Goal: Information Seeking & Learning: Learn about a topic

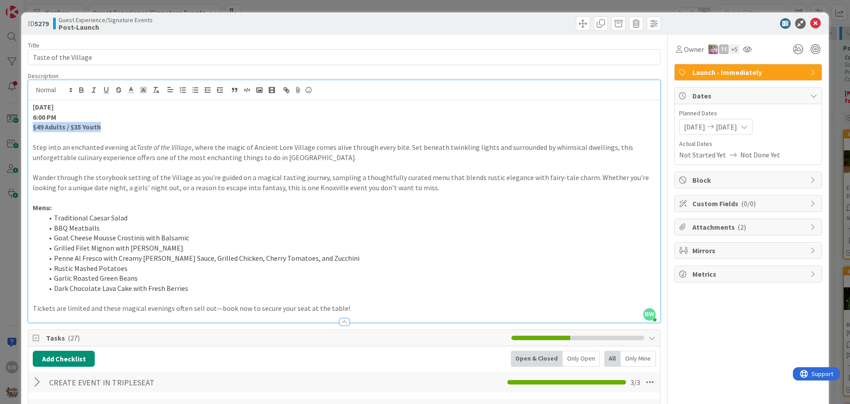
scroll to position [990, 392]
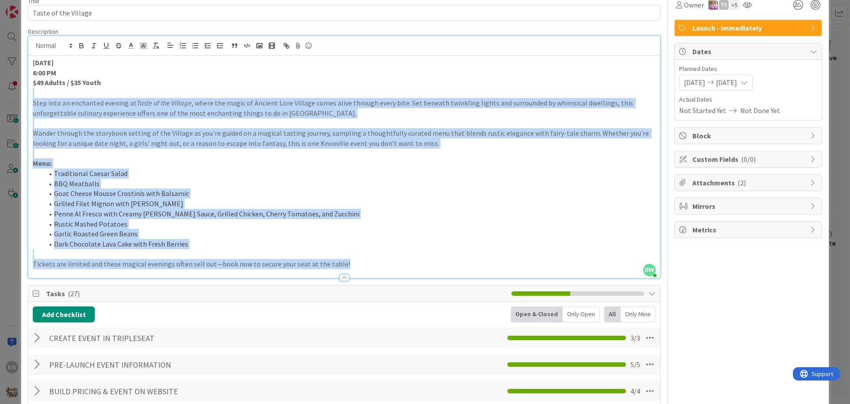
drag, startPoint x: 359, startPoint y: 260, endPoint x: 48, endPoint y: 96, distance: 351.1
click at [48, 96] on div "October 24 6:00 PM $49 Adults / $35 Youth Step into an enchanted evening at Tas…" at bounding box center [344, 167] width 632 height 222
copy div "Step into an enchanted evening at Taste of the Village , where the magic of Anc…"
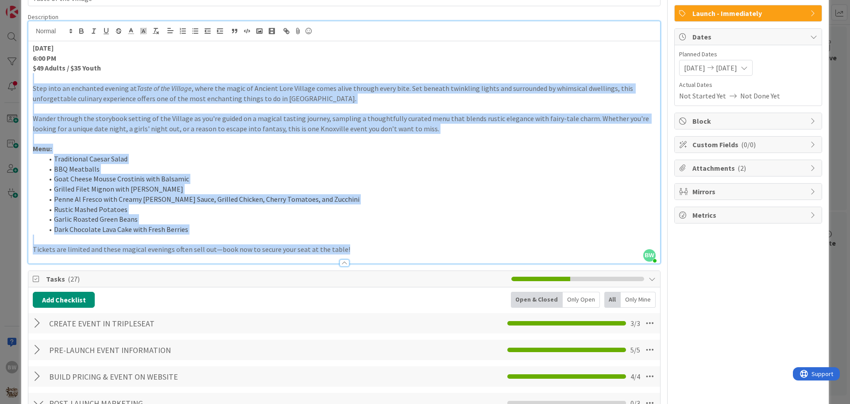
scroll to position [0, 0]
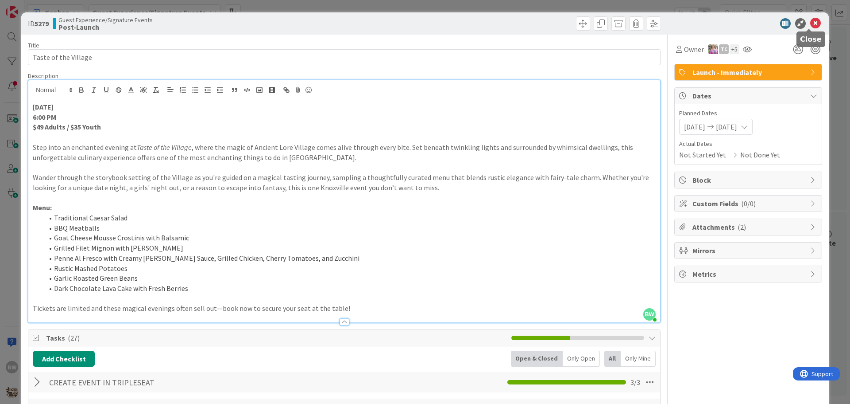
click at [811, 21] on icon at bounding box center [816, 23] width 11 height 11
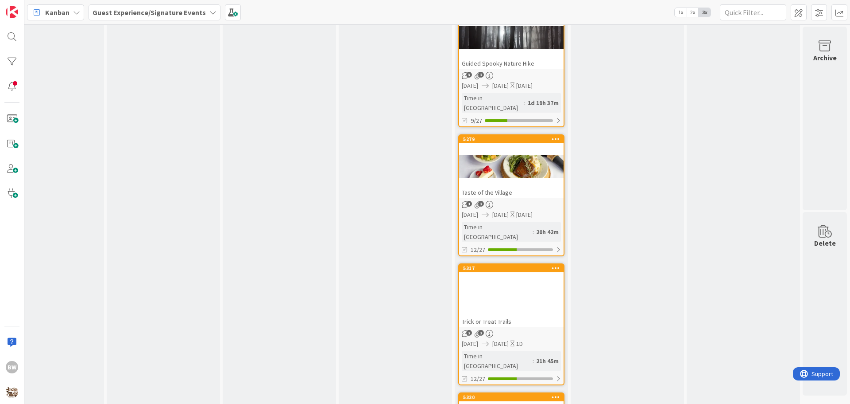
click at [504, 135] on div "5279 Taste of the Village" at bounding box center [511, 166] width 105 height 63
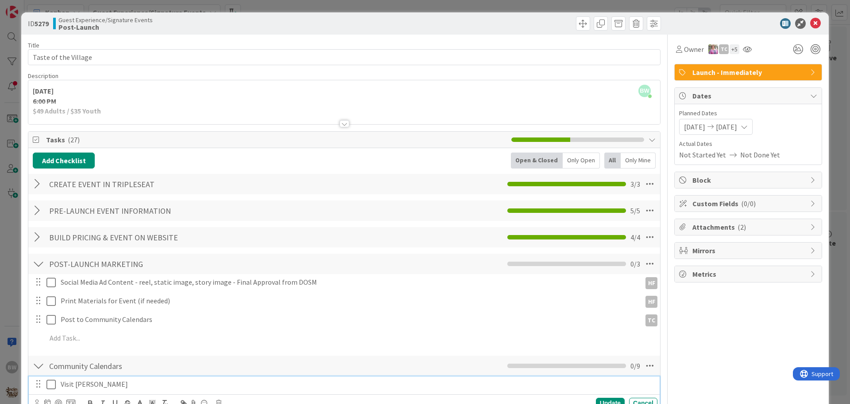
click at [52, 383] on icon at bounding box center [53, 384] width 13 height 11
click at [811, 19] on icon at bounding box center [816, 23] width 11 height 11
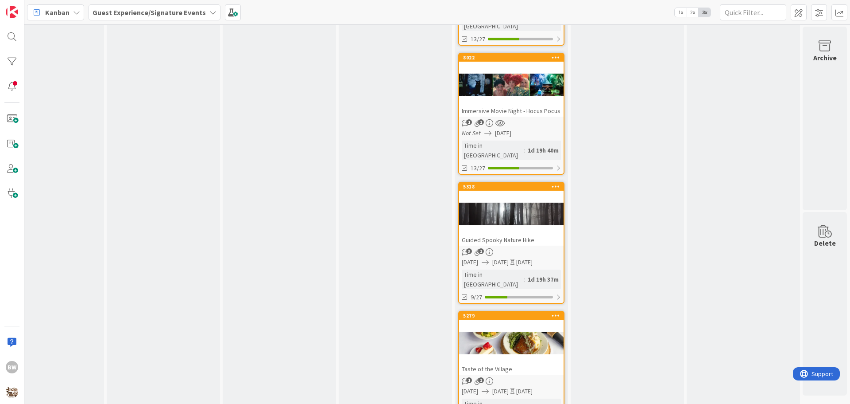
scroll to position [1034, 392]
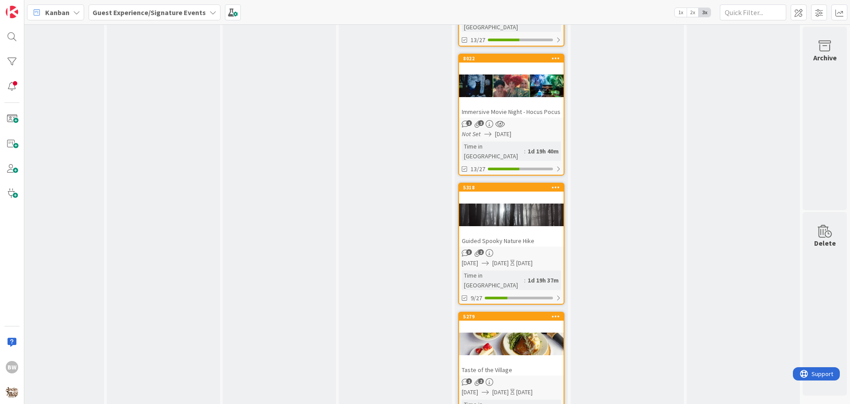
click at [499, 183] on div "5318 Guided Spooky Nature Hike" at bounding box center [511, 214] width 105 height 63
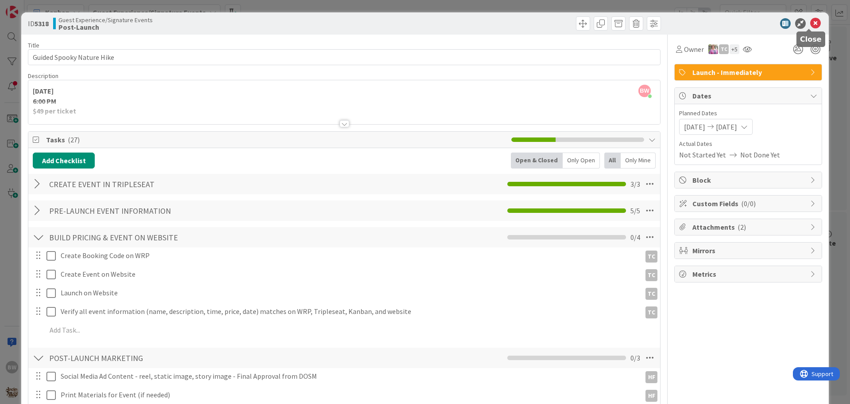
click at [811, 23] on icon at bounding box center [816, 23] width 11 height 11
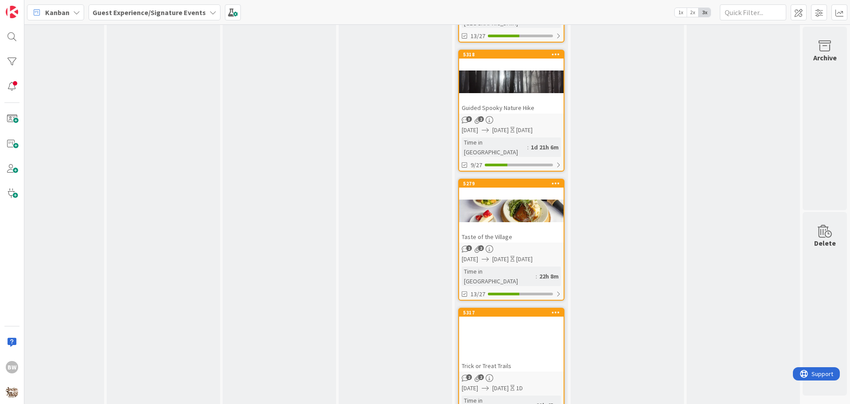
click at [491, 308] on div "5317 Trick or Treat Trails" at bounding box center [511, 339] width 105 height 63
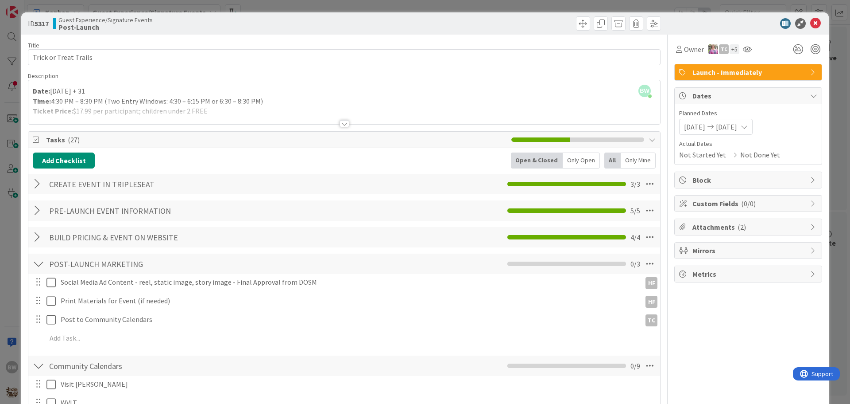
click at [341, 120] on div at bounding box center [345, 123] width 10 height 7
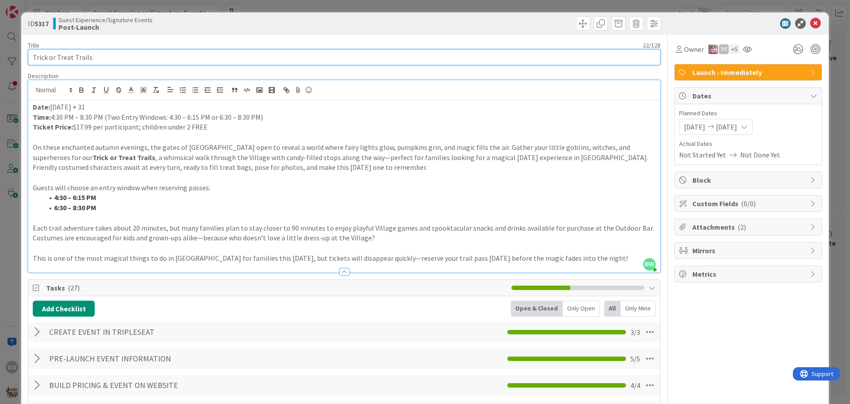
drag, startPoint x: 93, startPoint y: 54, endPoint x: 31, endPoint y: 58, distance: 63.0
click at [31, 58] on input "Trick or Treat Trails" at bounding box center [344, 57] width 633 height 16
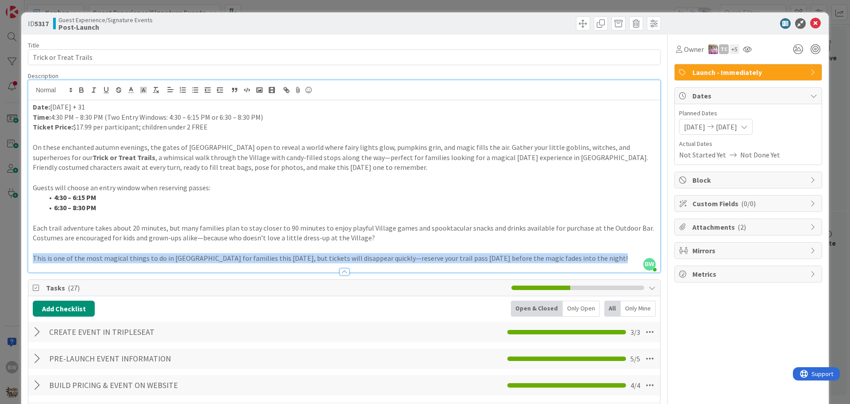
drag, startPoint x: 602, startPoint y: 263, endPoint x: 146, endPoint y: 255, distance: 456.3
click at [145, 256] on div "Description BW Beth Wildsmith just joined Date: October 30 + 31 Time: 4:30 PM –…" at bounding box center [344, 172] width 633 height 201
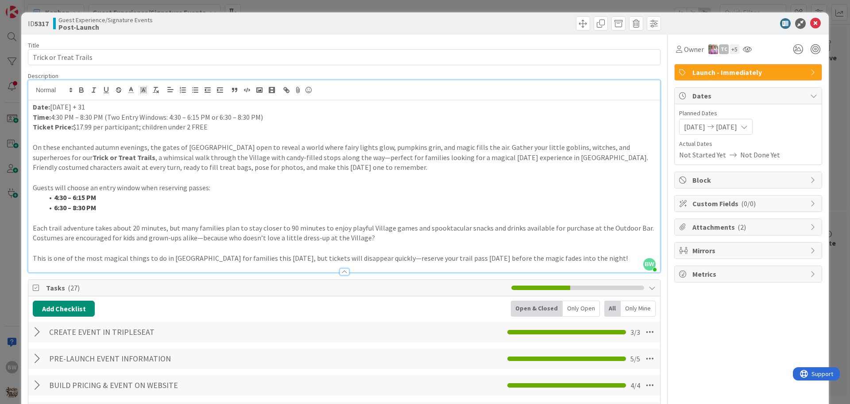
drag, startPoint x: 580, startPoint y: 260, endPoint x: 124, endPoint y: 244, distance: 455.6
click at [124, 244] on div "Date: October 30 + 31 Time: 4:30 PM – 8:30 PM (Two Entry Windows: 4:30 – 6:15 P…" at bounding box center [344, 186] width 632 height 172
click at [578, 260] on p "This is one of the most magical things to do in Knoxville for families this Hal…" at bounding box center [344, 258] width 623 height 10
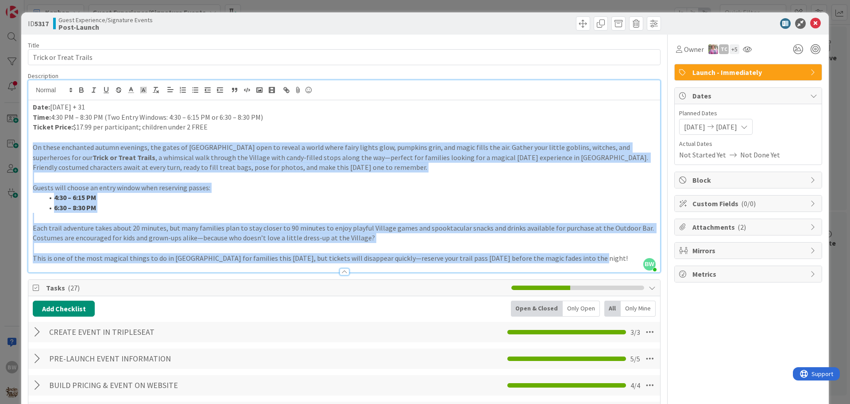
drag, startPoint x: 578, startPoint y: 260, endPoint x: 31, endPoint y: 147, distance: 558.1
click at [31, 147] on div "Date: October 30 + 31 Time: 4:30 PM – 8:30 PM (Two Entry Windows: 4:30 – 6:15 P…" at bounding box center [344, 186] width 632 height 172
copy div "On these enchanted autumn evenings, the gates of Ancient Lore Village open to r…"
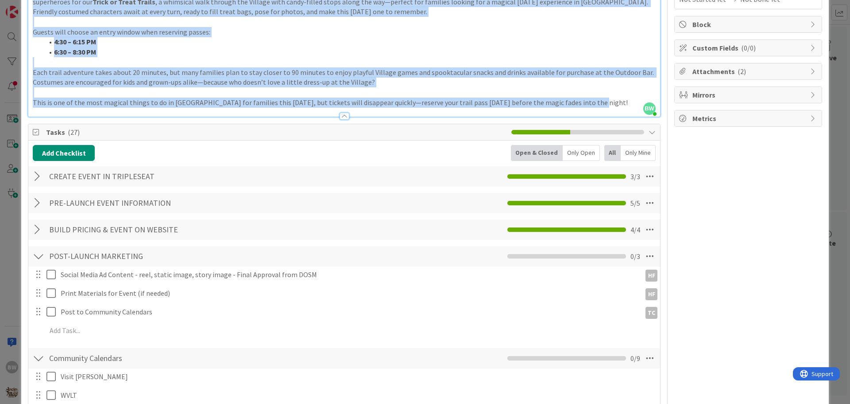
scroll to position [177, 0]
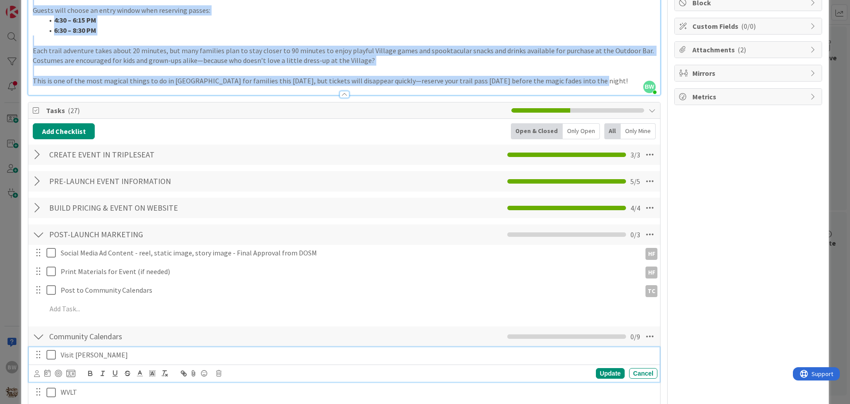
click at [50, 354] on icon at bounding box center [53, 354] width 13 height 11
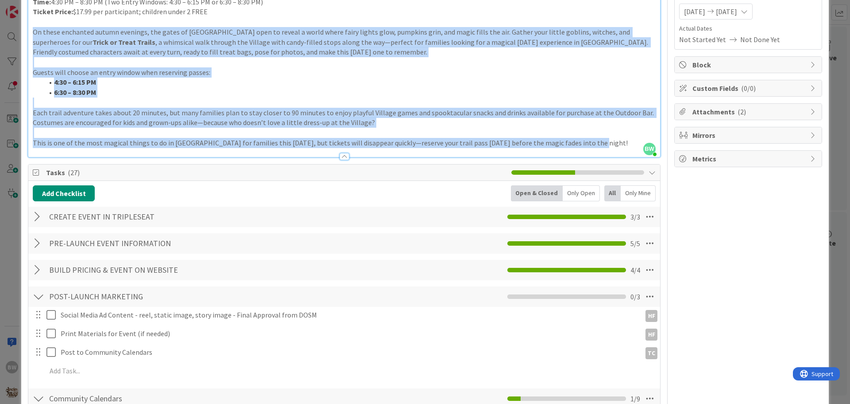
scroll to position [0, 0]
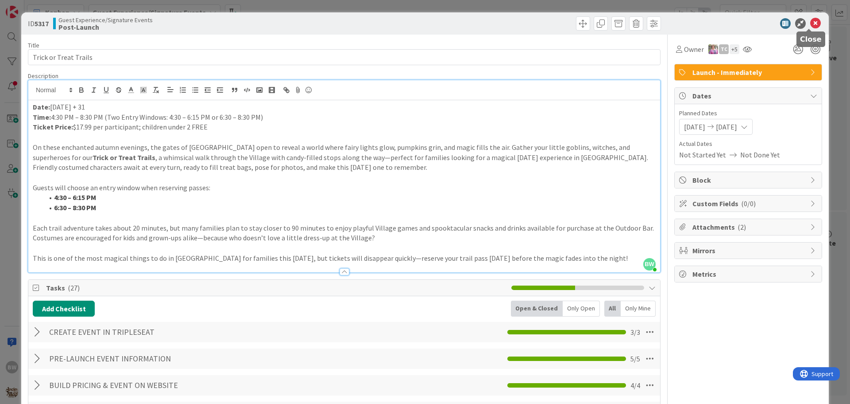
click at [811, 19] on icon at bounding box center [816, 23] width 11 height 11
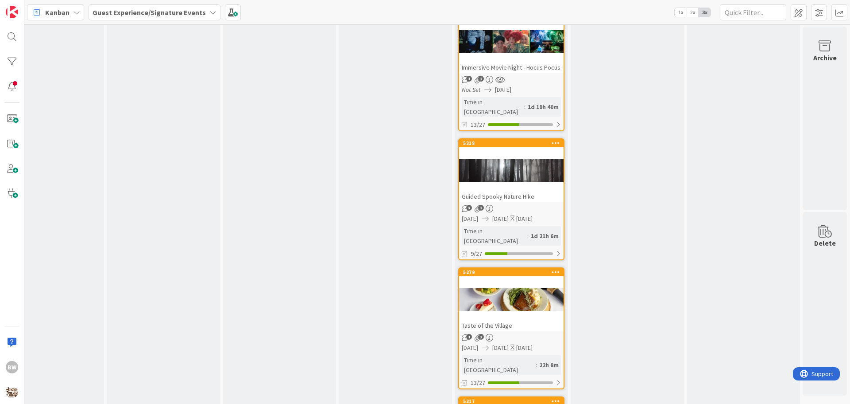
scroll to position [1300, 392]
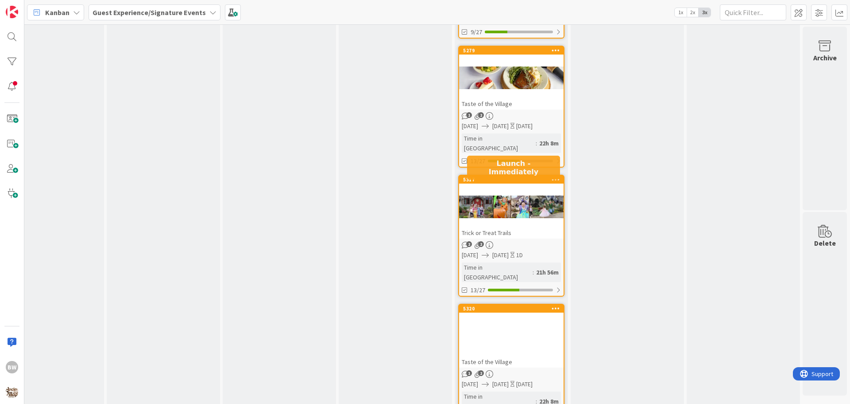
click at [516, 305] on div "5320" at bounding box center [513, 308] width 101 height 6
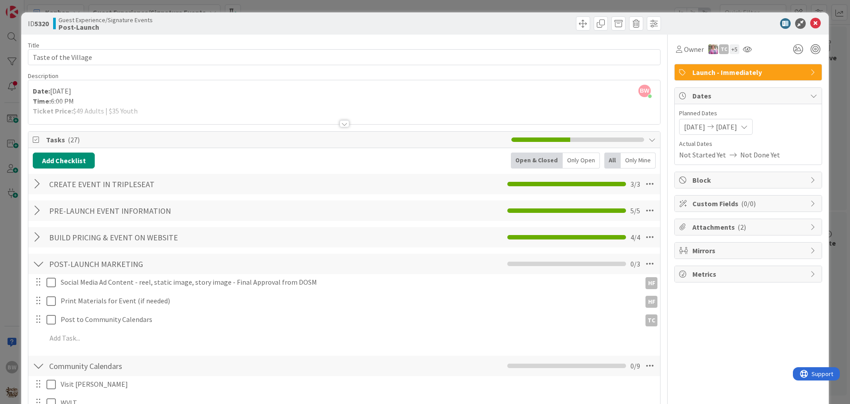
click at [340, 126] on div at bounding box center [345, 123] width 10 height 7
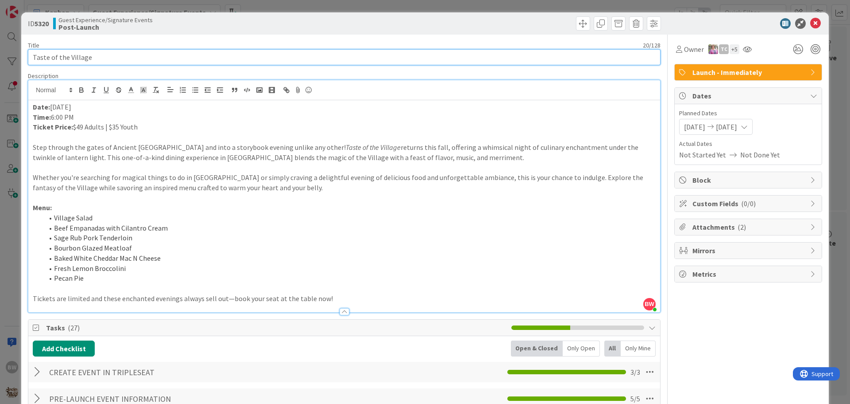
drag, startPoint x: 94, startPoint y: 59, endPoint x: 28, endPoint y: 59, distance: 66.0
click at [28, 59] on input "Taste of the Village" at bounding box center [344, 57] width 633 height 16
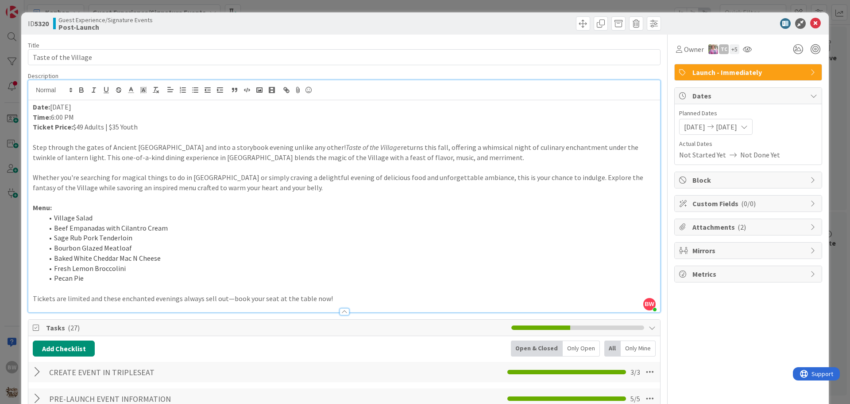
drag, startPoint x: 140, startPoint y: 128, endPoint x: 73, endPoint y: 127, distance: 66.9
click at [73, 127] on p "Ticket Price: $49 Adults | $35 Youth" at bounding box center [344, 127] width 623 height 10
copy p "$49 Adults | $35 Youth"
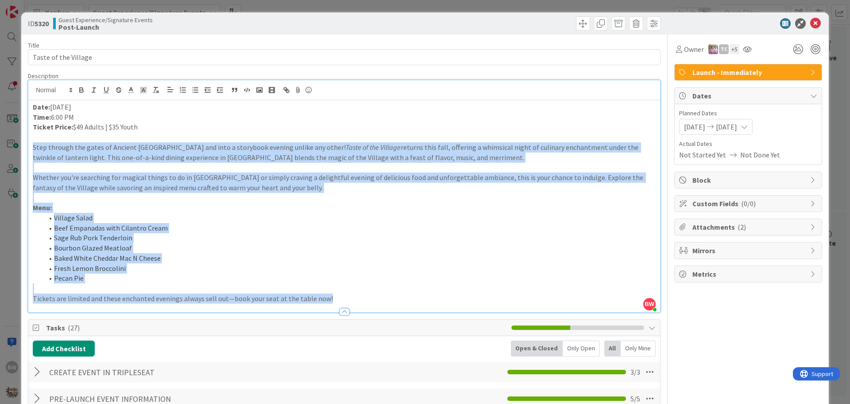
drag, startPoint x: 327, startPoint y: 296, endPoint x: 30, endPoint y: 149, distance: 331.8
click at [30, 149] on div "Date: November 7 Time: 6:00 PM Ticket Price: $49 Adults | $35 Youth Step throug…" at bounding box center [344, 206] width 632 height 212
copy div "Step through the gates of Ancient Lore Village and into a storybook evening unl…"
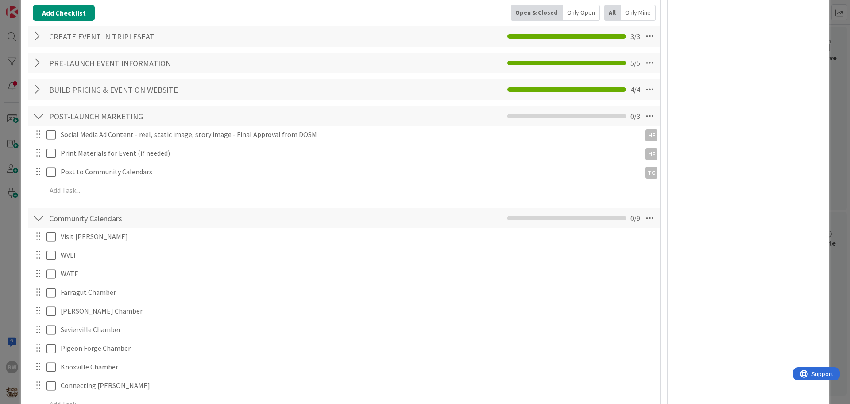
scroll to position [399, 0]
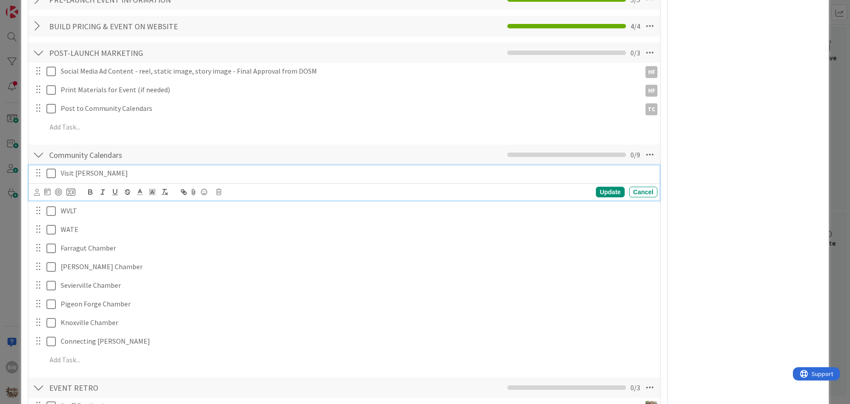
click at [48, 175] on icon at bounding box center [53, 173] width 13 height 11
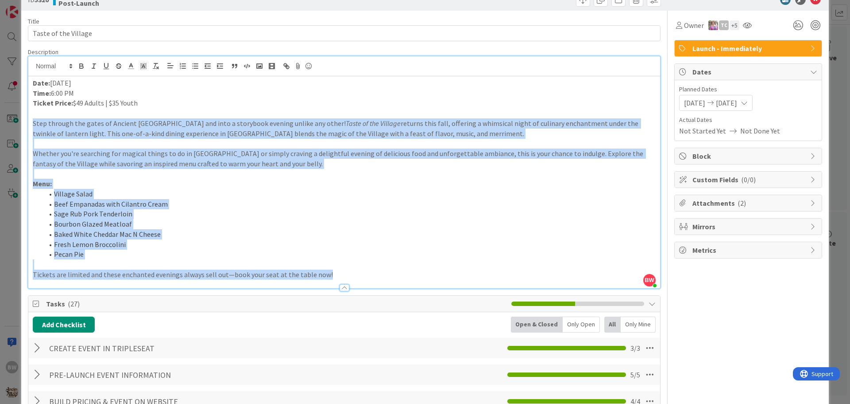
scroll to position [0, 0]
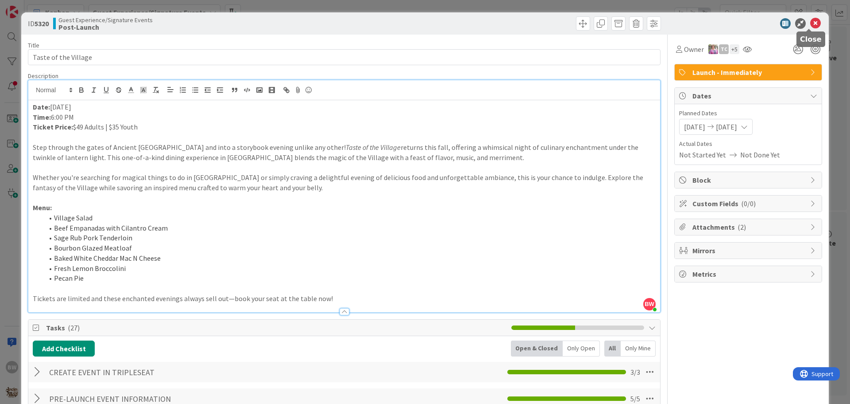
click at [811, 23] on icon at bounding box center [816, 23] width 11 height 11
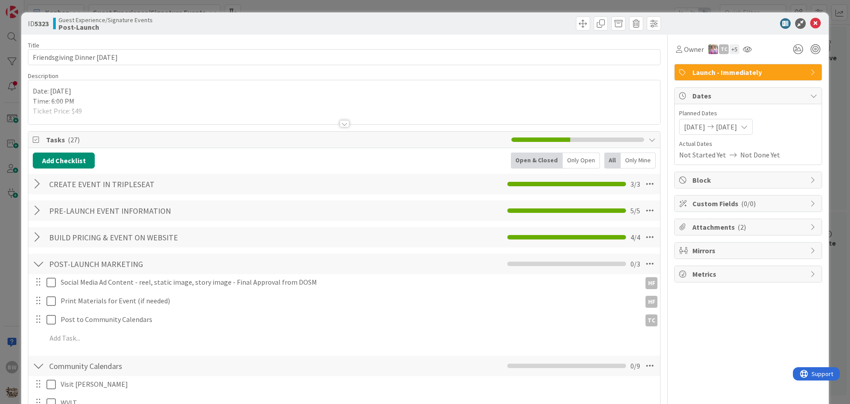
click at [340, 122] on div at bounding box center [345, 123] width 10 height 7
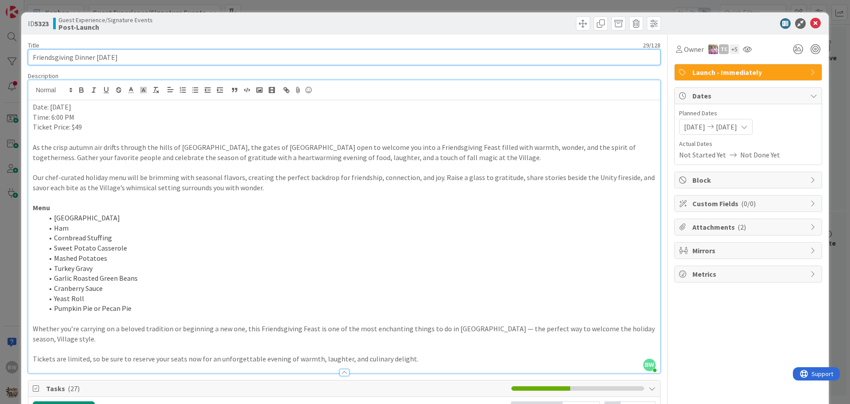
drag, startPoint x: 95, startPoint y: 58, endPoint x: 31, endPoint y: 62, distance: 63.5
click at [31, 62] on input "Friendsgiving Dinner 11/20/25" at bounding box center [344, 57] width 633 height 16
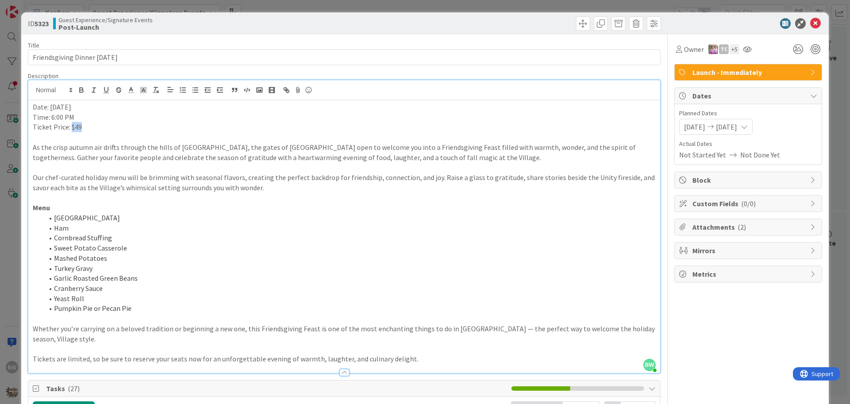
drag, startPoint x: 83, startPoint y: 127, endPoint x: 72, endPoint y: 128, distance: 11.6
click at [72, 128] on p "Ticket Price: $49" at bounding box center [344, 127] width 623 height 10
copy p "$49"
drag, startPoint x: 414, startPoint y: 367, endPoint x: 414, endPoint y: 361, distance: 5.3
click at [414, 363] on div at bounding box center [344, 367] width 632 height 9
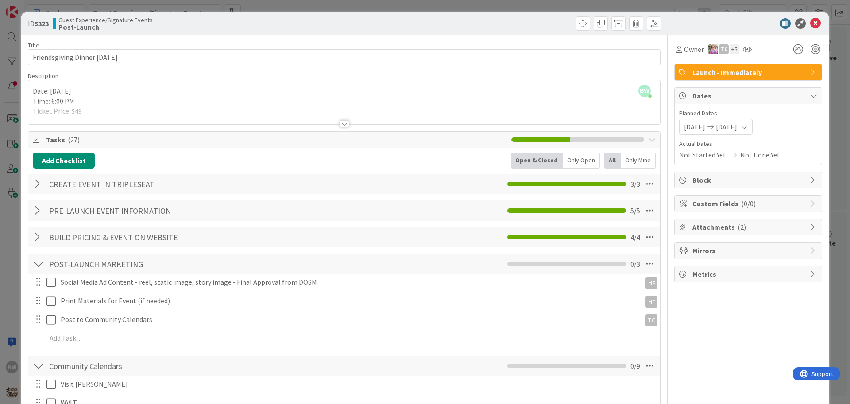
click at [342, 124] on div at bounding box center [345, 123] width 10 height 7
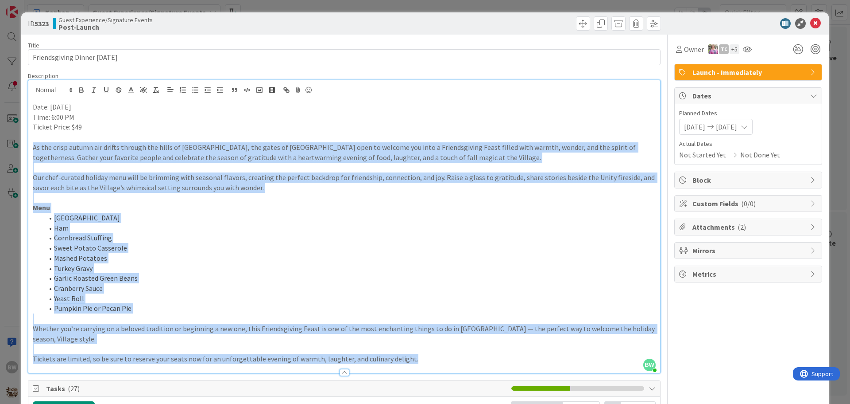
drag, startPoint x: 429, startPoint y: 361, endPoint x: 33, endPoint y: 152, distance: 447.8
click at [33, 152] on div "Date: November 20 Time: 6:00 PM Ticket Price: $49 As the crisp autumn air drift…" at bounding box center [344, 236] width 632 height 272
copy div "As the crisp autumn air drifts through the hills of Knoxville, the gates of Anc…"
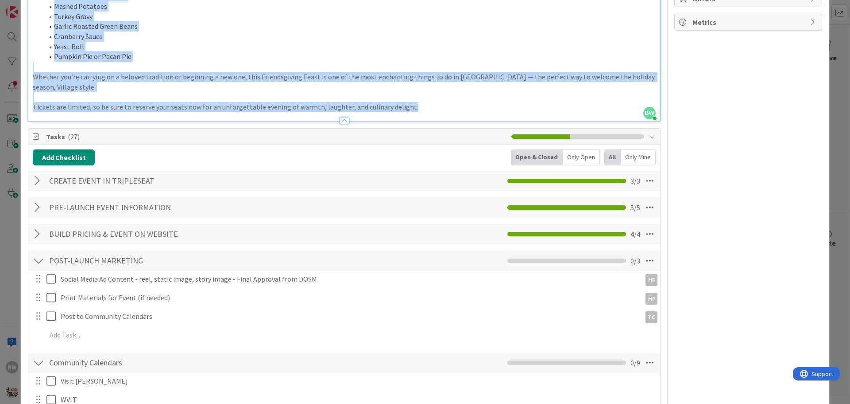
scroll to position [266, 0]
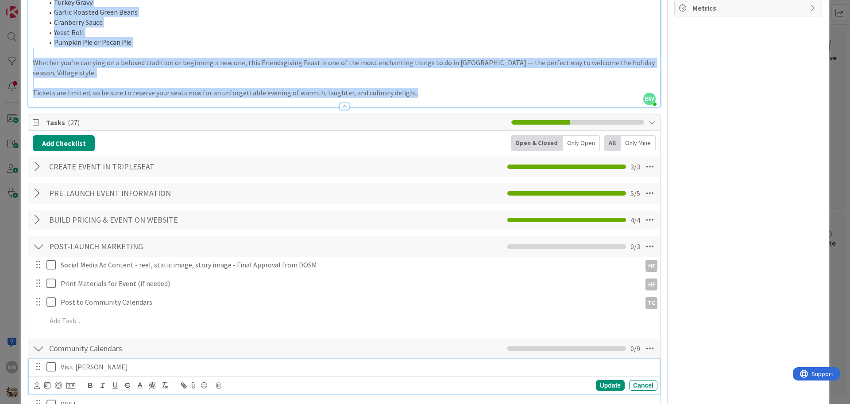
click at [53, 369] on icon at bounding box center [53, 366] width 13 height 11
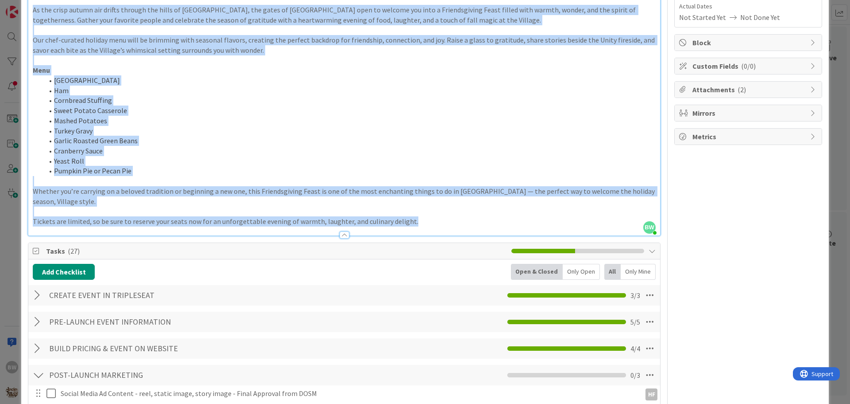
scroll to position [0, 0]
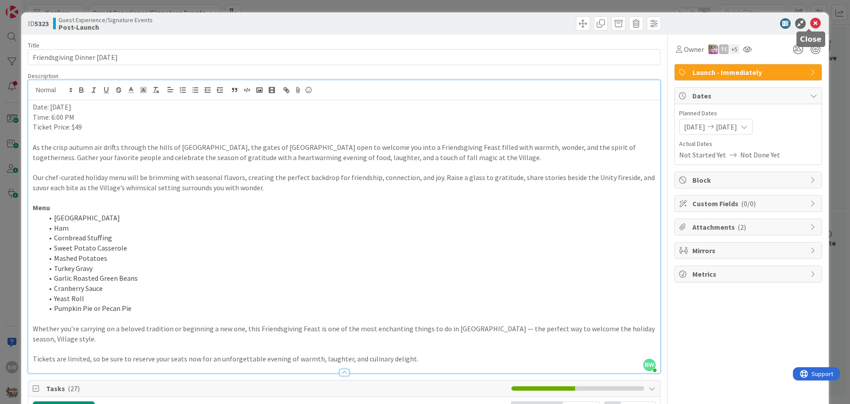
click at [811, 23] on icon at bounding box center [816, 23] width 11 height 11
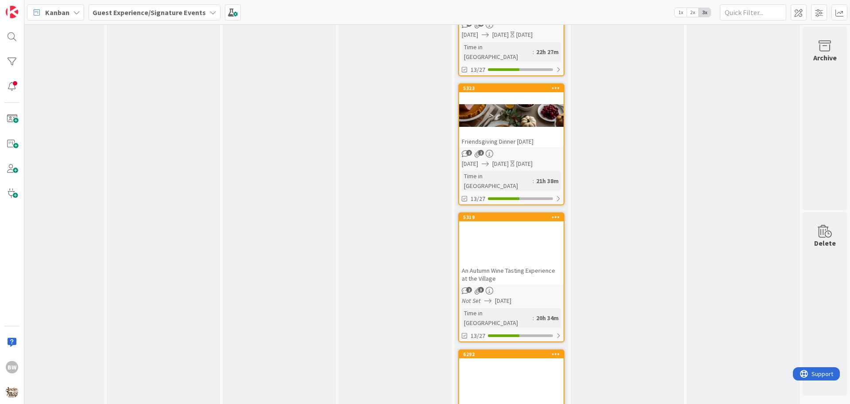
scroll to position [1669, 392]
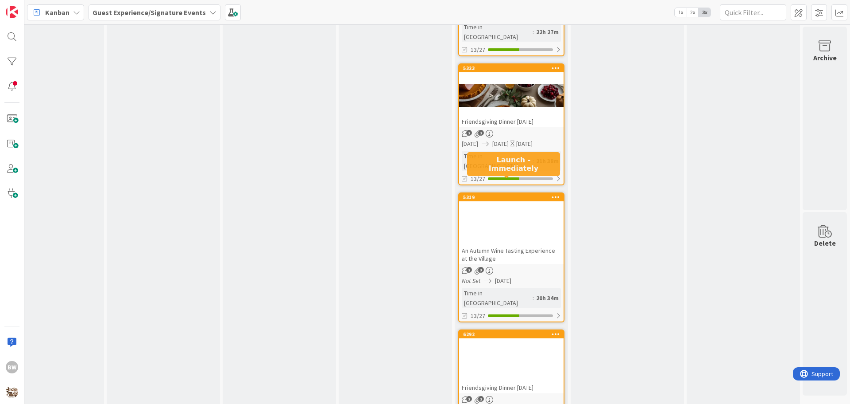
click at [494, 331] on div "6292" at bounding box center [513, 334] width 101 height 6
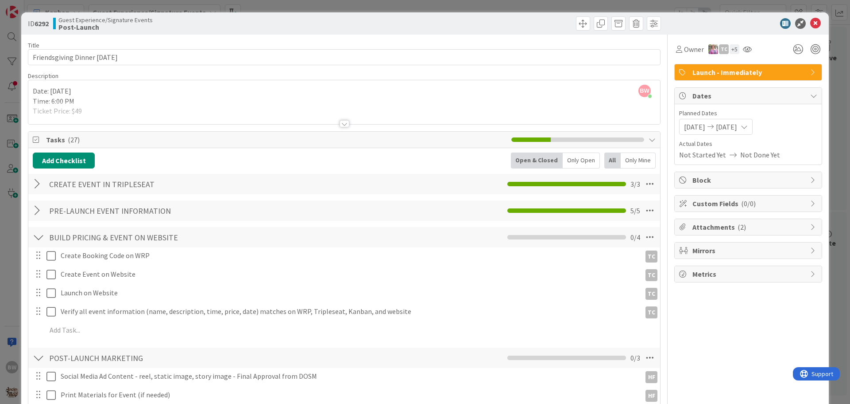
click at [343, 126] on div at bounding box center [345, 123] width 10 height 7
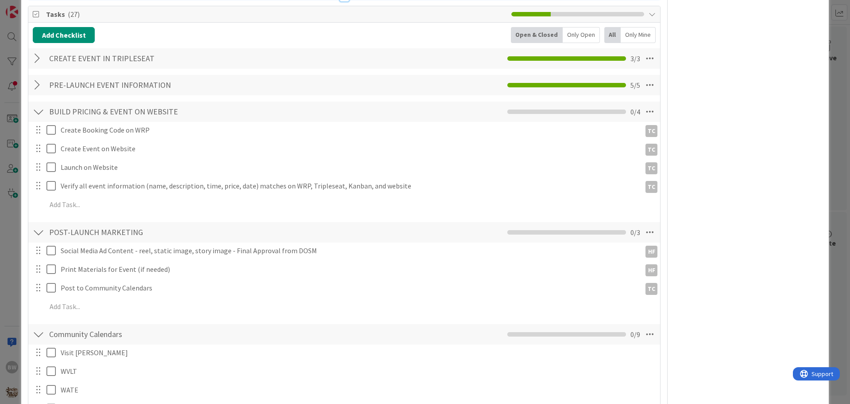
scroll to position [399, 0]
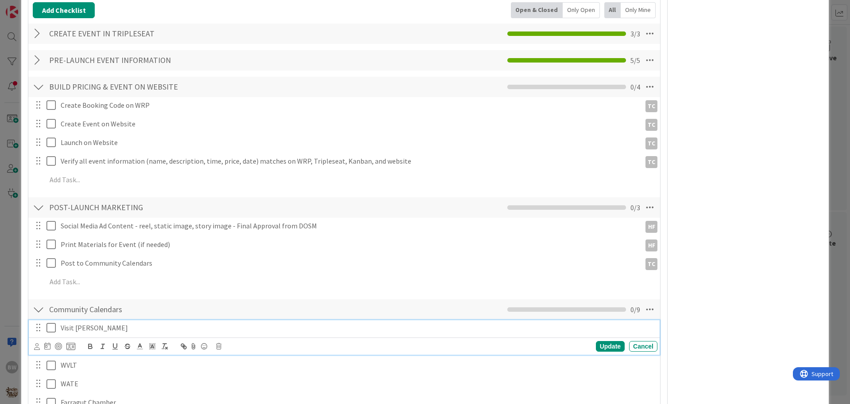
click at [52, 328] on icon at bounding box center [53, 327] width 13 height 11
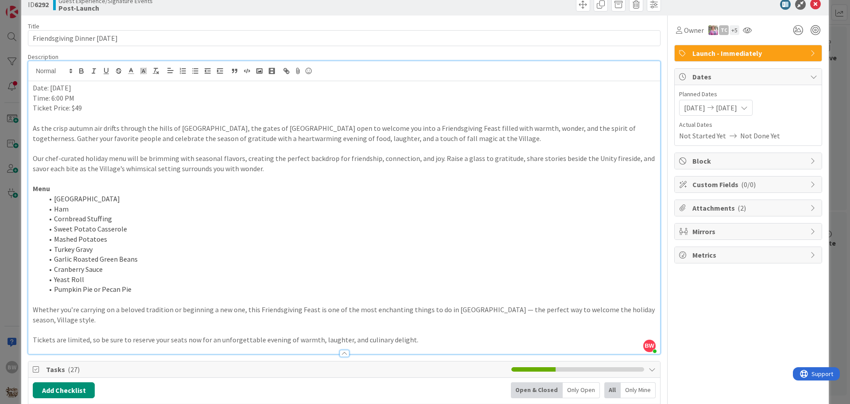
scroll to position [0, 0]
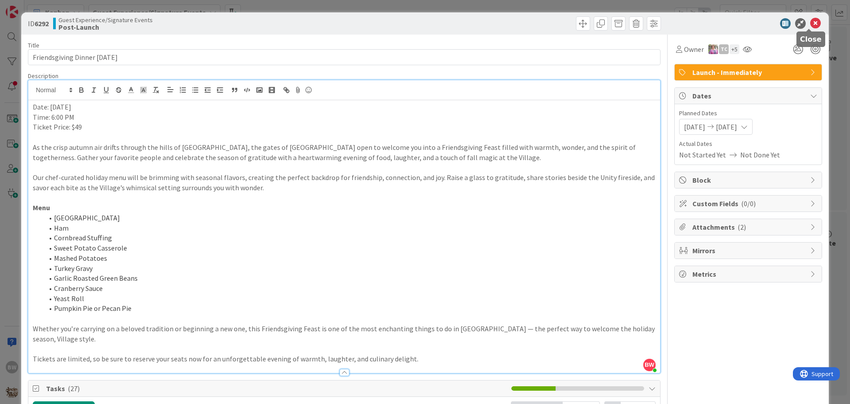
click at [811, 23] on icon at bounding box center [816, 23] width 11 height 11
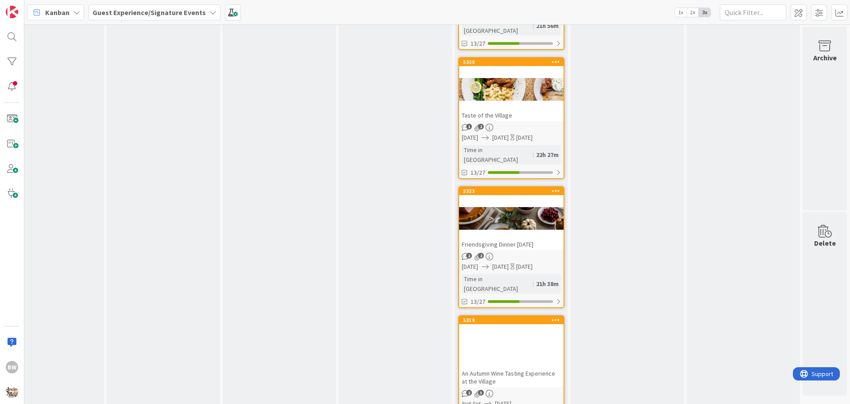
scroll to position [1536, 392]
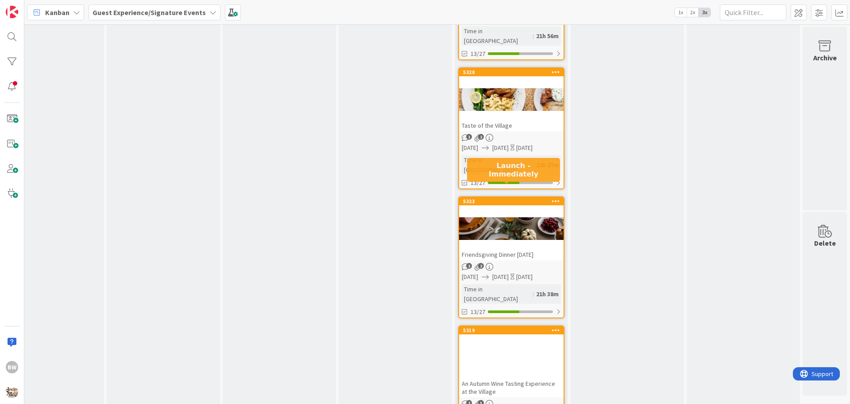
click at [505, 327] on div "5319" at bounding box center [513, 330] width 101 height 6
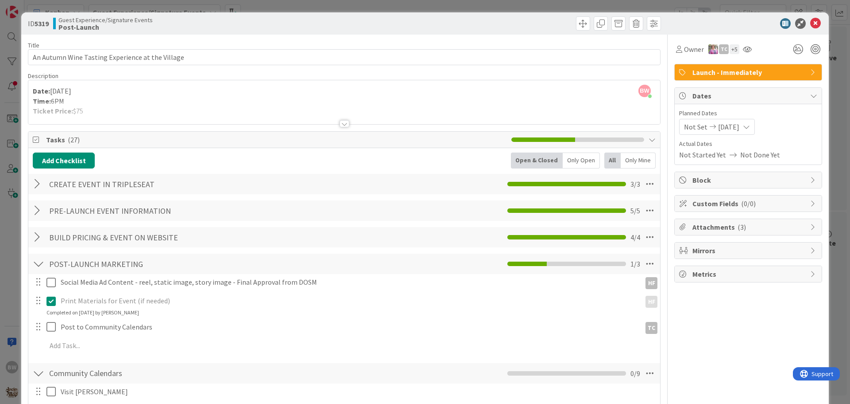
click at [342, 124] on div at bounding box center [345, 123] width 10 height 7
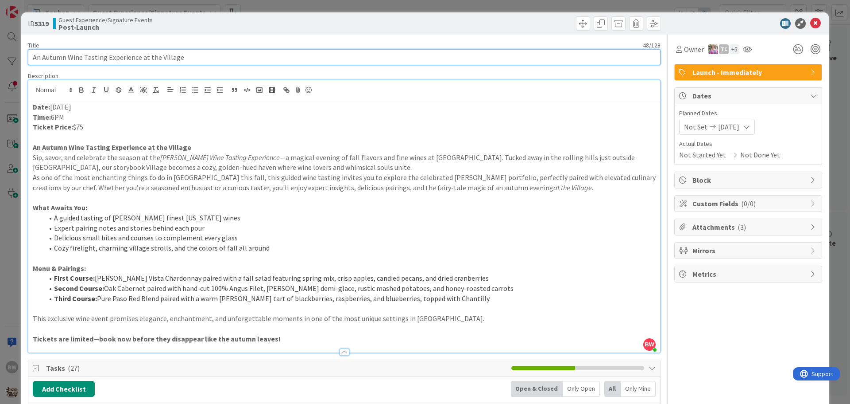
drag, startPoint x: 186, startPoint y: 59, endPoint x: 29, endPoint y: 60, distance: 157.7
click at [29, 60] on input "An Autumn Wine Tasting Experience at the Village" at bounding box center [344, 57] width 633 height 16
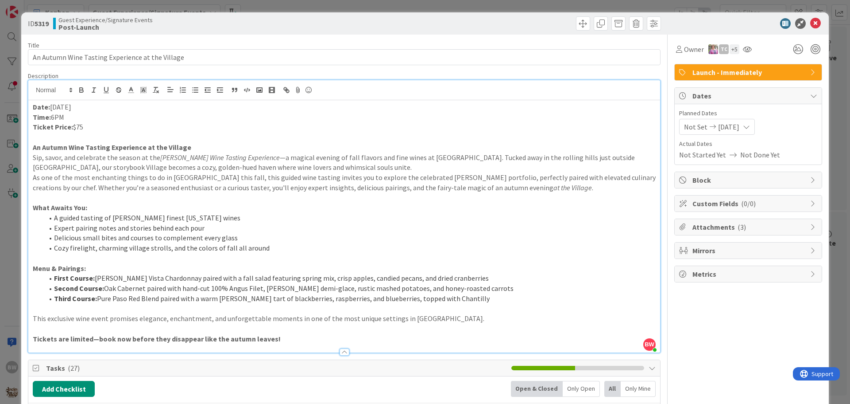
drag, startPoint x: 83, startPoint y: 127, endPoint x: 74, endPoint y: 127, distance: 9.3
click at [74, 127] on p "Ticket Price: $75" at bounding box center [344, 127] width 623 height 10
copy p "$75"
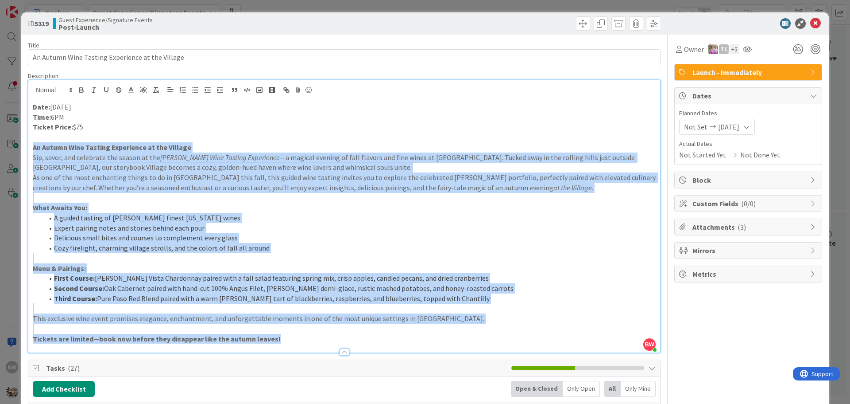
drag, startPoint x: 291, startPoint y: 338, endPoint x: 32, endPoint y: 148, distance: 320.6
click at [32, 148] on div "Date: November 21 Time: 6PM Ticket Price: $75 An Autumn Wine Tasting Experience…" at bounding box center [344, 226] width 632 height 252
copy div "An Autumn Wine Tasting Experience at the Village Sip, savor, and celebrate the …"
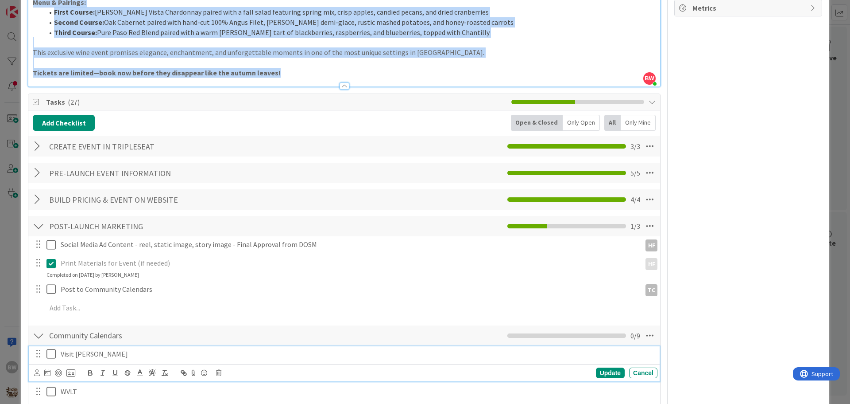
click at [50, 353] on icon at bounding box center [53, 353] width 13 height 11
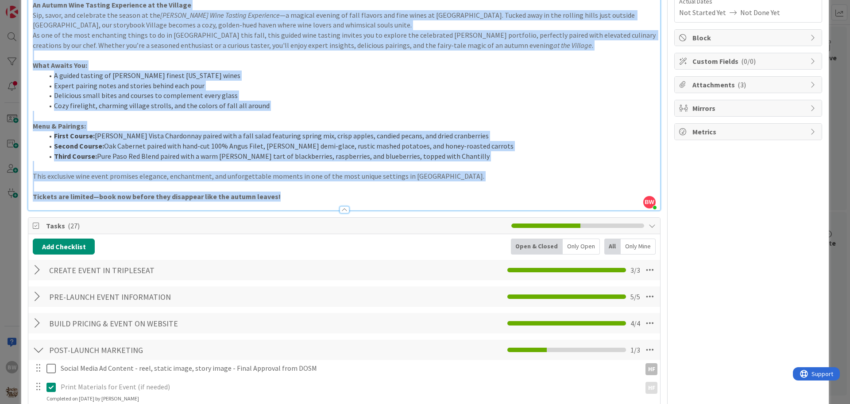
scroll to position [0, 0]
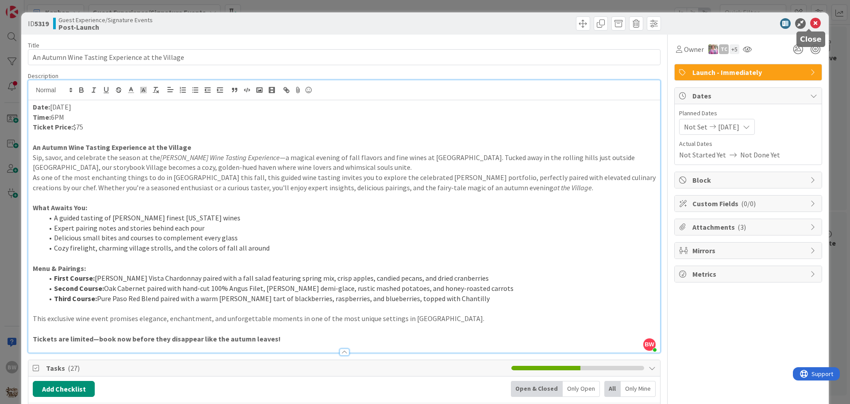
click at [811, 23] on icon at bounding box center [816, 23] width 11 height 11
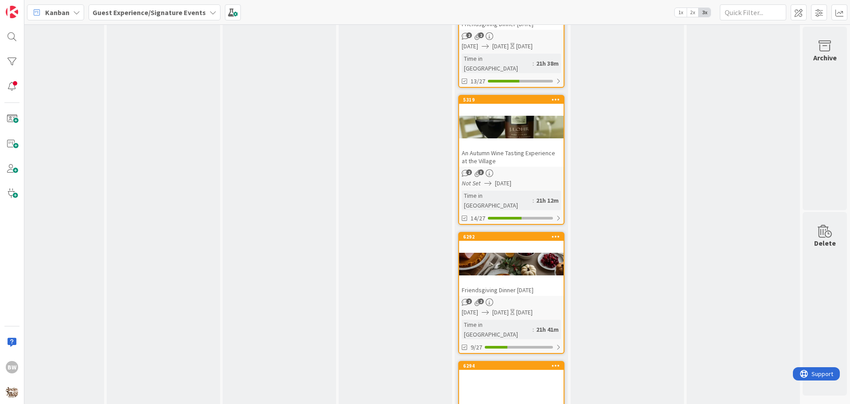
scroll to position [1840, 392]
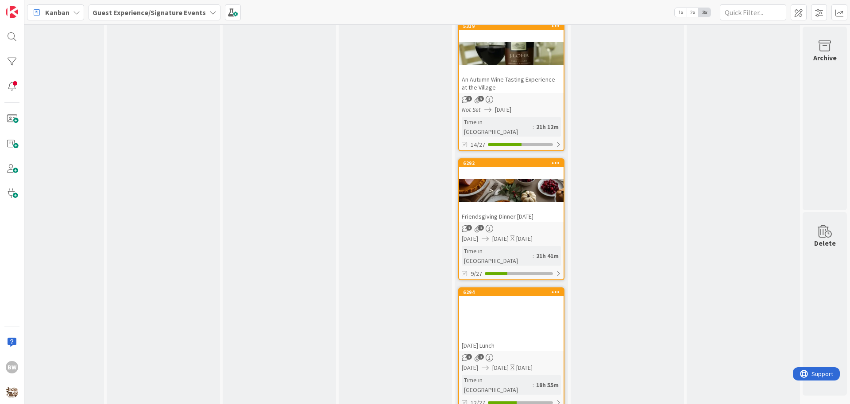
click at [509, 299] on div at bounding box center [511, 319] width 105 height 40
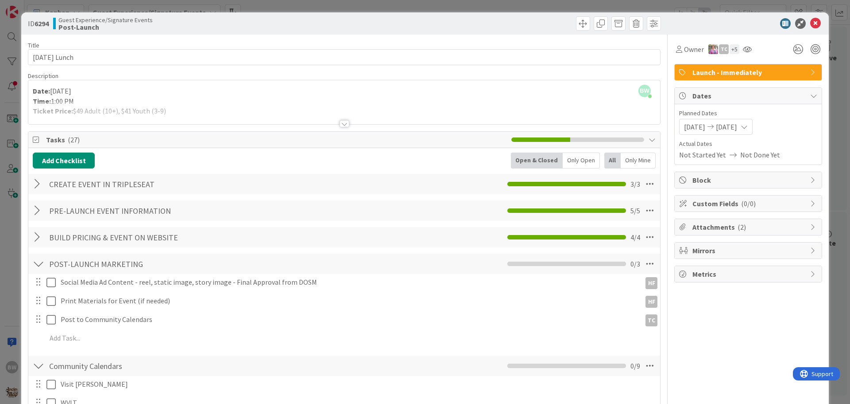
click at [341, 122] on div at bounding box center [345, 123] width 10 height 7
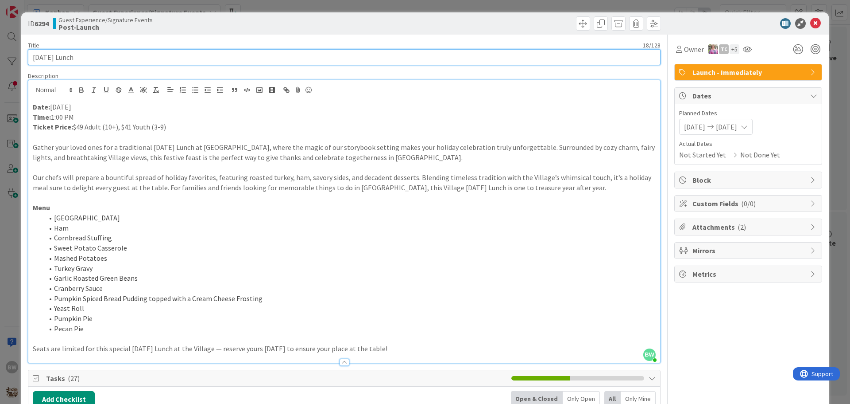
drag, startPoint x: 92, startPoint y: 57, endPoint x: 32, endPoint y: 59, distance: 59.4
click at [32, 59] on input "Thanksgiving Lunch" at bounding box center [344, 57] width 633 height 16
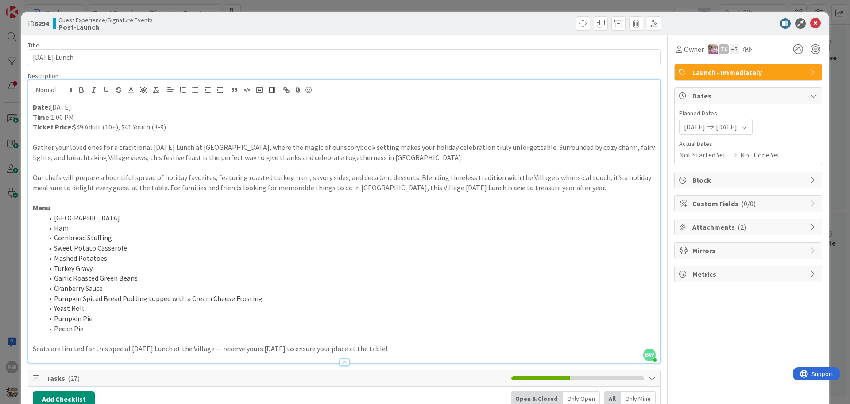
drag, startPoint x: 169, startPoint y: 129, endPoint x: 73, endPoint y: 127, distance: 96.1
click at [73, 127] on p "Ticket Price: $49 Adult (10+), $41 Youth (3-9)" at bounding box center [344, 127] width 623 height 10
copy p "$49 Adult (10+), $41 Youth (3-9)"
click at [182, 130] on p "Ticket Price: $49 Adult (10+), $41 Youth (3-9)" at bounding box center [344, 127] width 623 height 10
drag, startPoint x: 165, startPoint y: 125, endPoint x: 71, endPoint y: 128, distance: 94.0
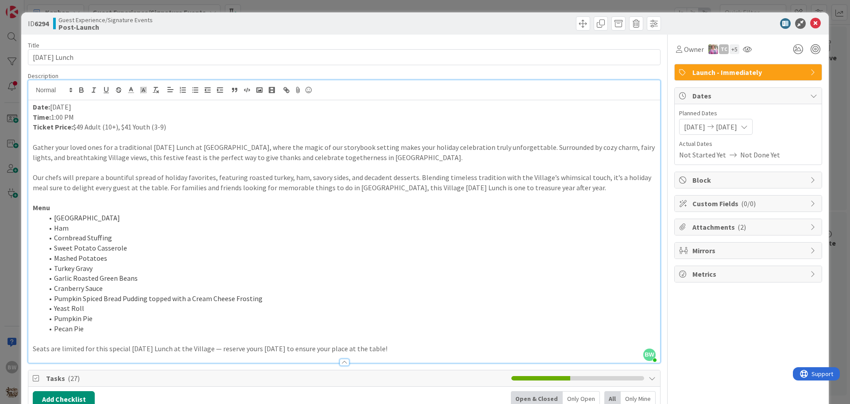
click at [71, 128] on p "Ticket Price: $49 Adult (10+), $41 Youth (3-9)" at bounding box center [344, 127] width 623 height 10
copy p "$49 Adult (10+), $41 Youth (3-9)"
drag, startPoint x: 396, startPoint y: 348, endPoint x: 30, endPoint y: 147, distance: 417.3
click at [30, 147] on div "Date: November 27 Time: 1:00 PM Ticket Price: $49 Adult (10+), $41 Youth (3-9) …" at bounding box center [344, 231] width 632 height 262
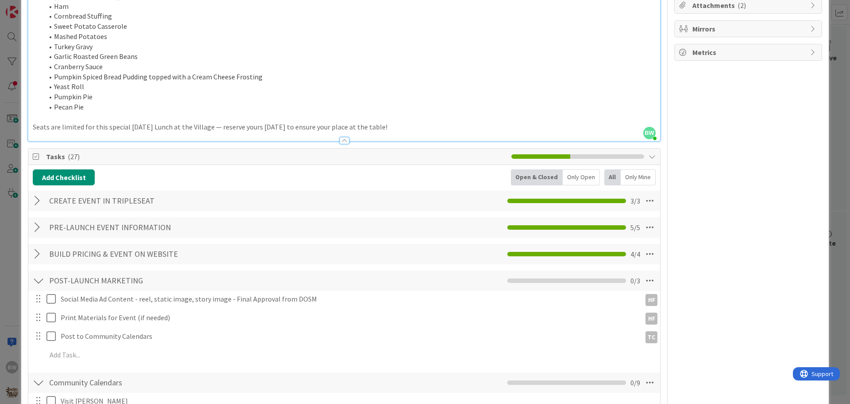
scroll to position [443, 0]
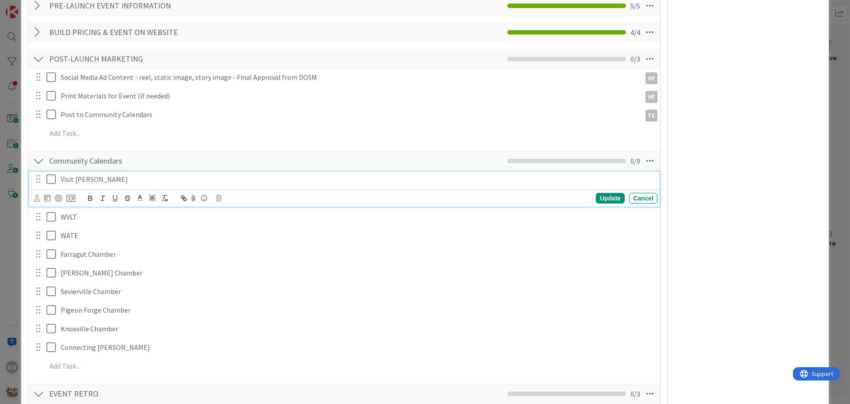
click at [51, 180] on icon at bounding box center [53, 179] width 13 height 11
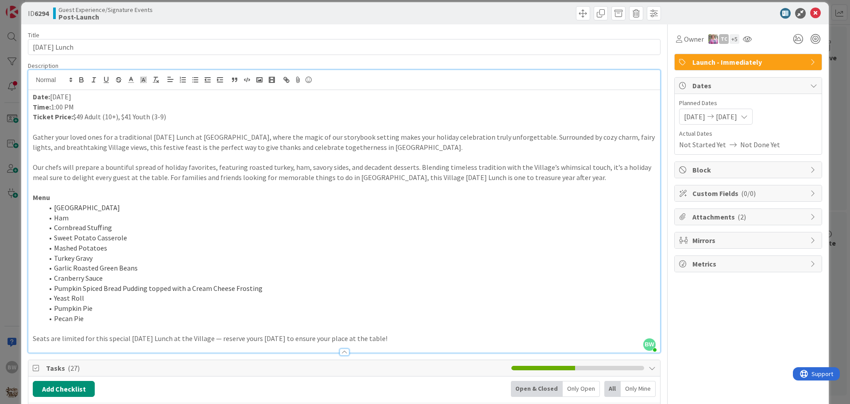
scroll to position [0, 0]
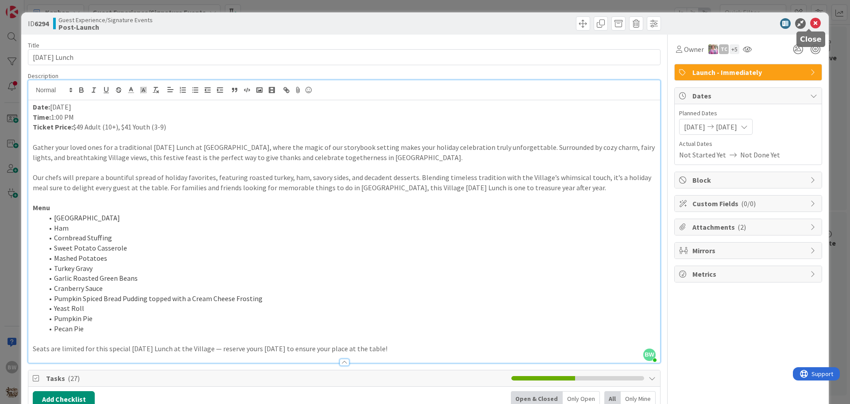
click at [811, 24] on icon at bounding box center [816, 23] width 11 height 11
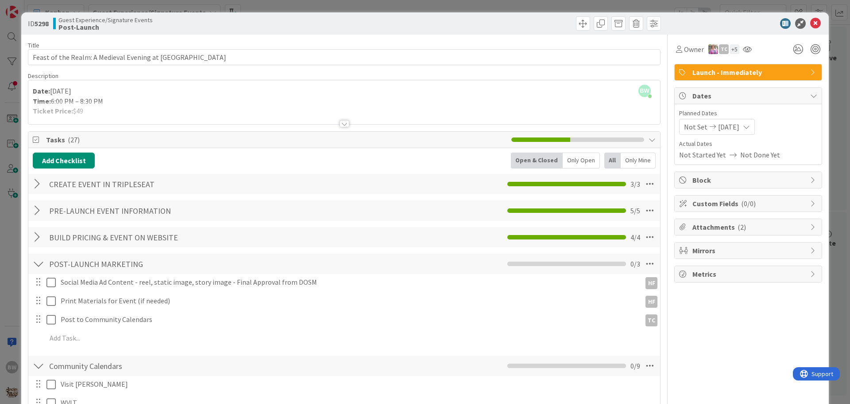
click at [344, 124] on div at bounding box center [345, 123] width 10 height 7
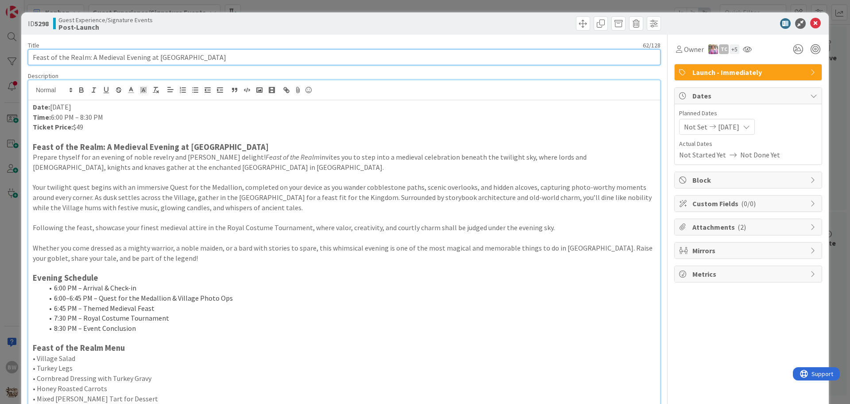
drag, startPoint x: 214, startPoint y: 54, endPoint x: 21, endPoint y: 53, distance: 193.1
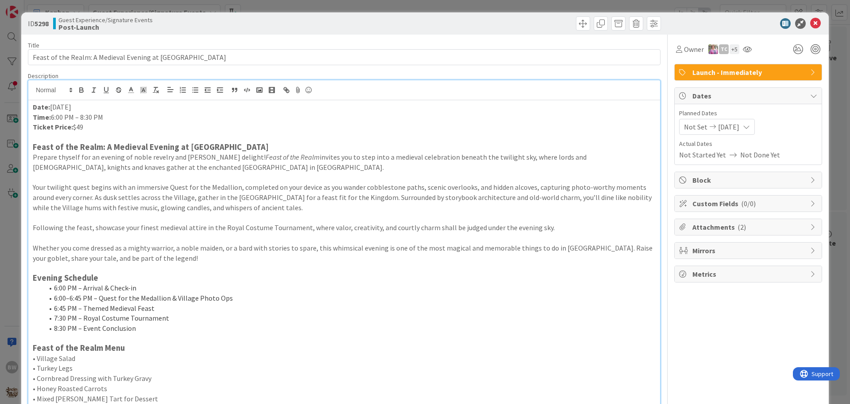
drag, startPoint x: 89, startPoint y: 126, endPoint x: 71, endPoint y: 126, distance: 17.7
click at [71, 126] on p "Ticket Price: $49" at bounding box center [344, 127] width 623 height 10
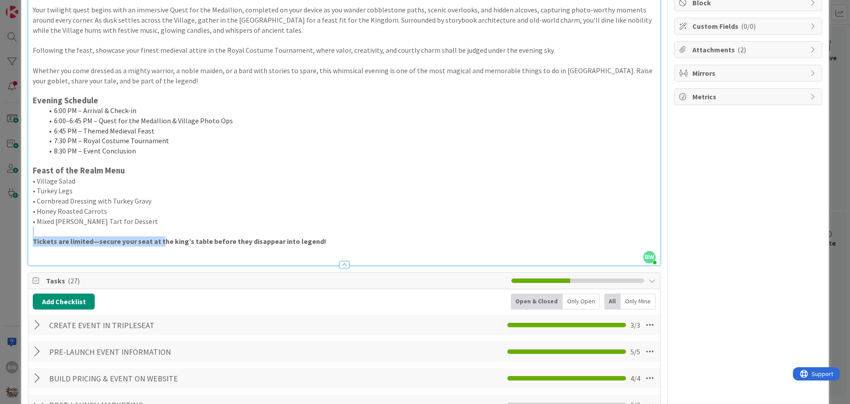
drag, startPoint x: 339, startPoint y: 235, endPoint x: 163, endPoint y: 239, distance: 175.9
click at [158, 244] on div "Date: Saturday, January 10, 2026 Time: 6:00 PM – 8:30 PM Ticket Price: $49 Feas…" at bounding box center [344, 94] width 632 height 342
click at [332, 244] on p "Tickets are limited—secure your seat at the king’s table before they disappear …" at bounding box center [344, 241] width 623 height 10
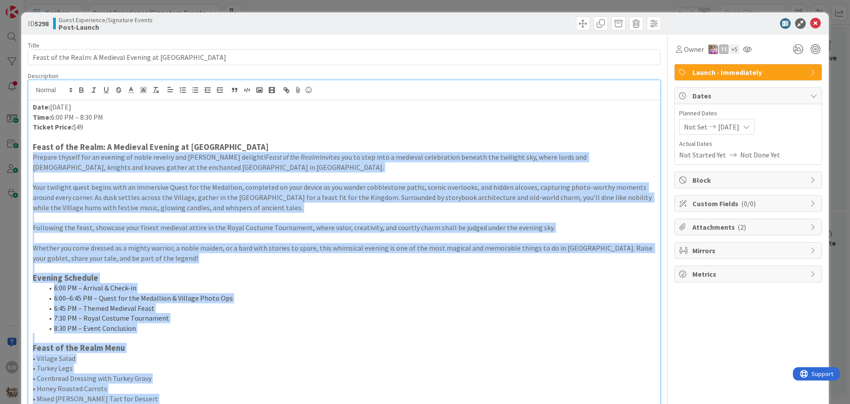
drag, startPoint x: 332, startPoint y: 244, endPoint x: 27, endPoint y: 154, distance: 318.2
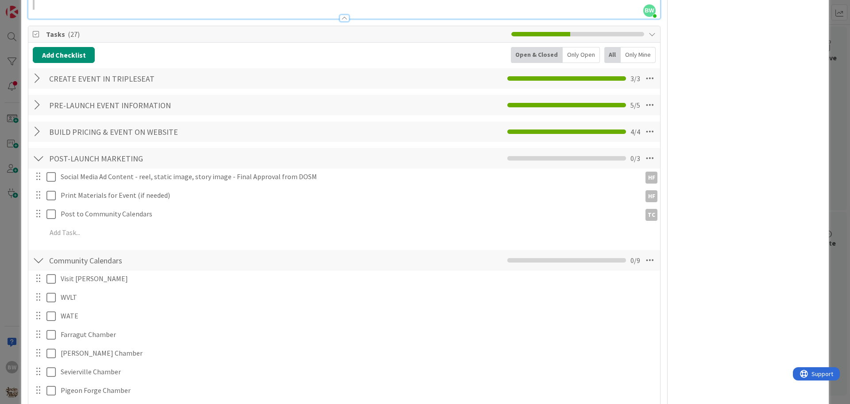
scroll to position [487, 0]
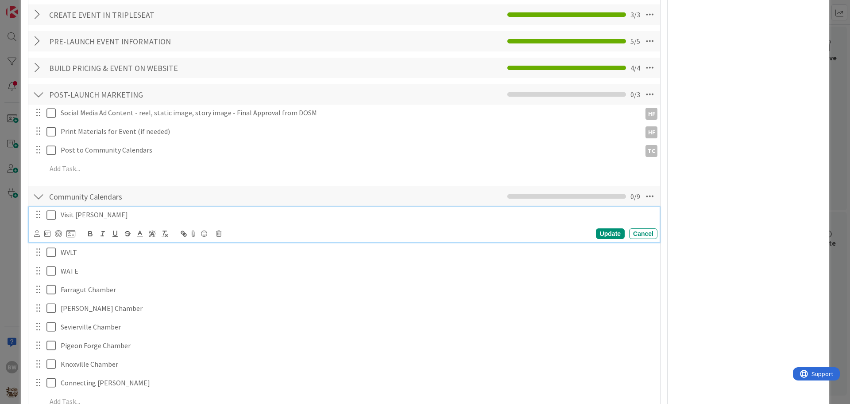
click at [53, 215] on icon at bounding box center [53, 215] width 13 height 11
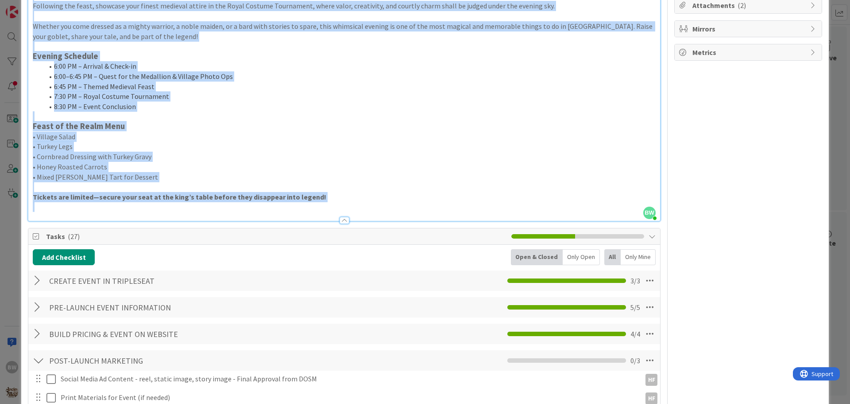
scroll to position [0, 0]
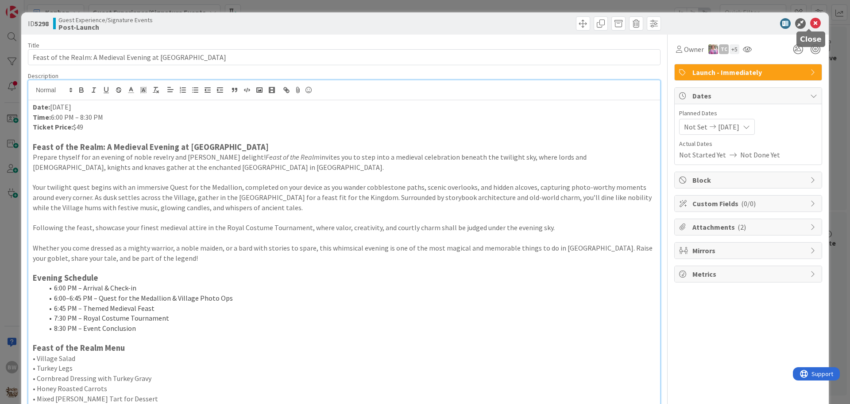
click at [811, 20] on icon at bounding box center [816, 23] width 11 height 11
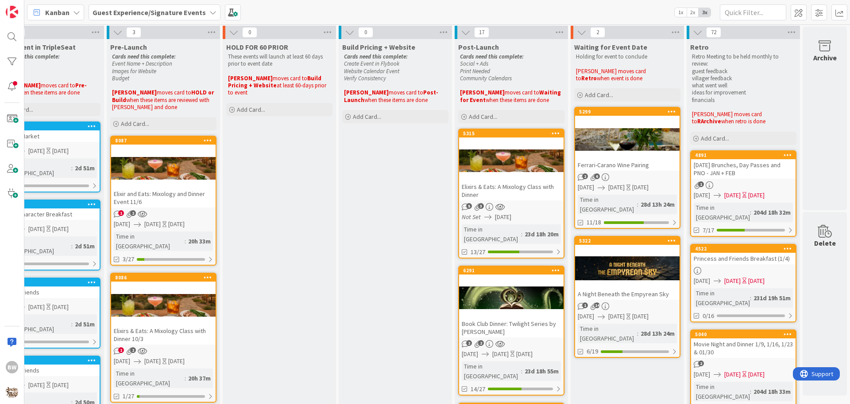
scroll to position [0, 392]
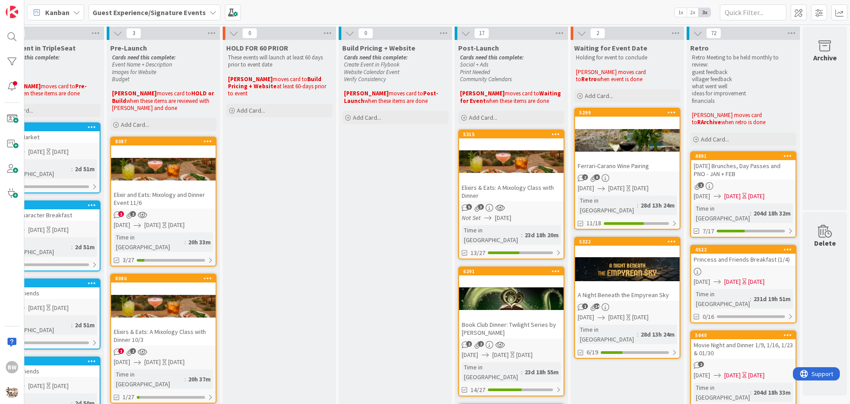
click at [503, 146] on div at bounding box center [511, 162] width 105 height 40
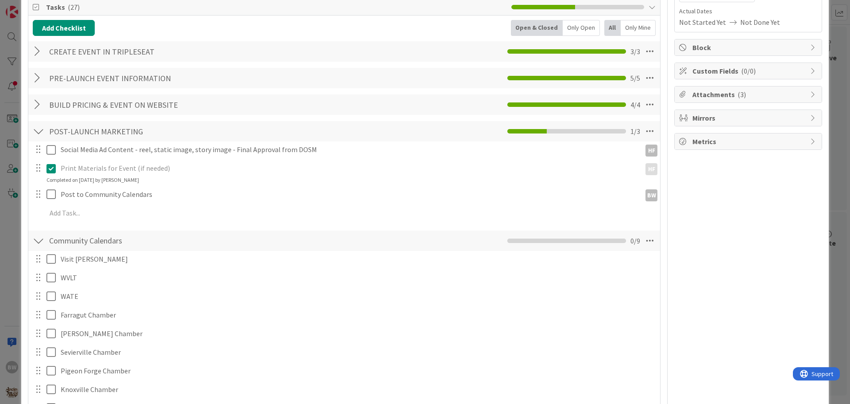
scroll to position [221, 0]
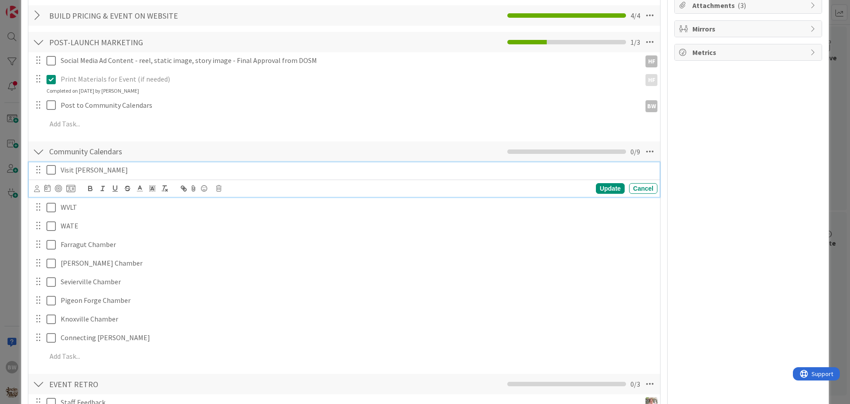
click at [50, 169] on icon at bounding box center [53, 169] width 13 height 11
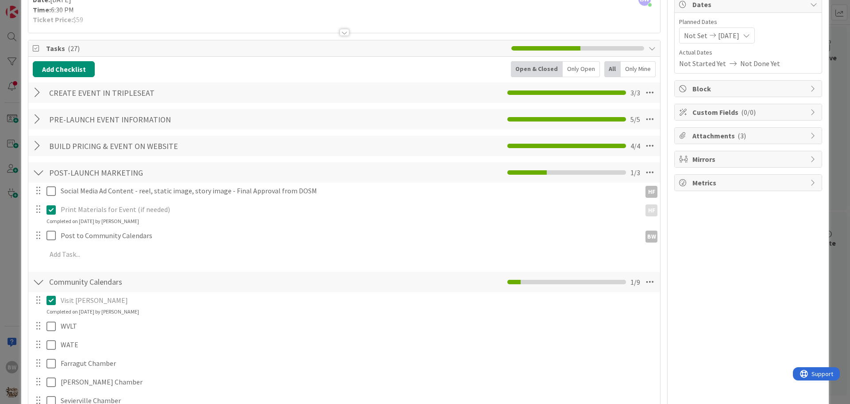
scroll to position [177, 0]
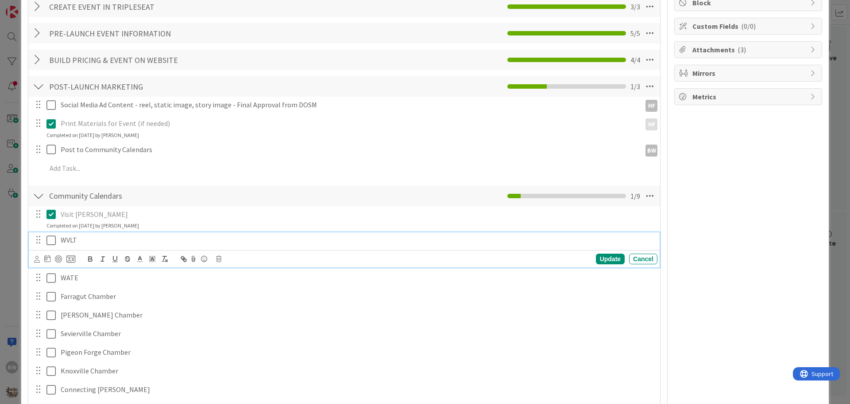
click at [54, 240] on icon at bounding box center [53, 240] width 13 height 11
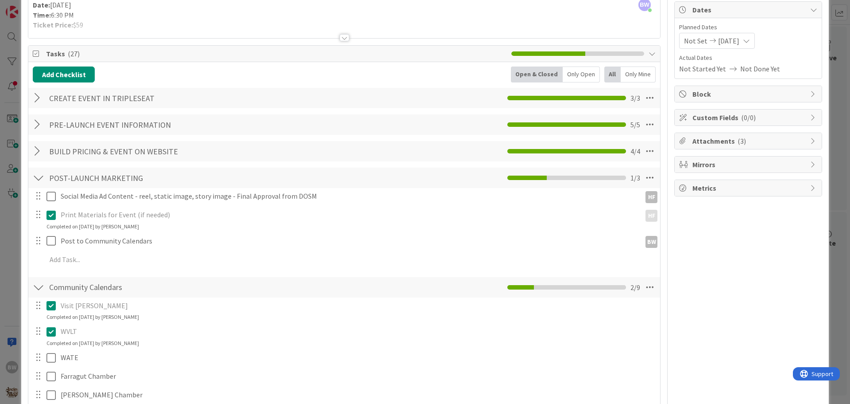
scroll to position [0, 0]
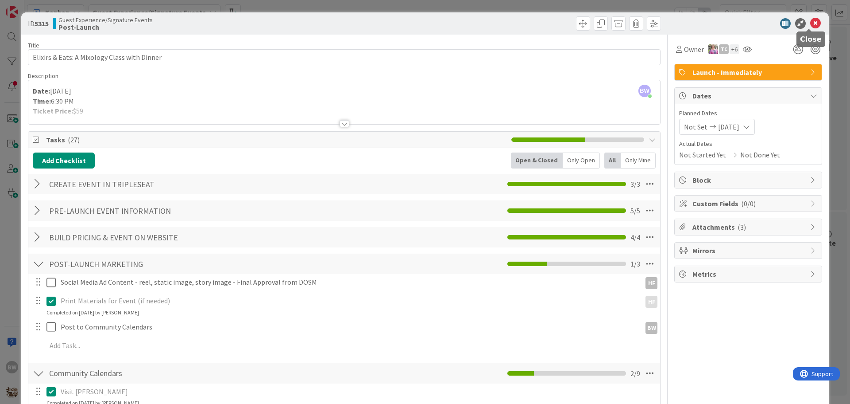
click at [812, 23] on icon at bounding box center [816, 23] width 11 height 11
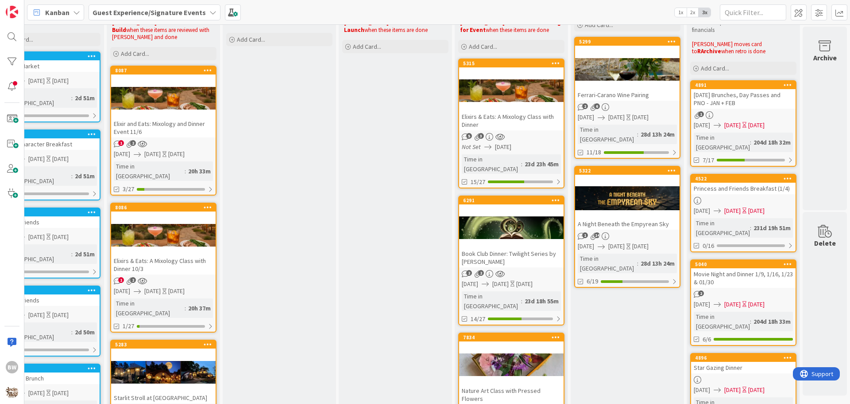
scroll to position [89, 392]
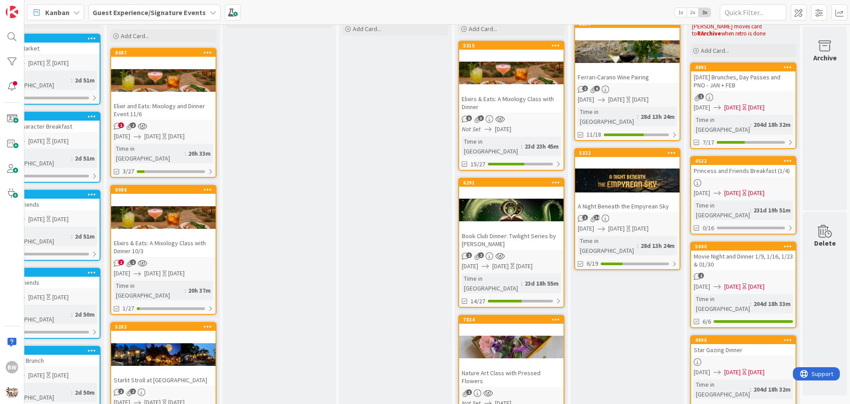
click at [502, 190] on div at bounding box center [511, 210] width 105 height 40
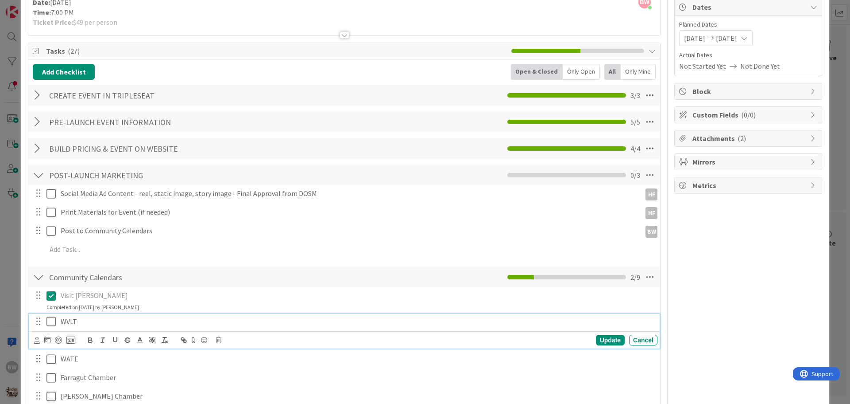
click at [55, 323] on icon at bounding box center [53, 321] width 13 height 11
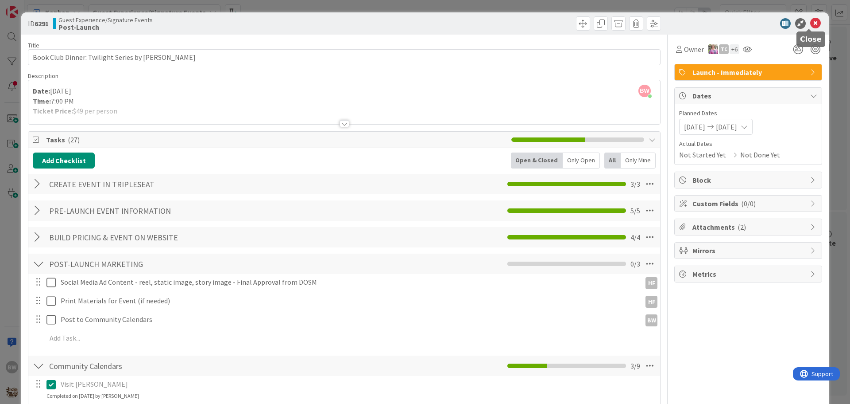
click at [811, 24] on icon at bounding box center [816, 23] width 11 height 11
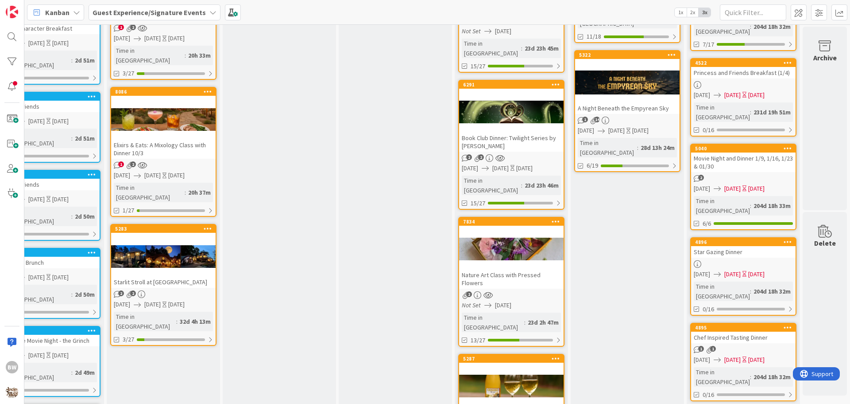
scroll to position [221, 392]
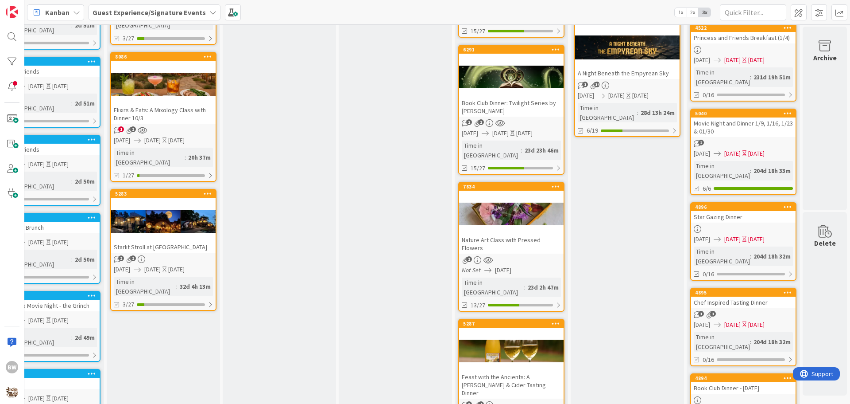
click at [511, 194] on div at bounding box center [511, 214] width 105 height 40
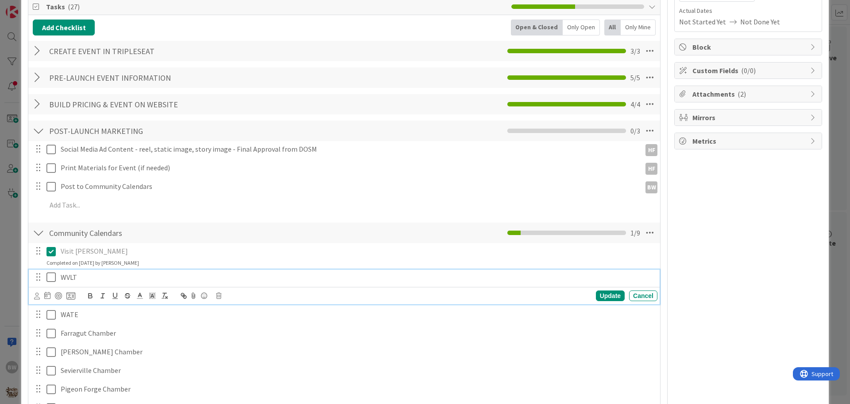
click at [48, 273] on icon at bounding box center [53, 277] width 13 height 11
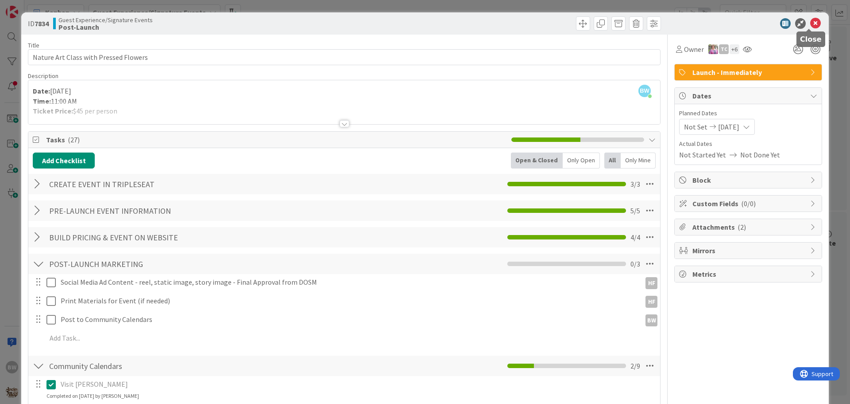
click at [812, 23] on icon at bounding box center [816, 23] width 11 height 11
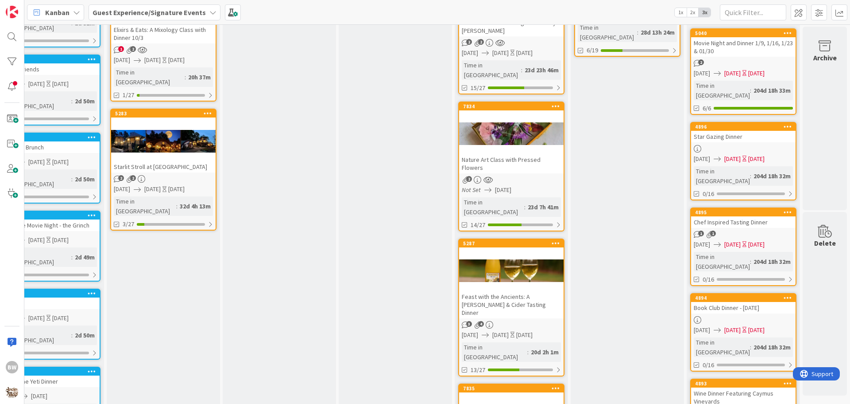
scroll to position [310, 392]
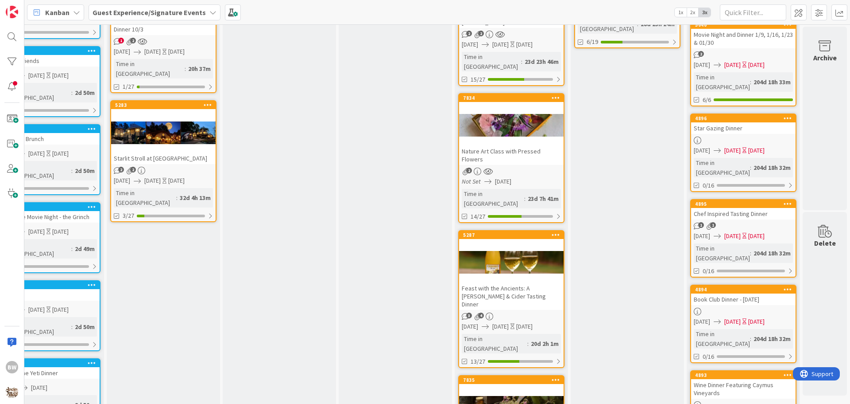
click at [498, 242] on div at bounding box center [511, 262] width 105 height 40
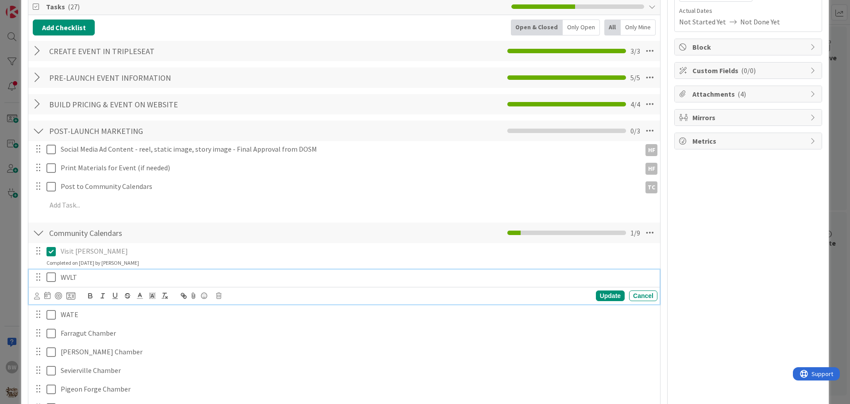
click at [52, 276] on icon at bounding box center [53, 277] width 13 height 11
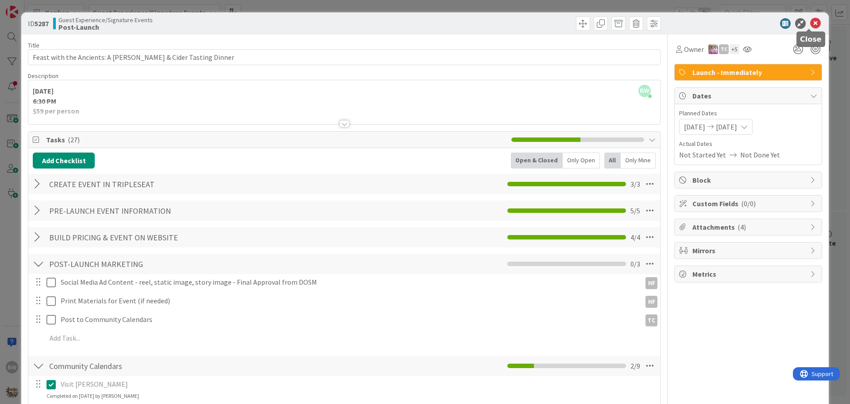
click at [811, 23] on icon at bounding box center [816, 23] width 11 height 11
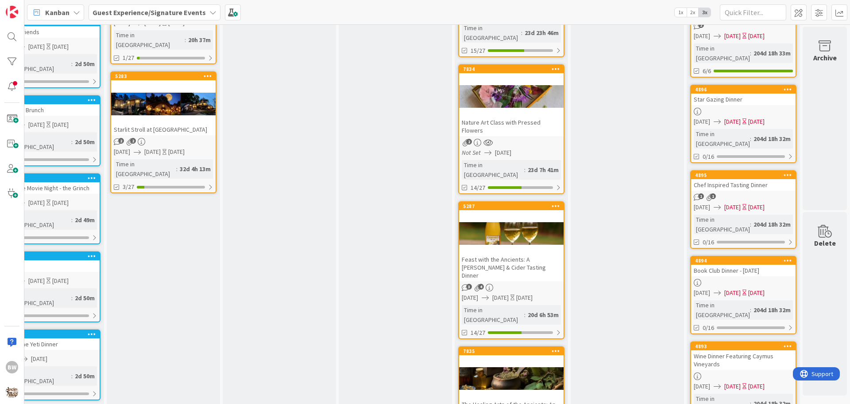
scroll to position [354, 392]
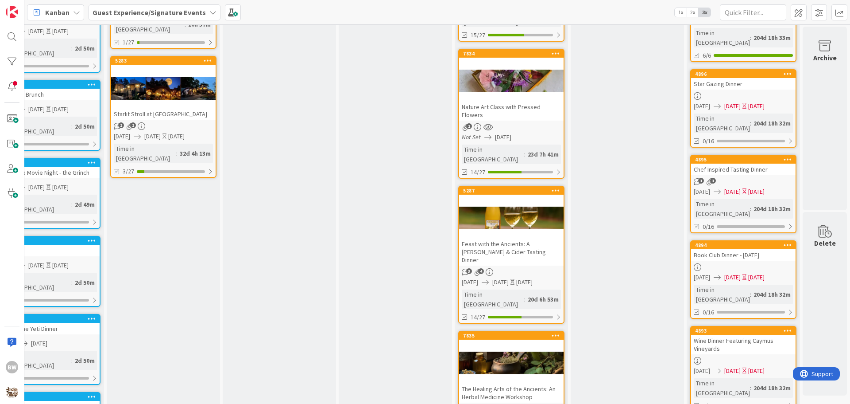
click at [495, 343] on div at bounding box center [511, 363] width 105 height 40
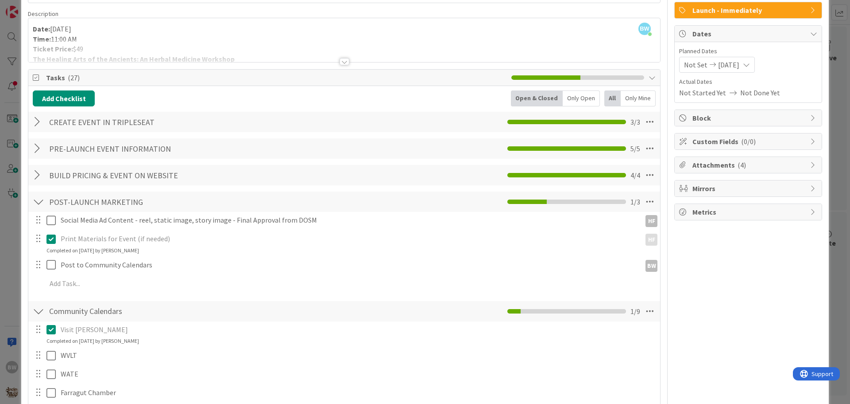
scroll to position [133, 0]
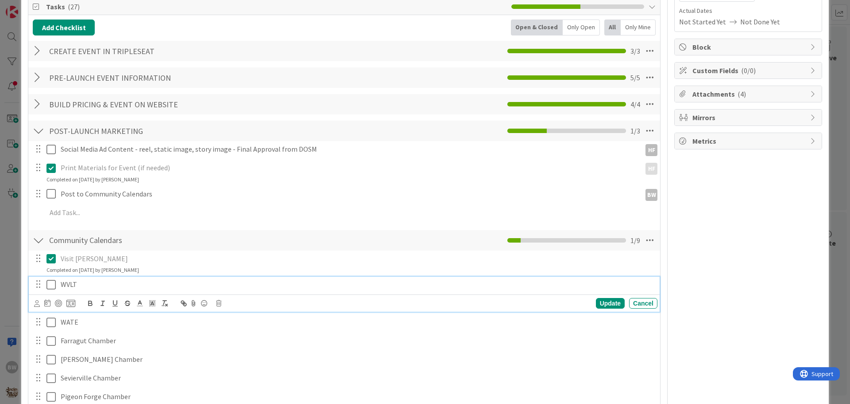
click at [51, 284] on icon at bounding box center [53, 284] width 13 height 11
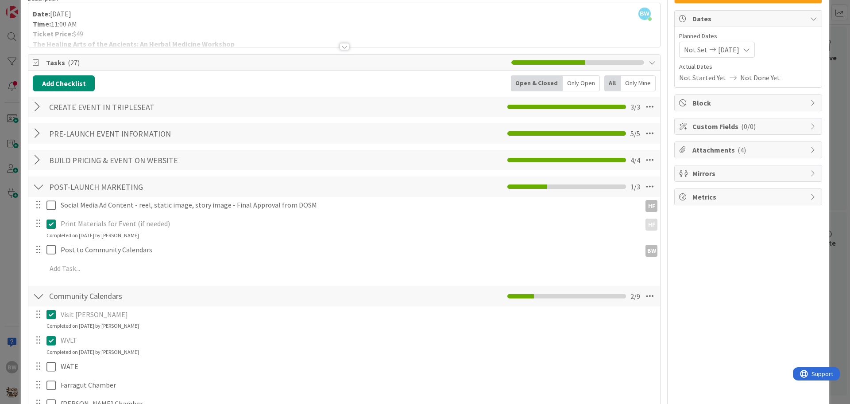
scroll to position [0, 0]
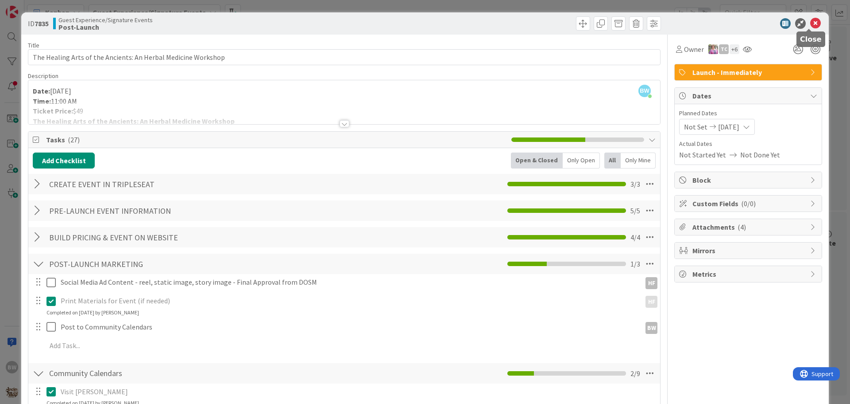
click at [813, 25] on icon at bounding box center [816, 23] width 11 height 11
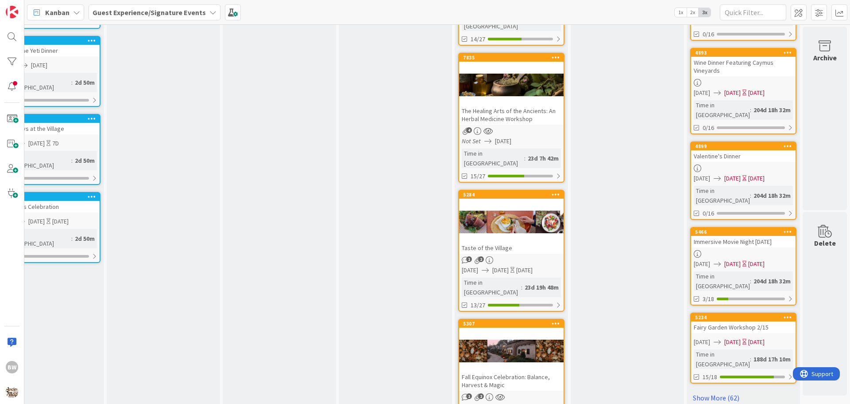
scroll to position [664, 392]
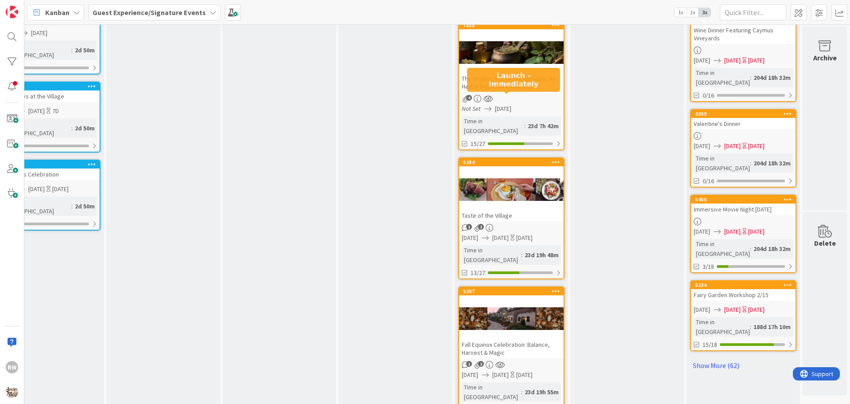
click at [502, 159] on div "5284" at bounding box center [513, 162] width 101 height 6
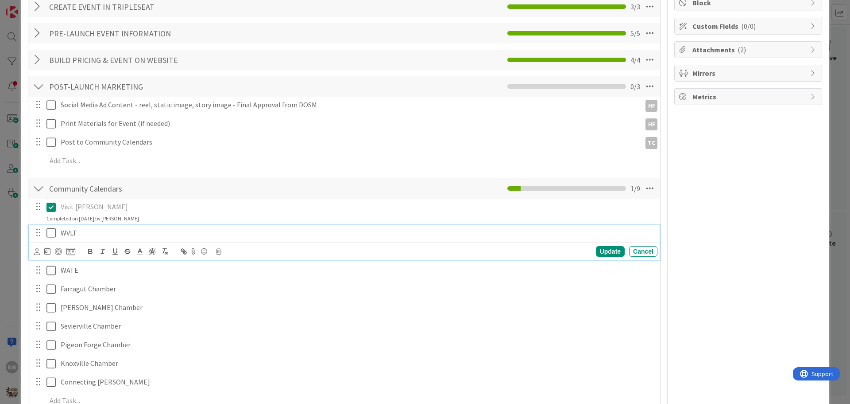
click at [52, 234] on icon at bounding box center [53, 232] width 13 height 11
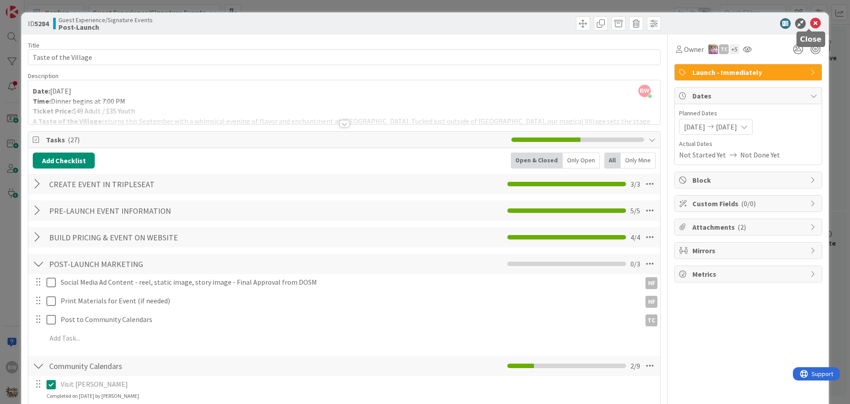
click at [811, 21] on icon at bounding box center [816, 23] width 11 height 11
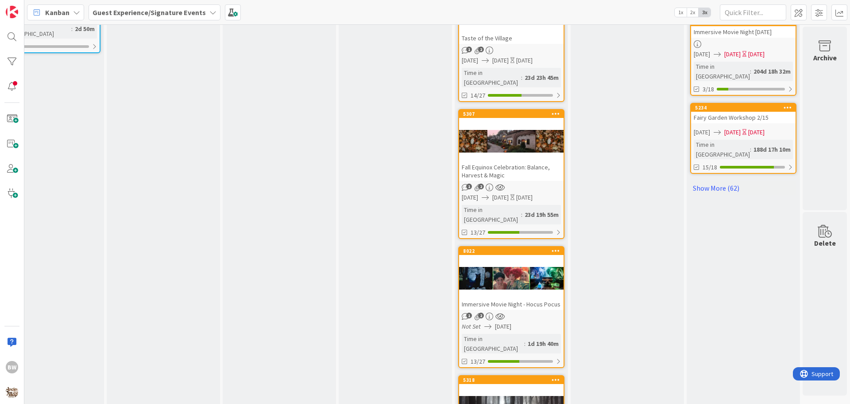
click at [491, 121] on div at bounding box center [511, 141] width 105 height 40
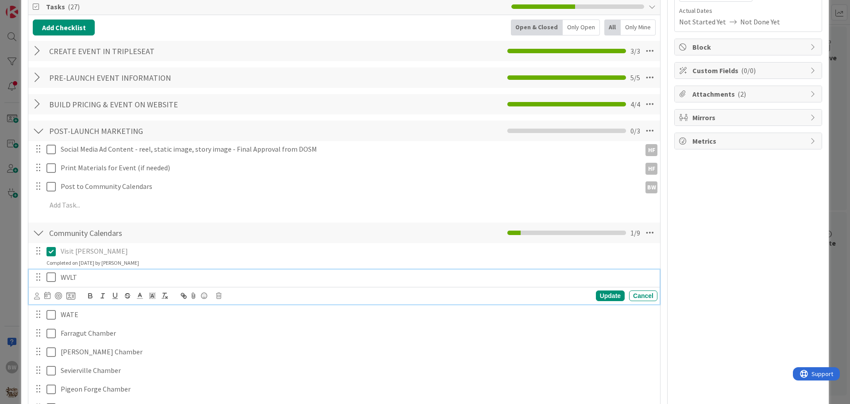
click at [53, 274] on icon at bounding box center [53, 277] width 13 height 11
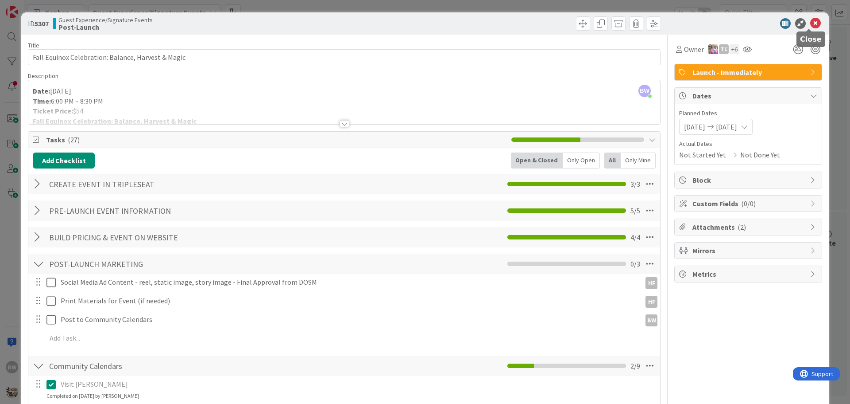
click at [811, 24] on icon at bounding box center [816, 23] width 11 height 11
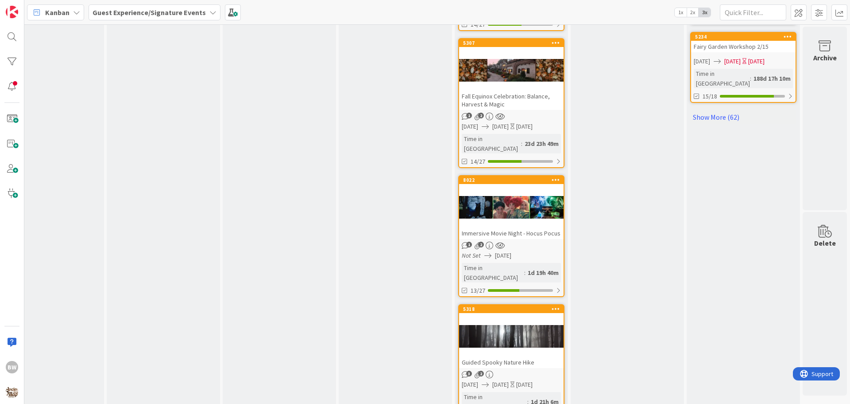
scroll to position [930, 392]
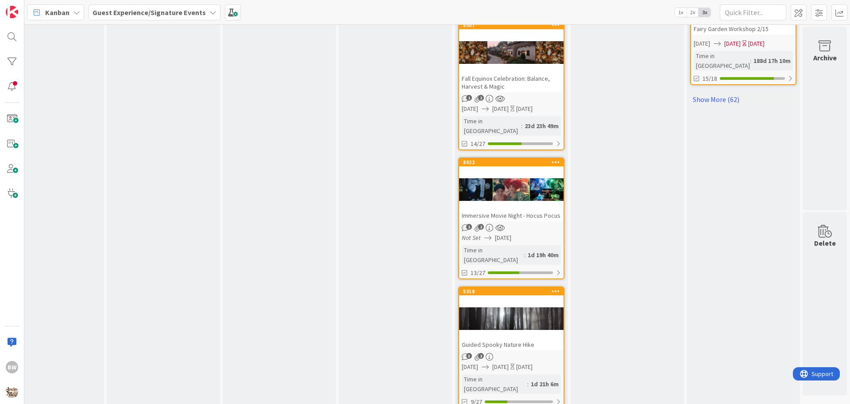
click at [499, 170] on div at bounding box center [511, 190] width 105 height 40
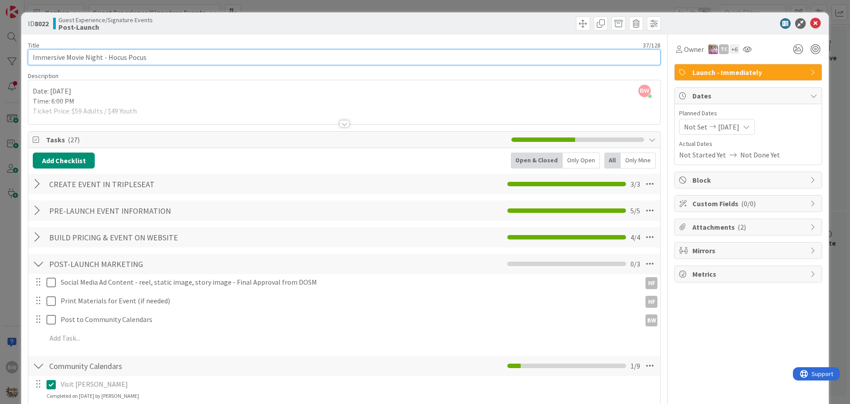
drag, startPoint x: 154, startPoint y: 61, endPoint x: 29, endPoint y: 54, distance: 125.1
click at [29, 54] on input "Immersive Movie Night - Hocus Pocus" at bounding box center [344, 57] width 633 height 16
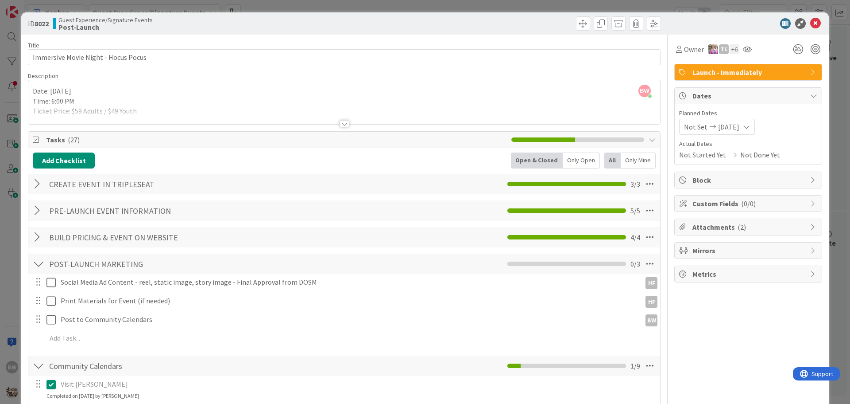
click at [342, 123] on div at bounding box center [345, 123] width 10 height 7
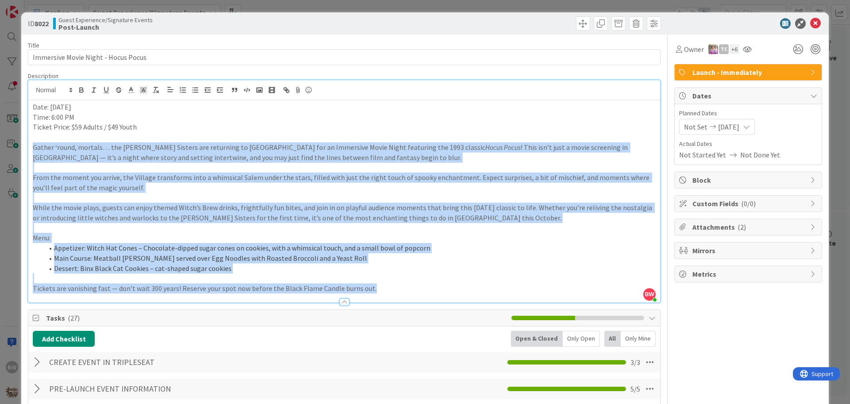
drag, startPoint x: 383, startPoint y: 290, endPoint x: 28, endPoint y: 145, distance: 383.2
click at [28, 145] on div "Date: October 9 Time: 6:00 PM Ticket Price: $59 Adults / $49 Youth Gather ‘roun…" at bounding box center [344, 201] width 632 height 202
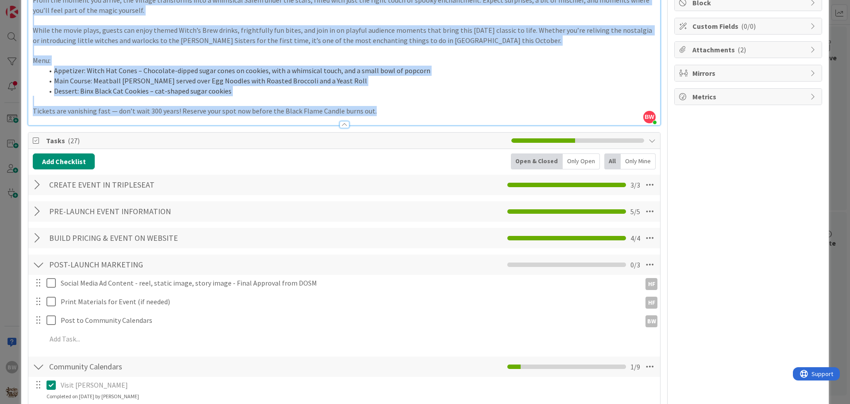
scroll to position [266, 0]
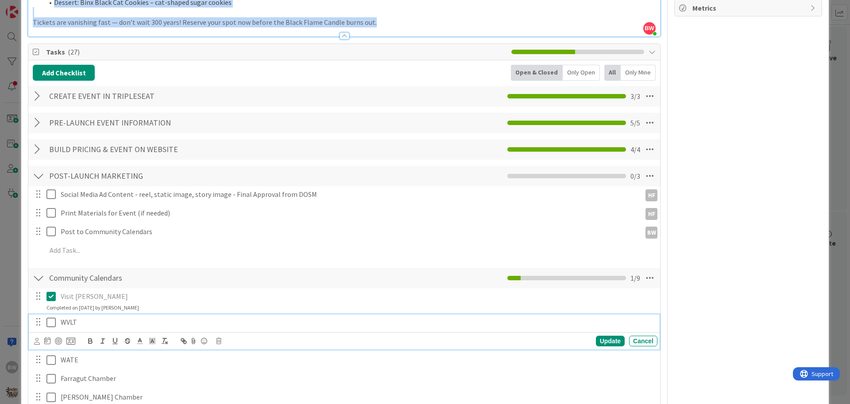
click at [53, 320] on icon at bounding box center [53, 322] width 13 height 11
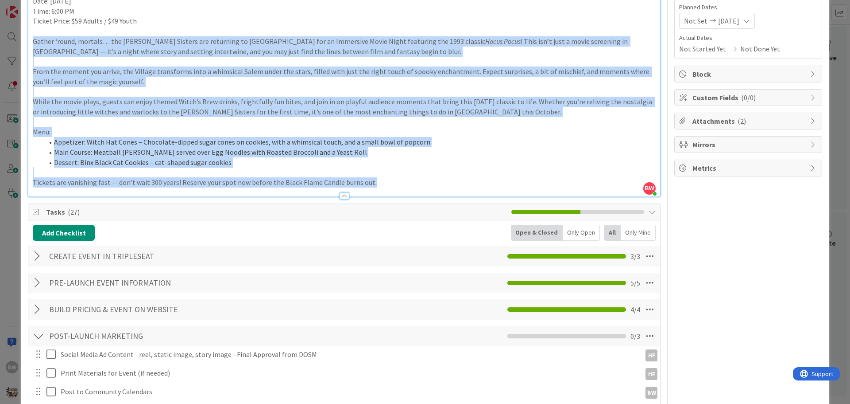
scroll to position [0, 0]
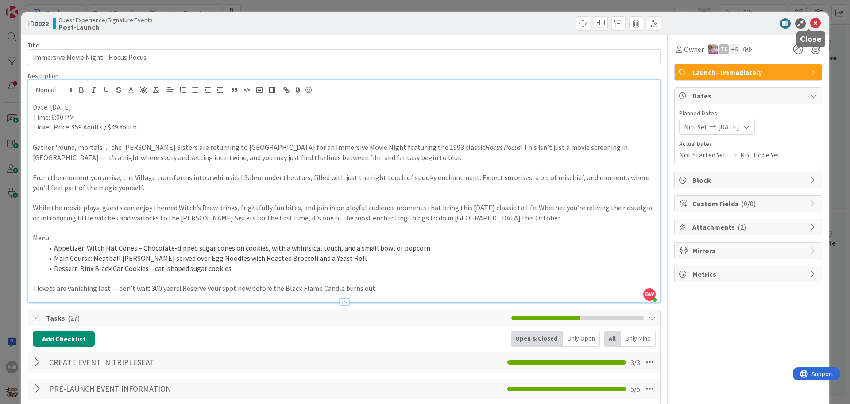
click at [812, 25] on icon at bounding box center [816, 23] width 11 height 11
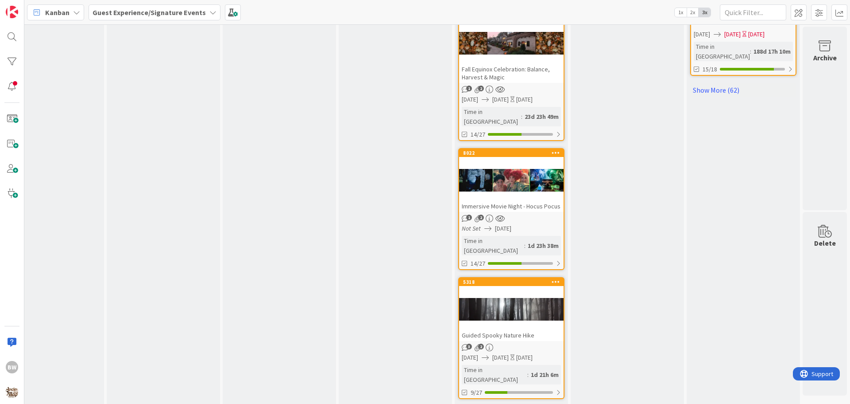
scroll to position [930, 392]
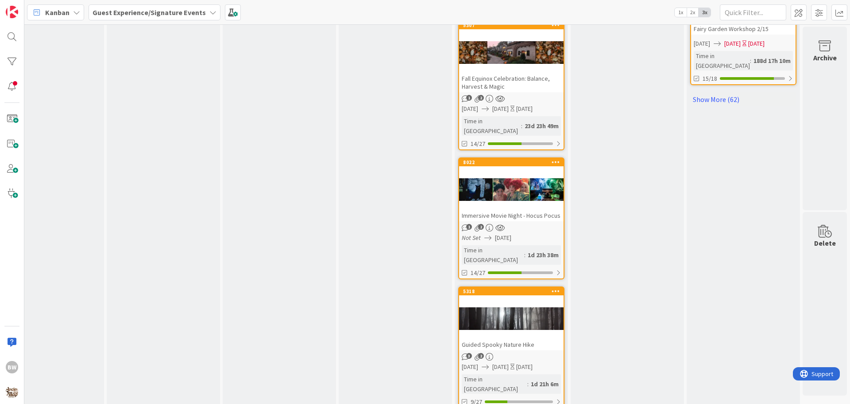
click at [498, 287] on div "5318 Guided Spooky Nature Hike" at bounding box center [511, 318] width 105 height 63
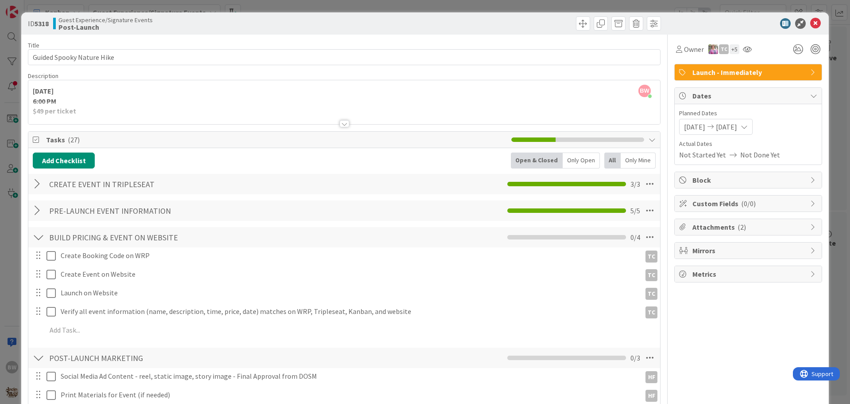
click at [345, 124] on div at bounding box center [345, 123] width 10 height 7
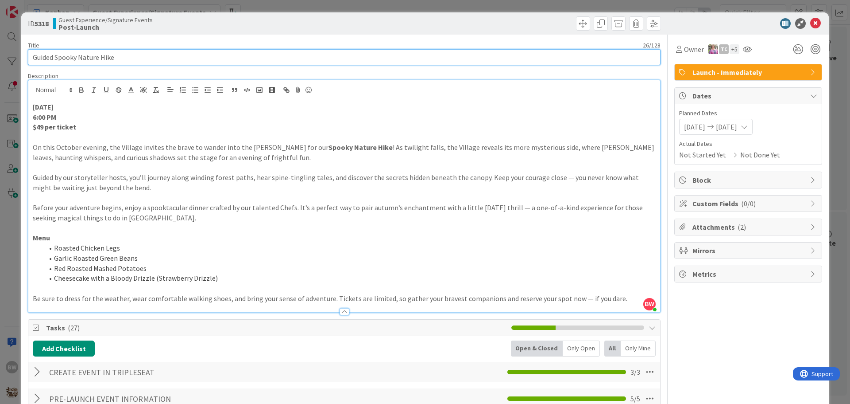
drag, startPoint x: 116, startPoint y: 60, endPoint x: 32, endPoint y: 51, distance: 84.6
click at [32, 51] on input "Guided Spooky Nature Hike" at bounding box center [344, 57] width 633 height 16
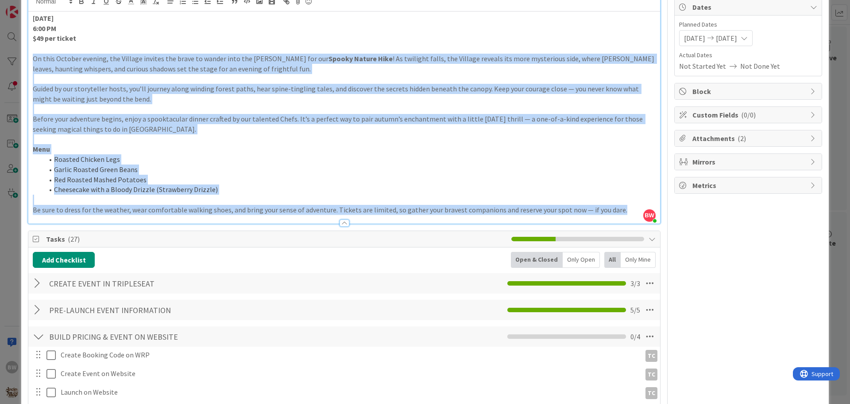
drag, startPoint x: 614, startPoint y: 211, endPoint x: 28, endPoint y: 57, distance: 606.3
click at [28, 57] on div "October 21, 2025 6:00 PM $49 per ticket On this October evening, the Village in…" at bounding box center [344, 118] width 632 height 212
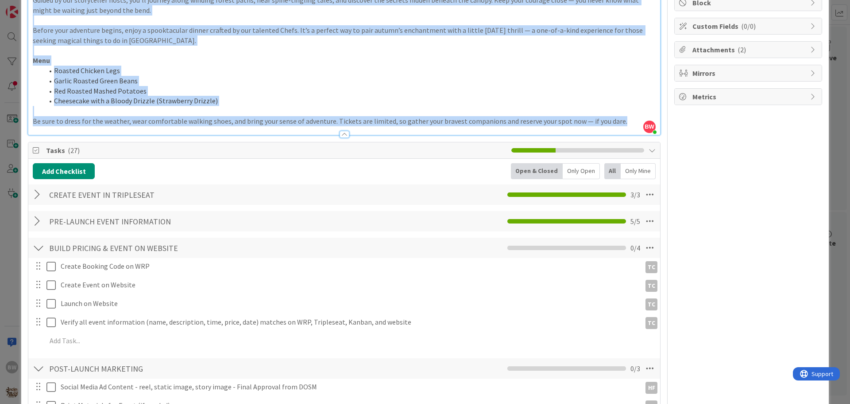
scroll to position [354, 0]
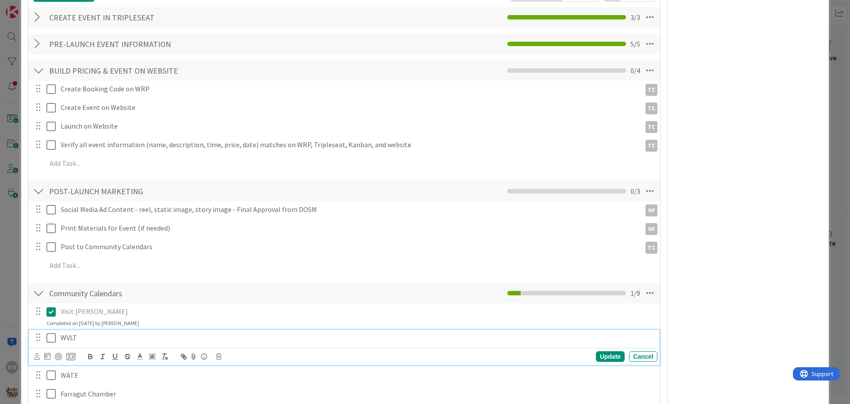
click at [50, 338] on icon at bounding box center [53, 337] width 13 height 11
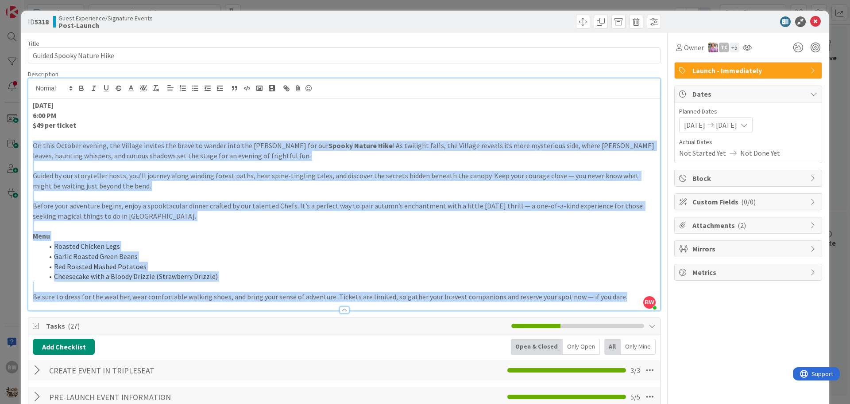
scroll to position [0, 0]
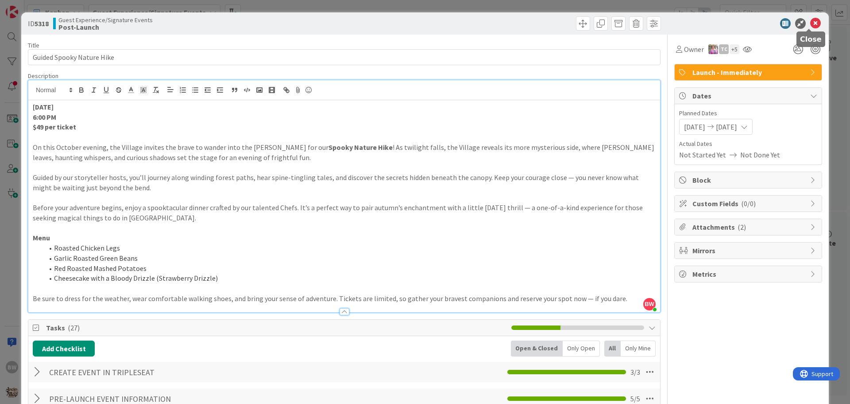
click at [811, 23] on icon at bounding box center [816, 23] width 11 height 11
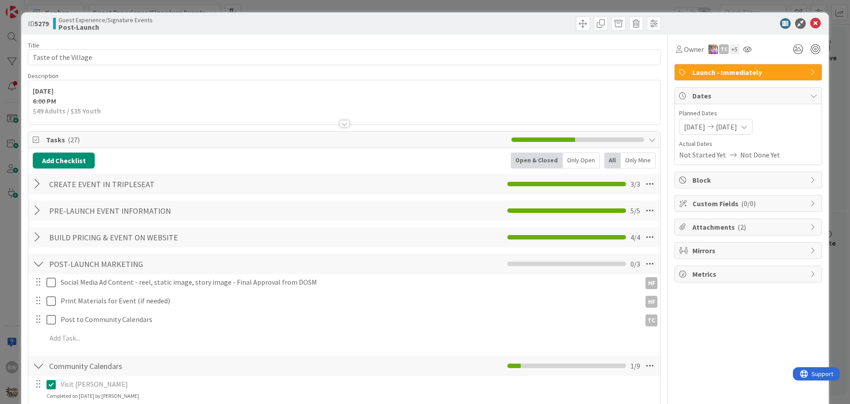
click at [341, 124] on div at bounding box center [345, 123] width 10 height 7
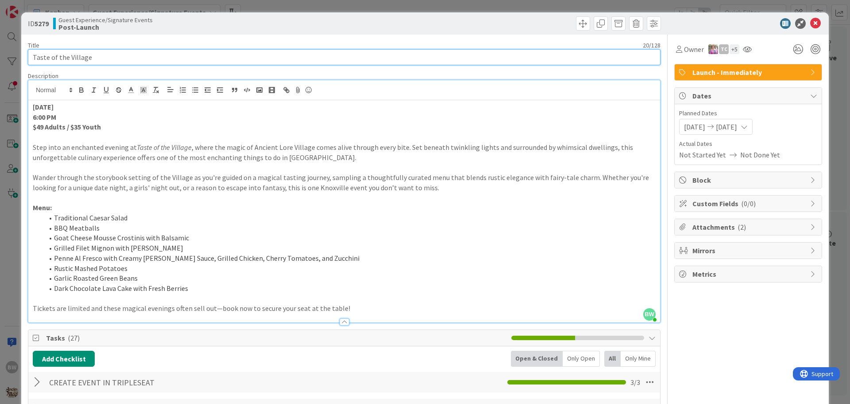
drag, startPoint x: 88, startPoint y: 56, endPoint x: 33, endPoint y: 57, distance: 54.9
click at [33, 57] on input "Taste of the Village" at bounding box center [344, 57] width 633 height 16
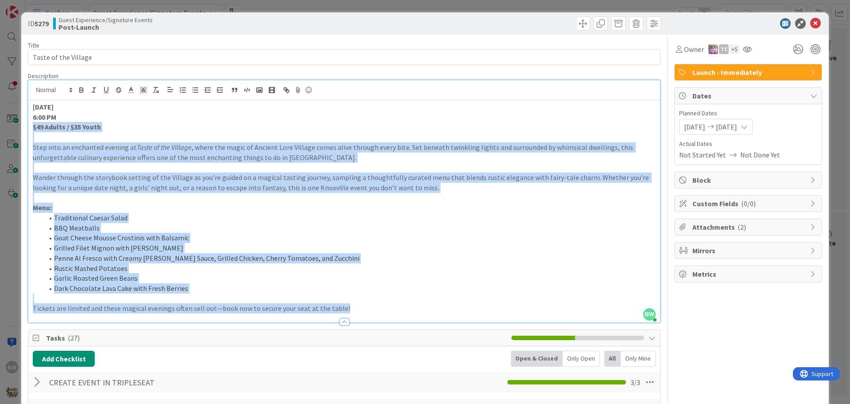
drag, startPoint x: 347, startPoint y: 311, endPoint x: 32, endPoint y: 131, distance: 363.1
click at [32, 131] on div "October 24 6:00 PM $49 Adults / $35 Youth Step into an enchanted evening at Tas…" at bounding box center [344, 211] width 632 height 222
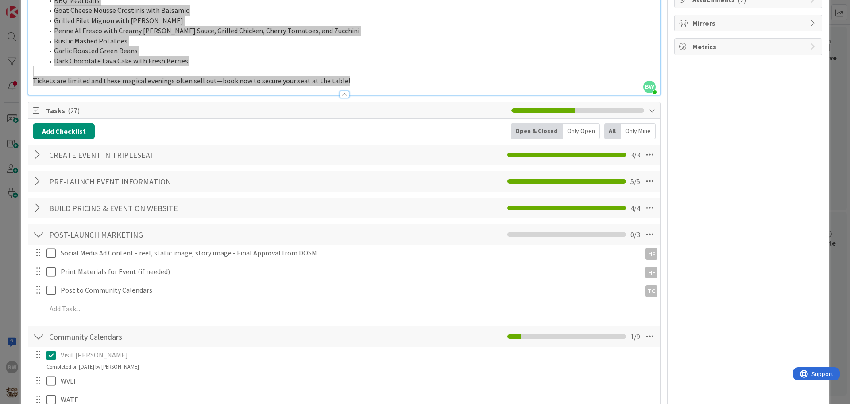
scroll to position [266, 0]
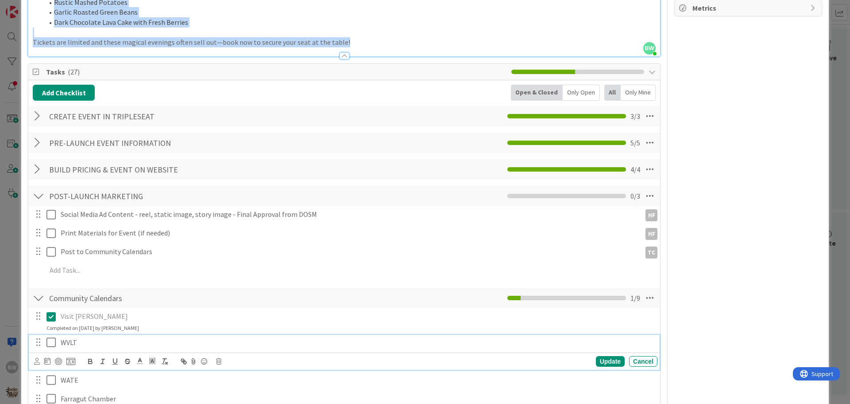
click at [50, 341] on icon at bounding box center [53, 342] width 13 height 11
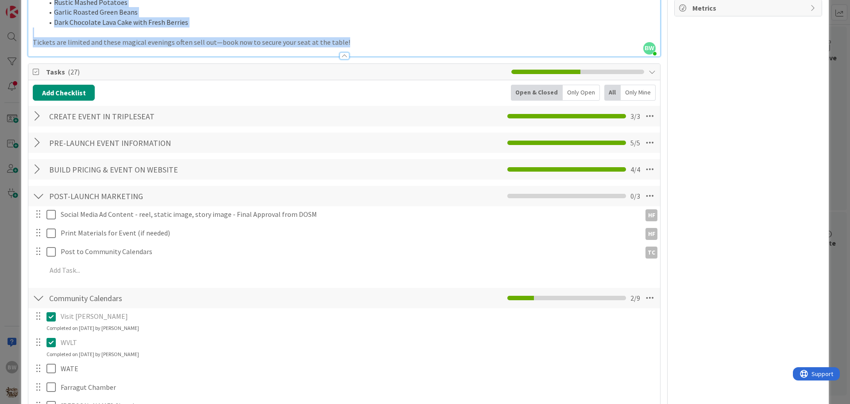
scroll to position [0, 0]
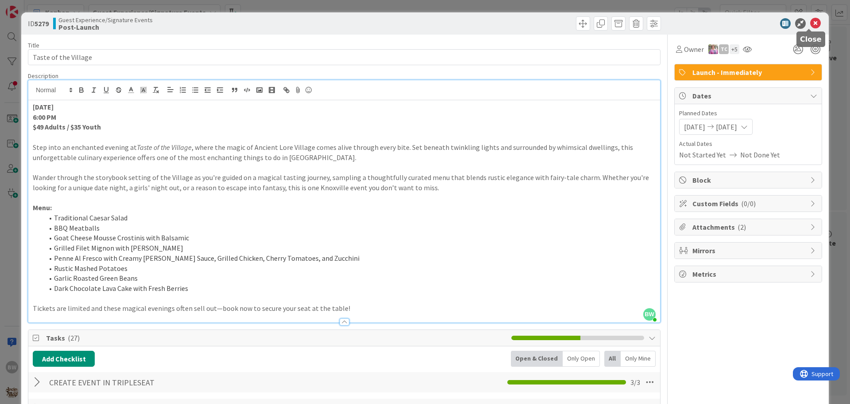
click at [811, 22] on icon at bounding box center [816, 23] width 11 height 11
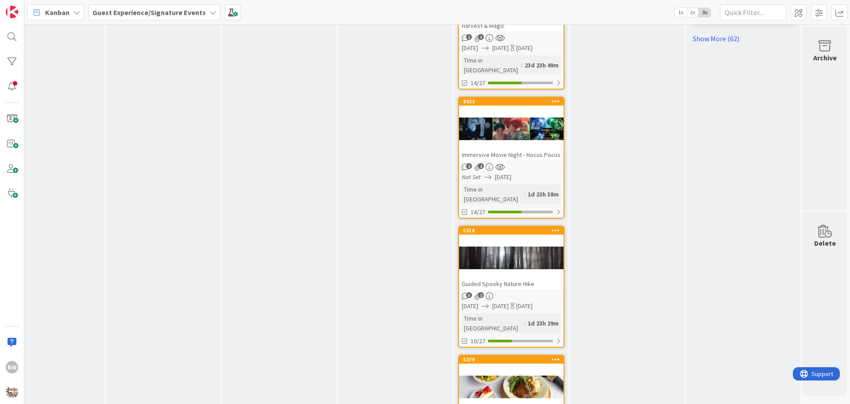
scroll to position [1134, 392]
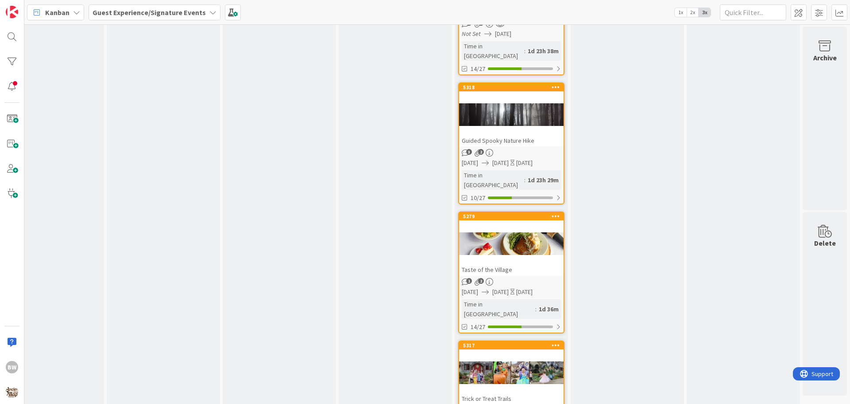
click at [501, 353] on div at bounding box center [511, 373] width 105 height 40
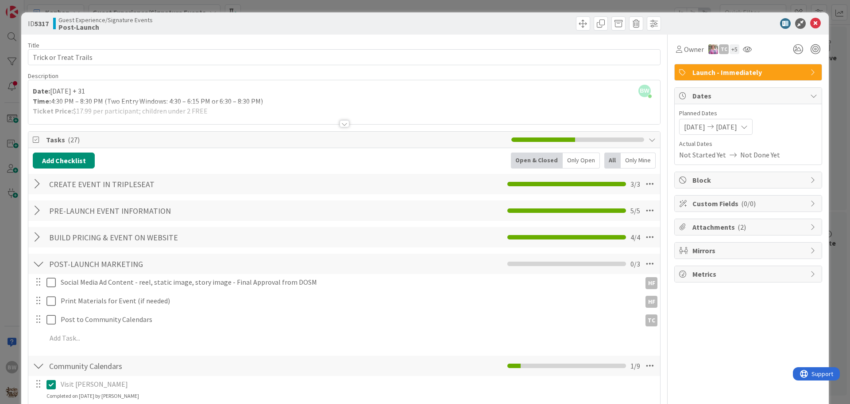
click at [340, 125] on div at bounding box center [345, 123] width 10 height 7
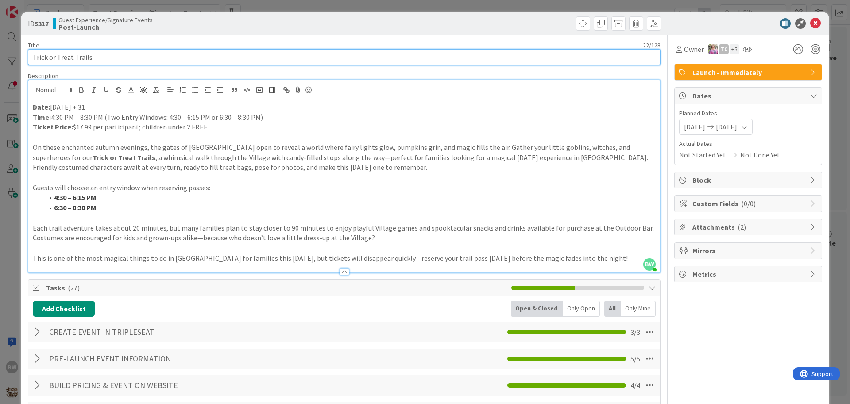
drag, startPoint x: 94, startPoint y: 55, endPoint x: 34, endPoint y: 59, distance: 60.3
click at [34, 59] on input "Trick or Treat Trails" at bounding box center [344, 57] width 633 height 16
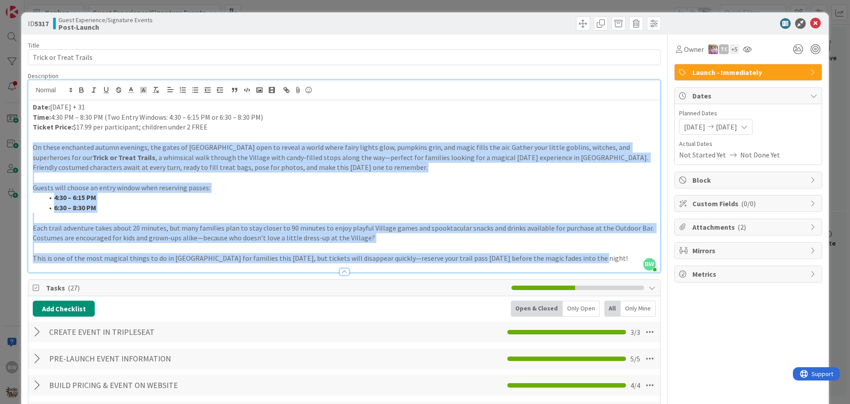
drag, startPoint x: 585, startPoint y: 256, endPoint x: 26, endPoint y: 146, distance: 569.7
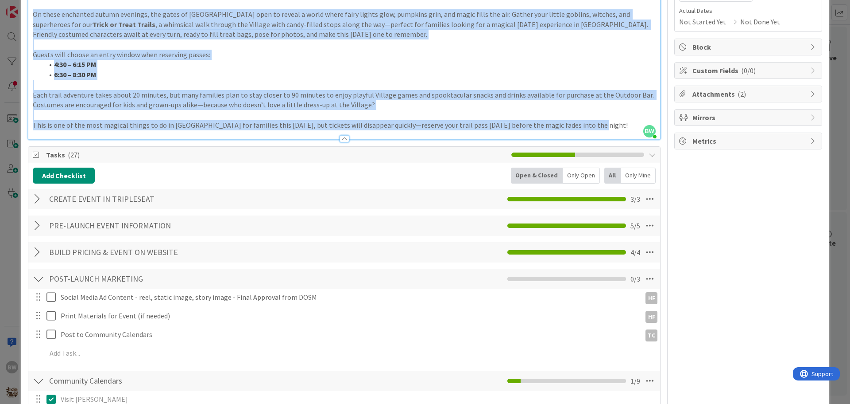
scroll to position [354, 0]
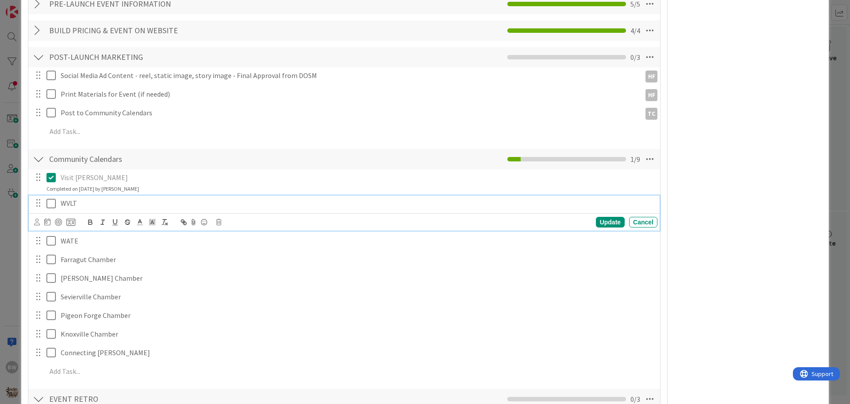
click at [51, 202] on icon at bounding box center [53, 203] width 13 height 11
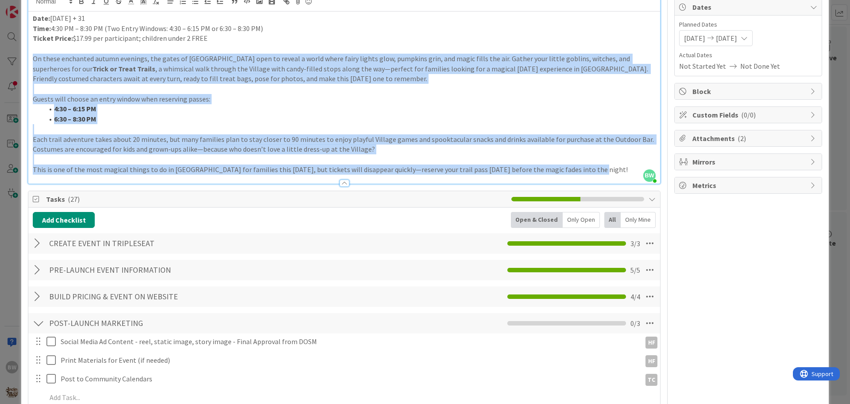
scroll to position [0, 0]
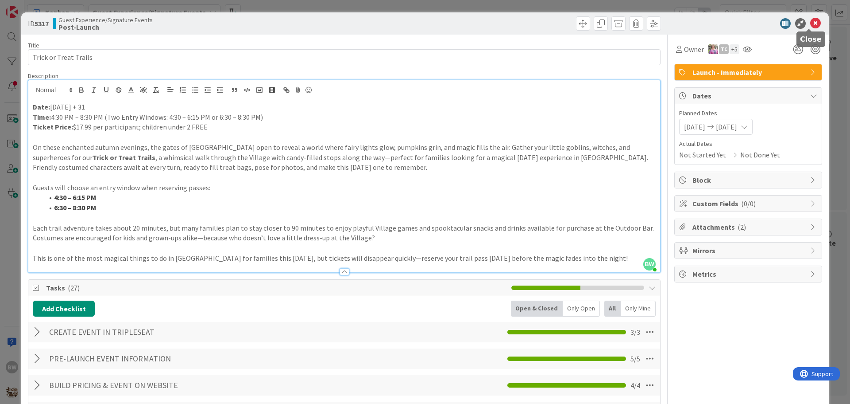
click at [811, 23] on icon at bounding box center [816, 23] width 11 height 11
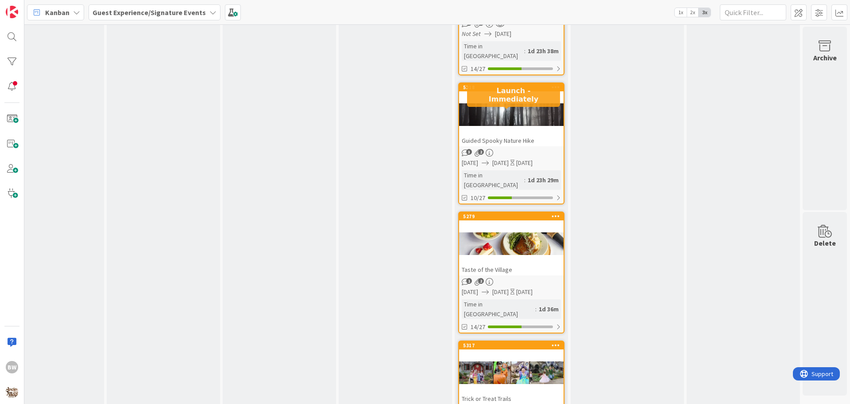
click at [512, 213] on div "5279" at bounding box center [513, 216] width 101 height 6
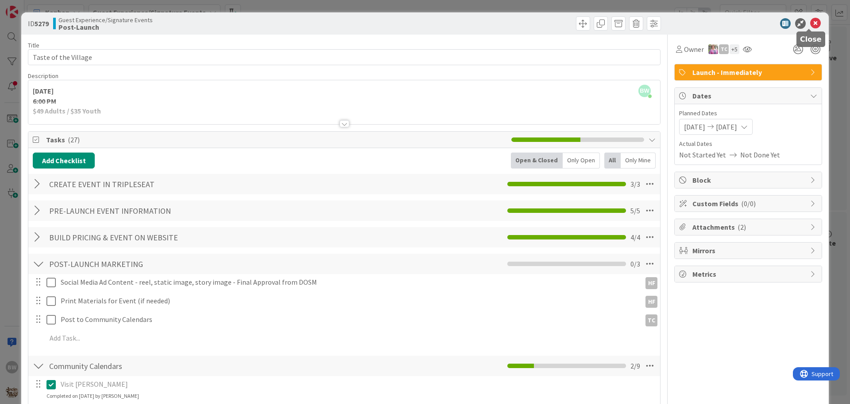
click at [813, 23] on icon at bounding box center [816, 23] width 11 height 11
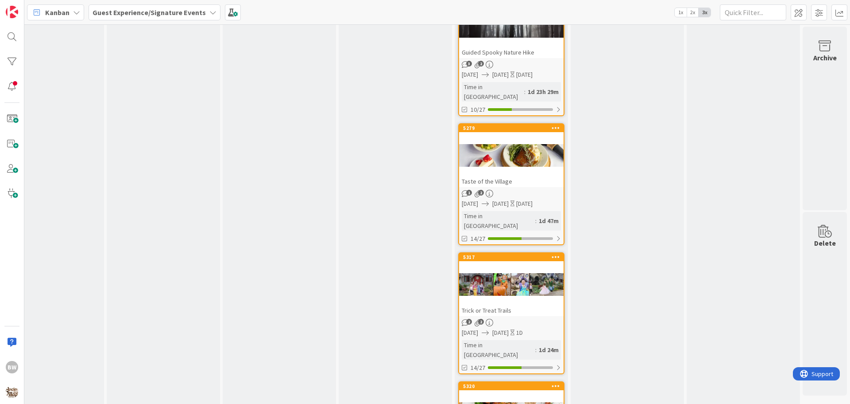
scroll to position [1223, 392]
click at [502, 382] on div "5320" at bounding box center [513, 385] width 101 height 6
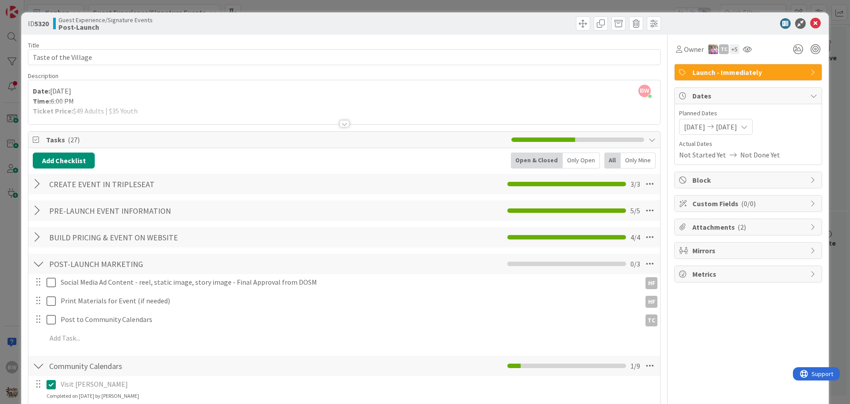
click at [343, 127] on div at bounding box center [345, 123] width 10 height 7
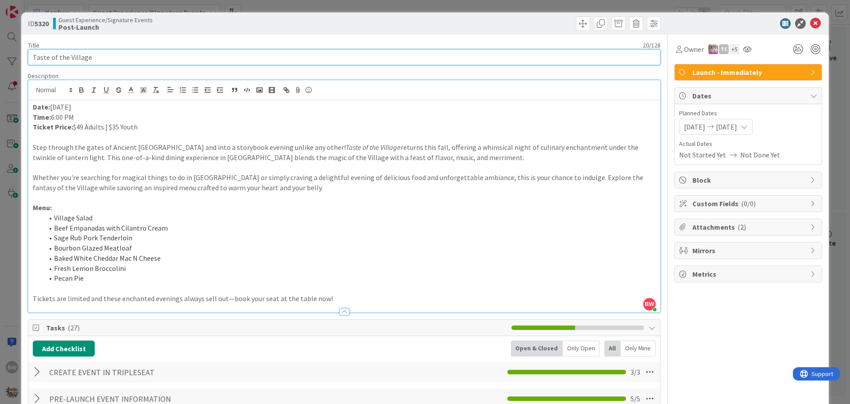
drag, startPoint x: 90, startPoint y: 58, endPoint x: 31, endPoint y: 60, distance: 58.9
click at [31, 60] on input "Taste of the Village" at bounding box center [344, 57] width 633 height 16
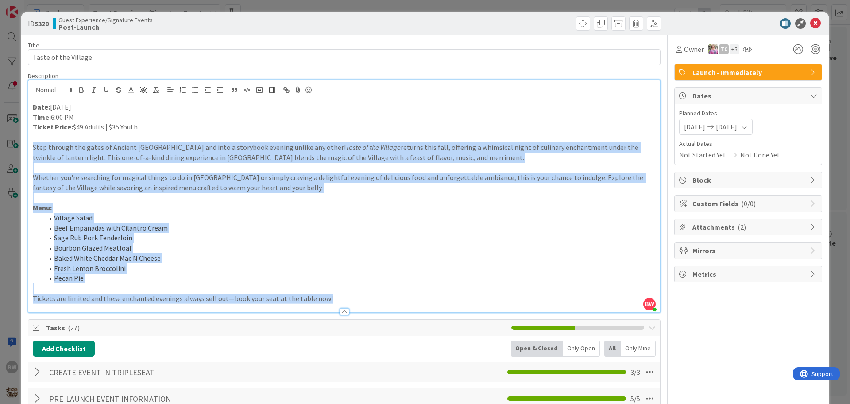
drag, startPoint x: 339, startPoint y: 296, endPoint x: 31, endPoint y: 144, distance: 343.9
click at [31, 144] on div "Date: November 7 Time: 6:00 PM Ticket Price: $49 Adults | $35 Youth Step throug…" at bounding box center [344, 206] width 632 height 212
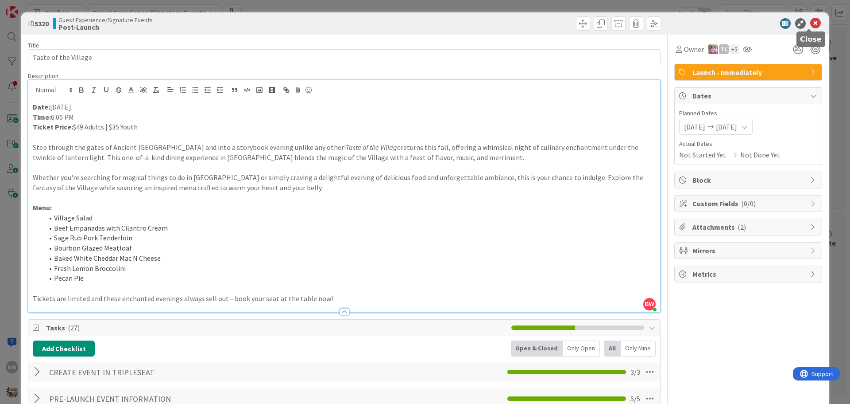
click at [811, 22] on icon at bounding box center [816, 23] width 11 height 11
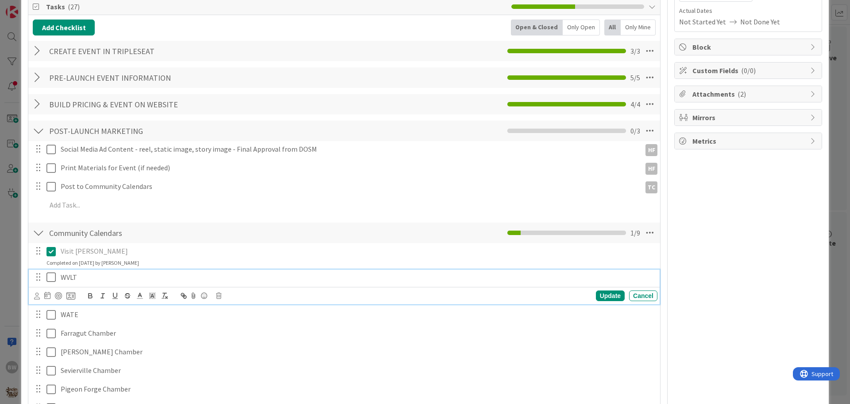
click at [49, 277] on icon at bounding box center [53, 277] width 13 height 11
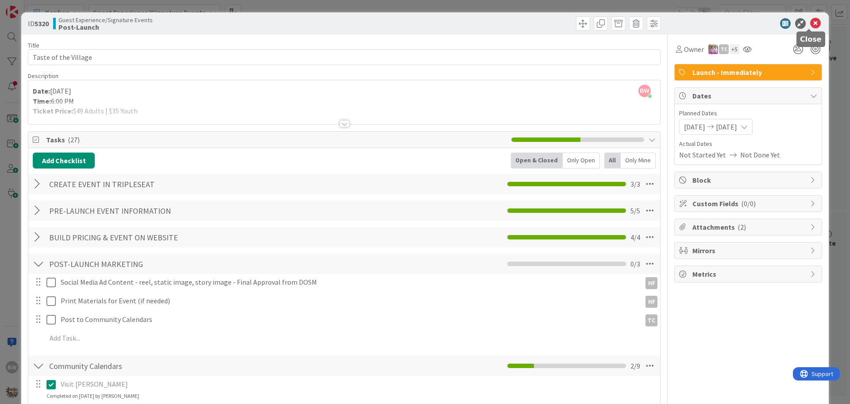
click at [811, 22] on icon at bounding box center [816, 23] width 11 height 11
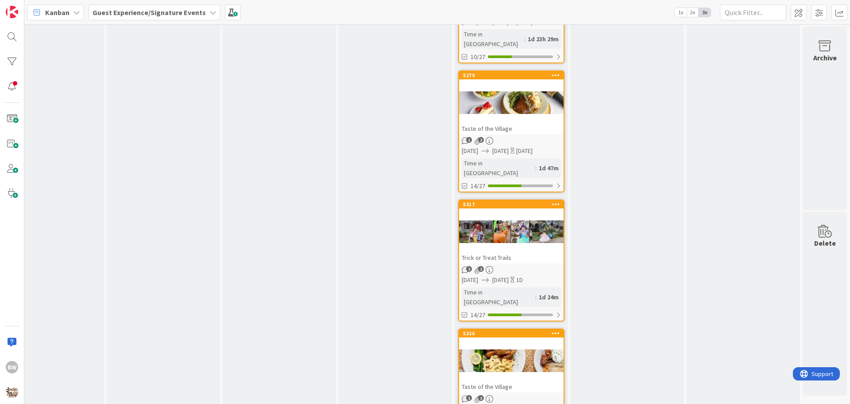
scroll to position [1355, 392]
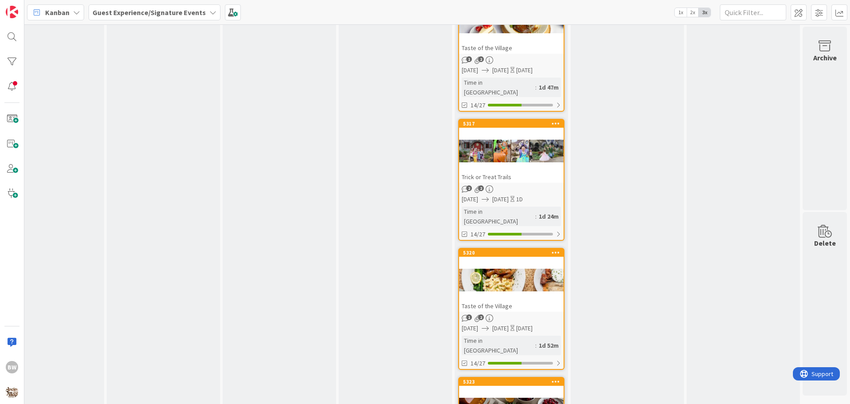
click at [507, 389] on div at bounding box center [511, 409] width 105 height 40
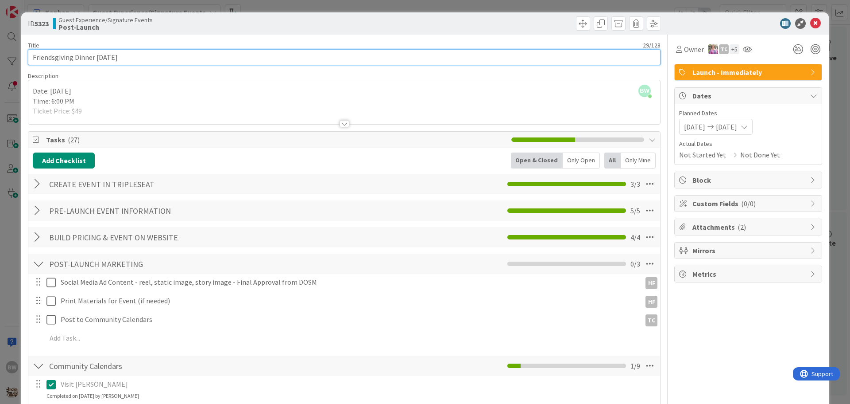
drag, startPoint x: 129, startPoint y: 59, endPoint x: 124, endPoint y: 58, distance: 4.6
click at [124, 58] on input "Friendsgiving Dinner 11/20/25" at bounding box center [344, 57] width 633 height 16
drag, startPoint x: 94, startPoint y: 56, endPoint x: 33, endPoint y: 56, distance: 61.1
click at [33, 56] on input "Friendsgiving Dinner 11/20/25" at bounding box center [344, 57] width 633 height 16
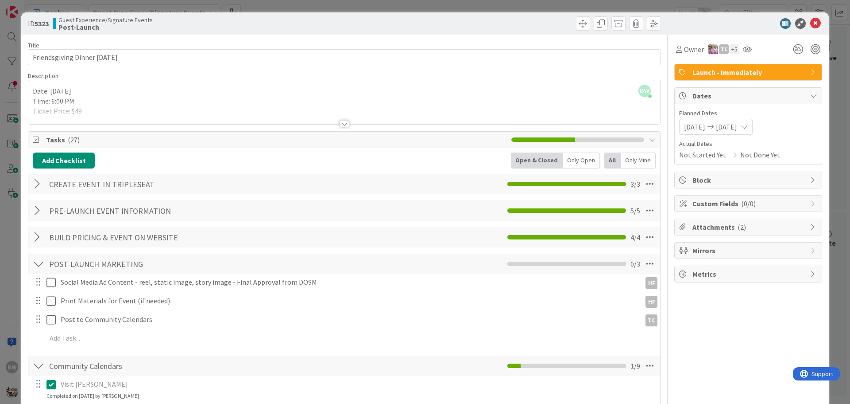
click at [340, 126] on div at bounding box center [345, 123] width 10 height 7
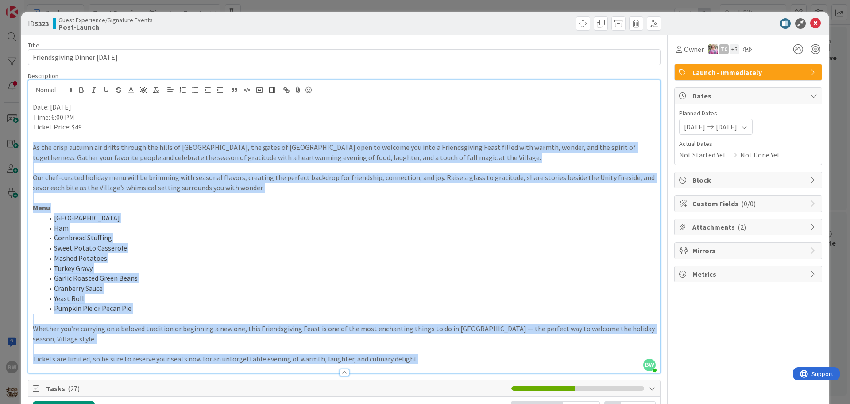
drag, startPoint x: 422, startPoint y: 357, endPoint x: 14, endPoint y: 150, distance: 457.0
click at [14, 150] on div "ID 5323 Guest Experience/Signature Events Post-Launch Title 29 / 128 Friendsgiv…" at bounding box center [425, 202] width 850 height 404
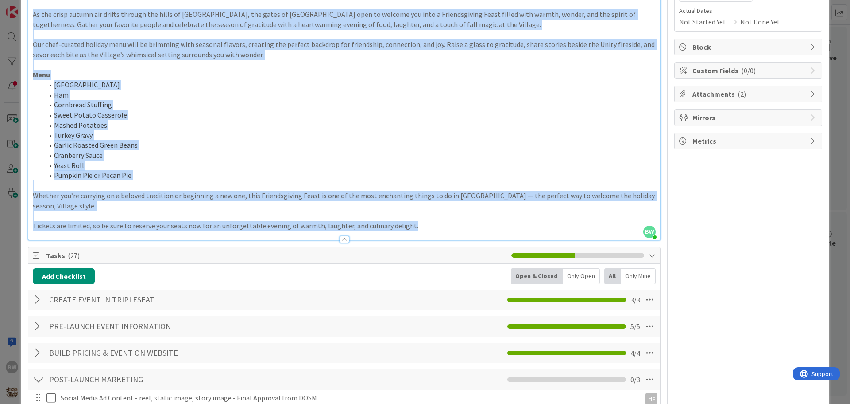
scroll to position [310, 0]
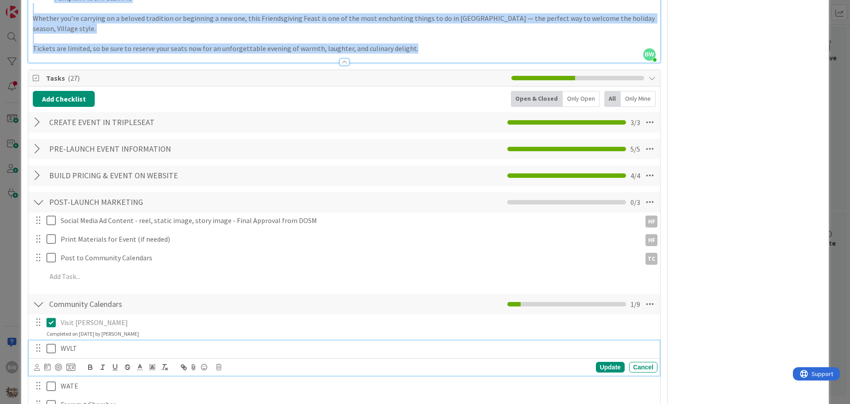
click at [50, 348] on icon at bounding box center [53, 348] width 13 height 11
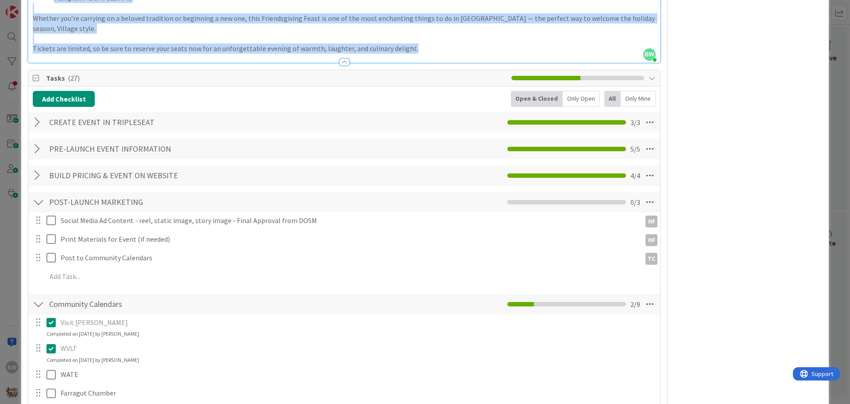
scroll to position [0, 0]
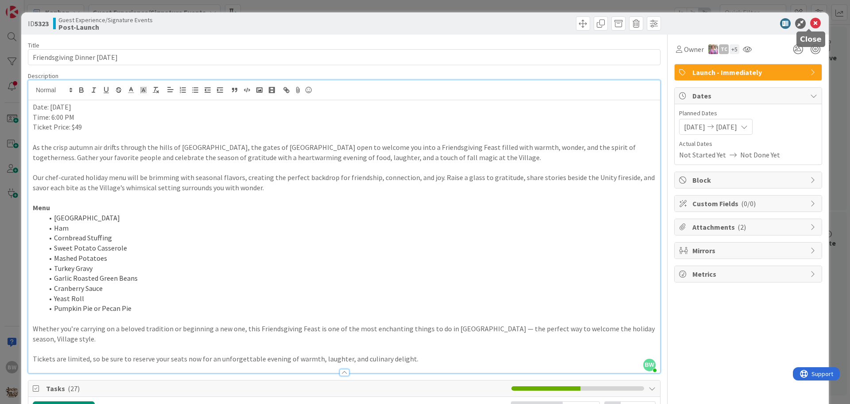
click at [811, 25] on icon at bounding box center [816, 23] width 11 height 11
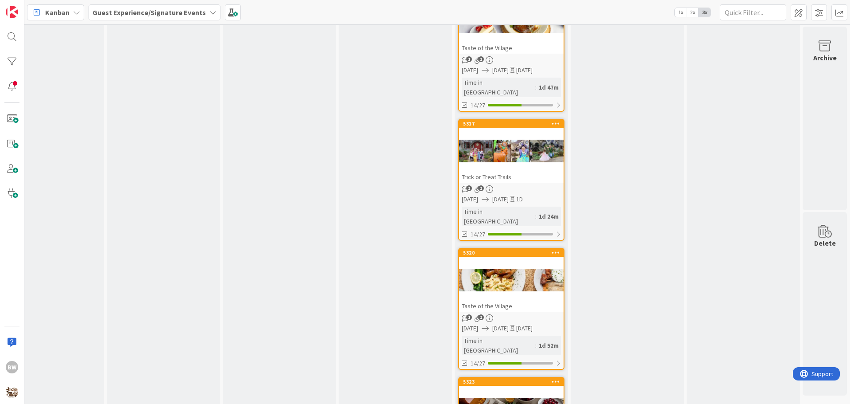
scroll to position [1533, 392]
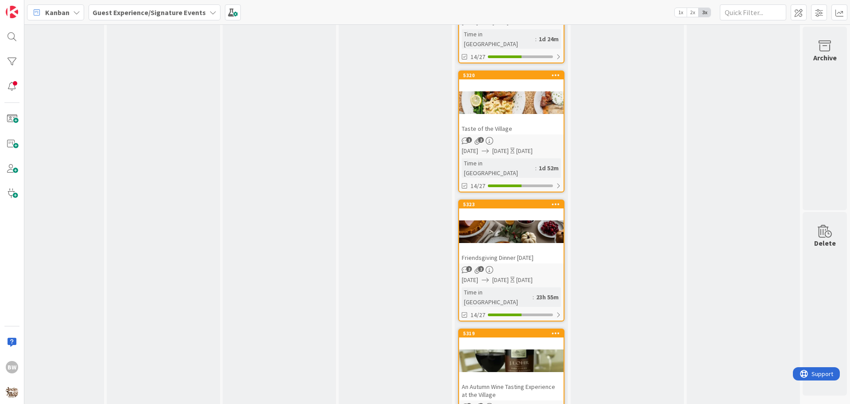
click at [512, 341] on div at bounding box center [511, 361] width 105 height 40
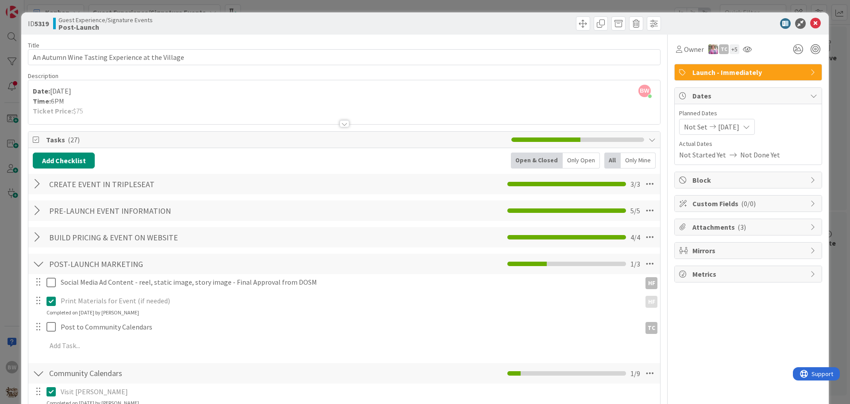
click at [340, 124] on div at bounding box center [345, 123] width 10 height 7
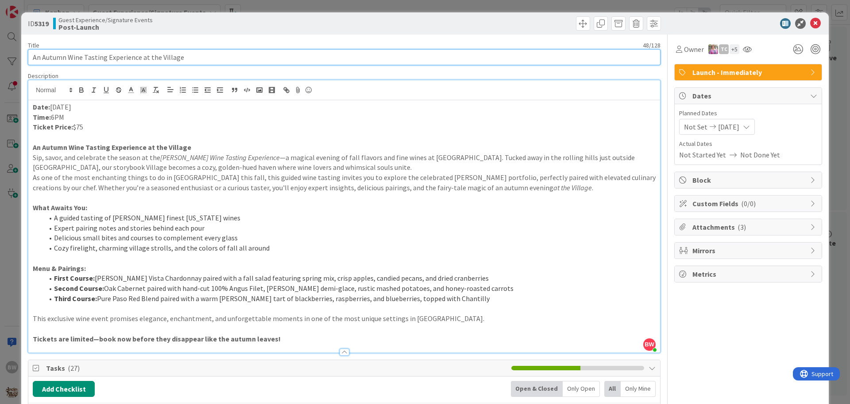
drag, startPoint x: 189, startPoint y: 58, endPoint x: 0, endPoint y: 64, distance: 188.8
click at [0, 64] on div "ID 5319 Guest Experience/Signature Events Post-Launch Title 48 / 128 An Autumn …" at bounding box center [425, 202] width 850 height 404
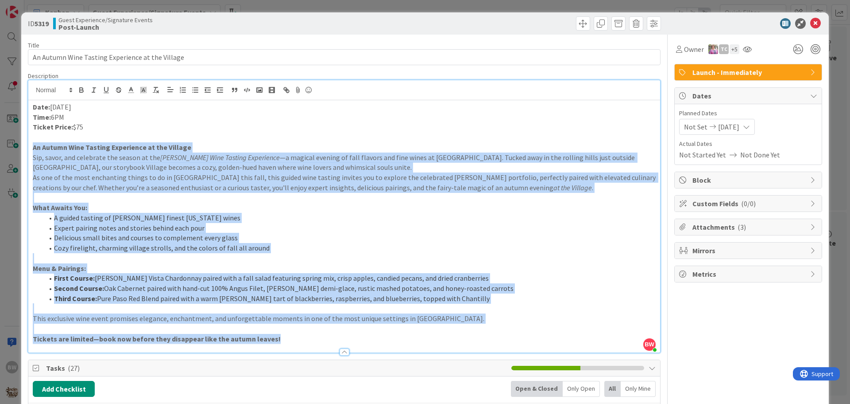
drag, startPoint x: 277, startPoint y: 335, endPoint x: 29, endPoint y: 148, distance: 310.6
click at [29, 148] on div "Date: November 21 Time: 6PM Ticket Price: $75 An Autumn Wine Tasting Experience…" at bounding box center [344, 226] width 632 height 252
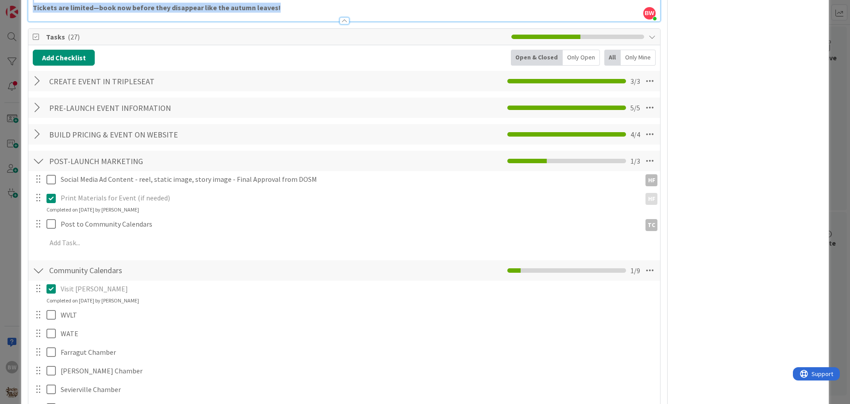
scroll to position [354, 0]
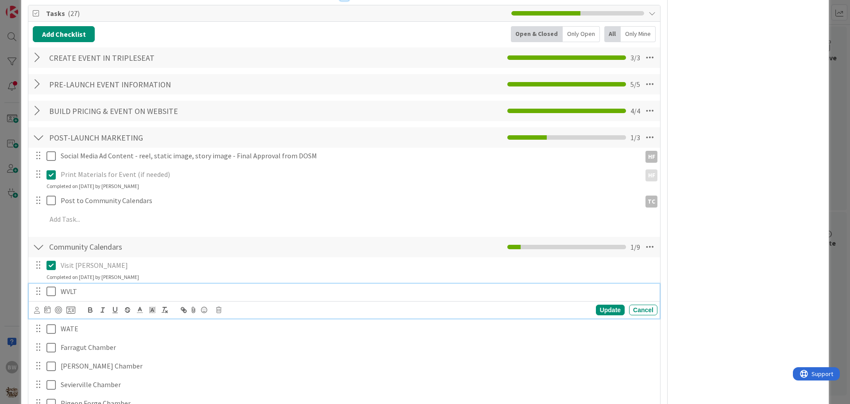
click at [50, 290] on icon at bounding box center [53, 291] width 13 height 11
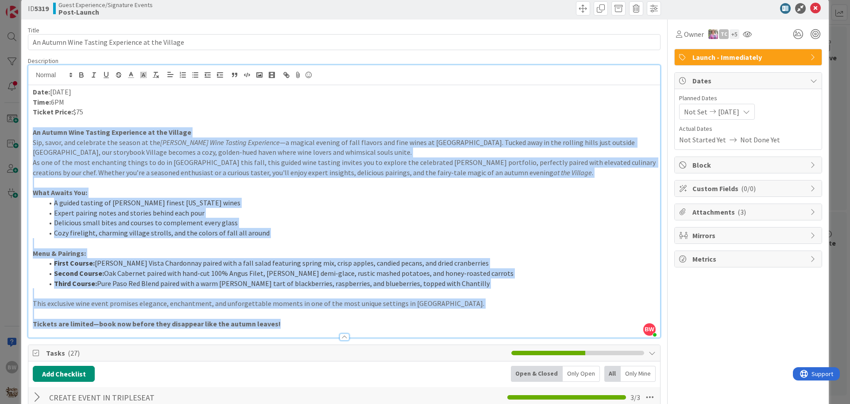
scroll to position [0, 0]
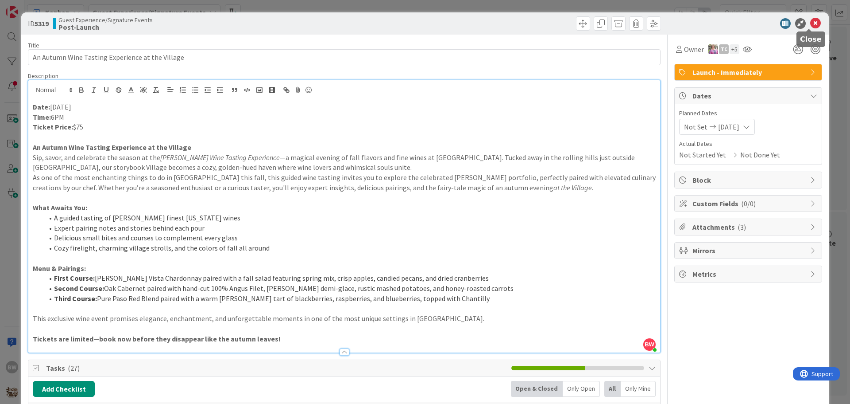
click at [811, 23] on icon at bounding box center [816, 23] width 11 height 11
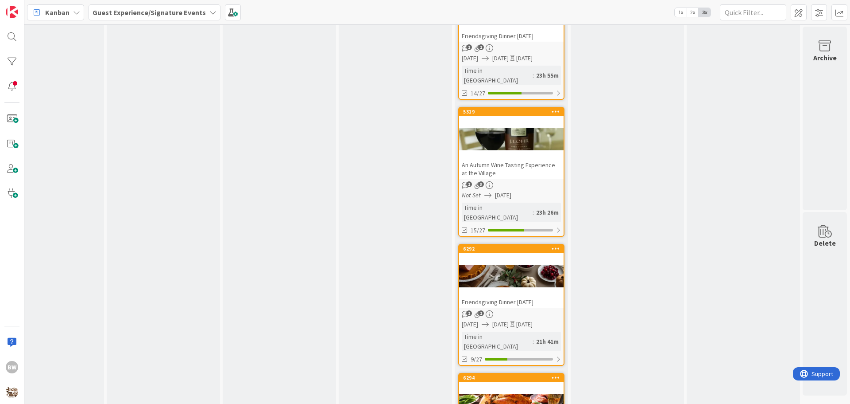
click at [499, 256] on div at bounding box center [511, 276] width 105 height 40
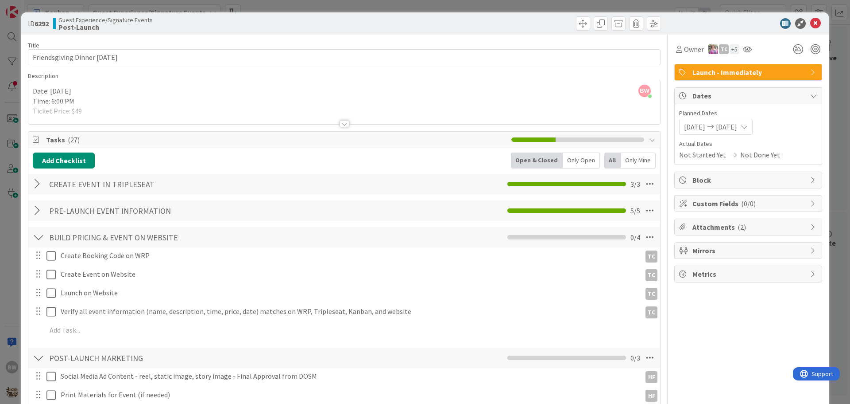
click at [343, 125] on div at bounding box center [345, 123] width 10 height 7
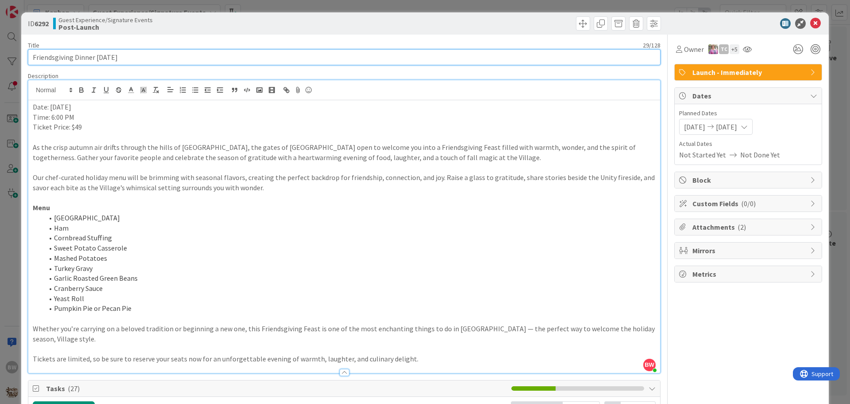
drag, startPoint x: 93, startPoint y: 56, endPoint x: 33, endPoint y: 58, distance: 59.8
click at [33, 58] on input "Friendsgiving Dinner 11/26/25" at bounding box center [344, 57] width 633 height 16
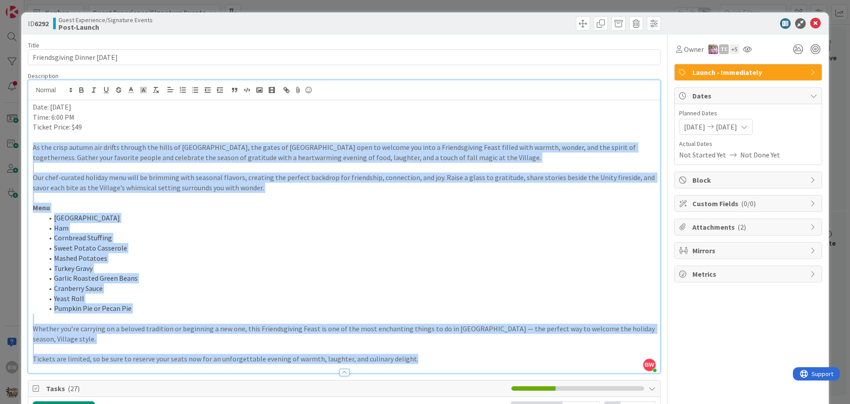
drag, startPoint x: 412, startPoint y: 360, endPoint x: 32, endPoint y: 145, distance: 436.4
click at [32, 145] on div "Date: November 26 Time: 6:00 PM Ticket Price: $49 As the crisp autumn air drift…" at bounding box center [344, 236] width 632 height 272
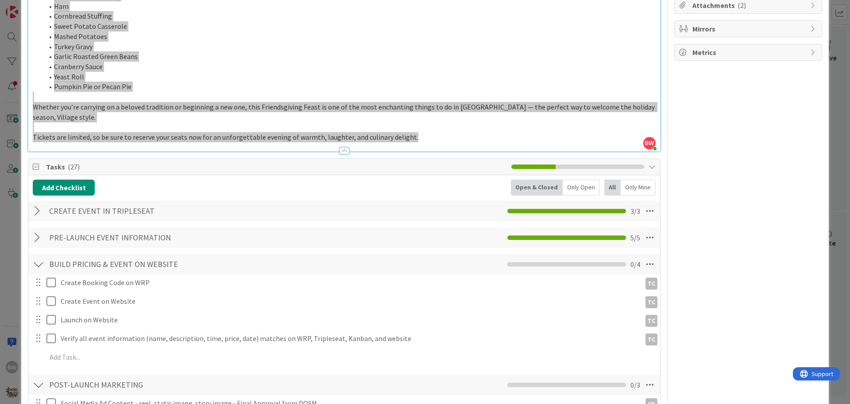
scroll to position [354, 0]
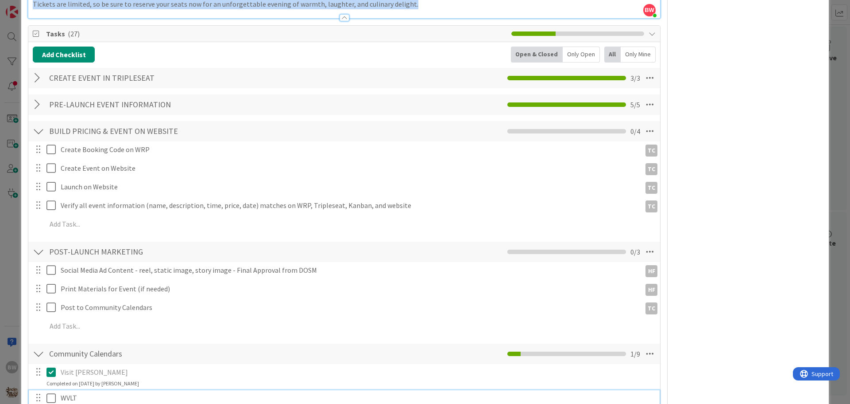
click at [51, 396] on icon at bounding box center [53, 397] width 13 height 11
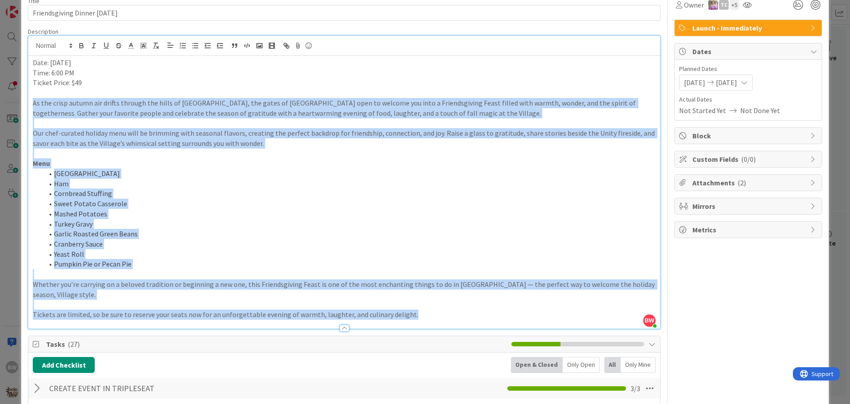
scroll to position [0, 0]
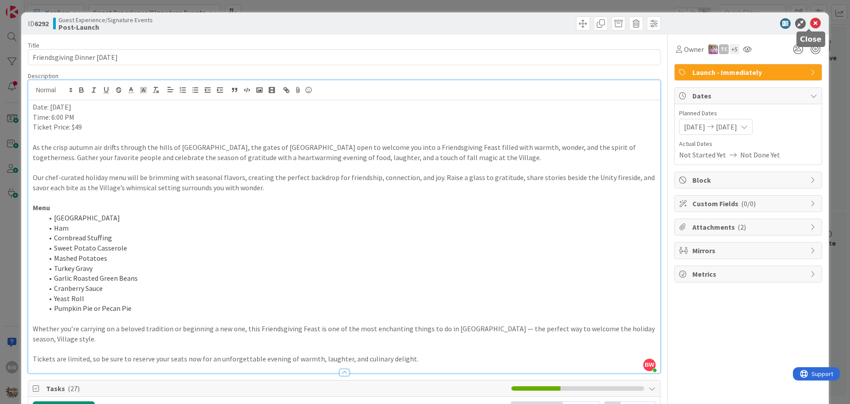
click at [811, 24] on icon at bounding box center [816, 23] width 11 height 11
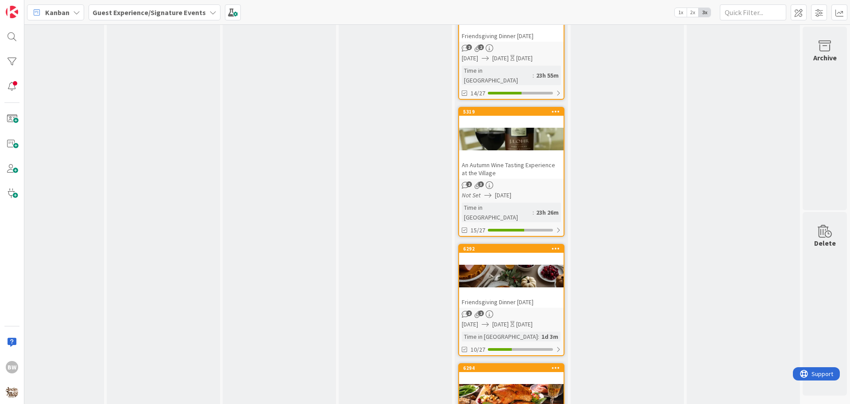
scroll to position [1840, 392]
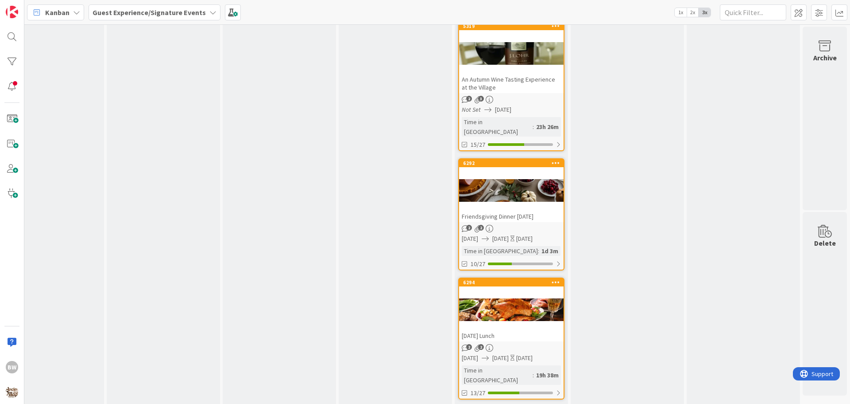
click at [502, 290] on div at bounding box center [511, 310] width 105 height 40
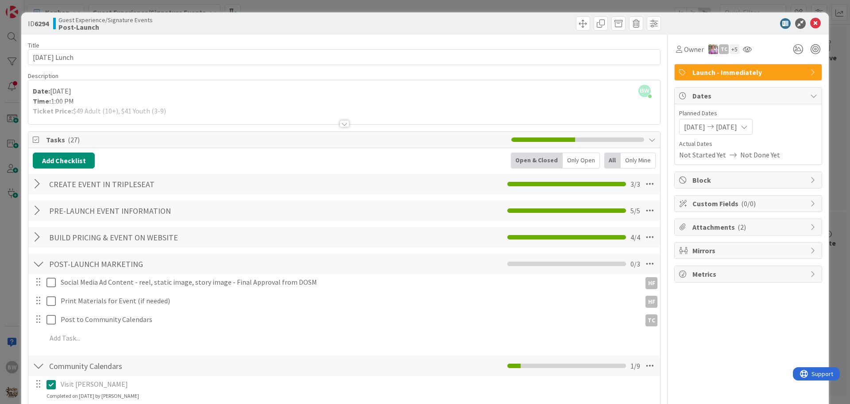
click at [342, 124] on div at bounding box center [345, 123] width 10 height 7
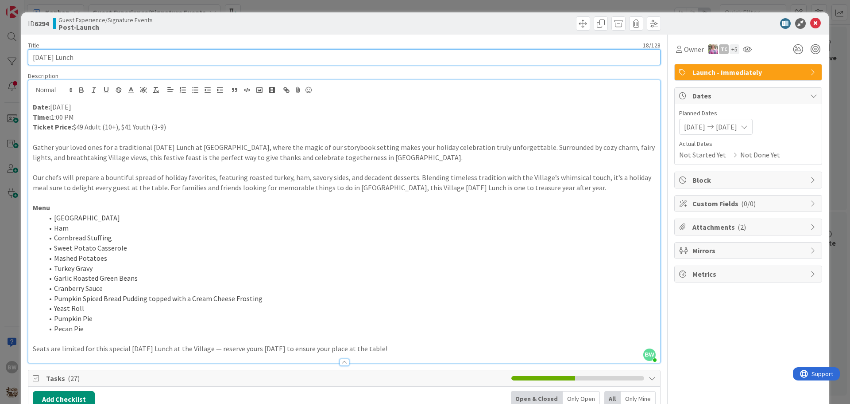
drag, startPoint x: 96, startPoint y: 62, endPoint x: 33, endPoint y: 58, distance: 62.6
click at [33, 58] on input "Thanksgiving Lunch" at bounding box center [344, 57] width 633 height 16
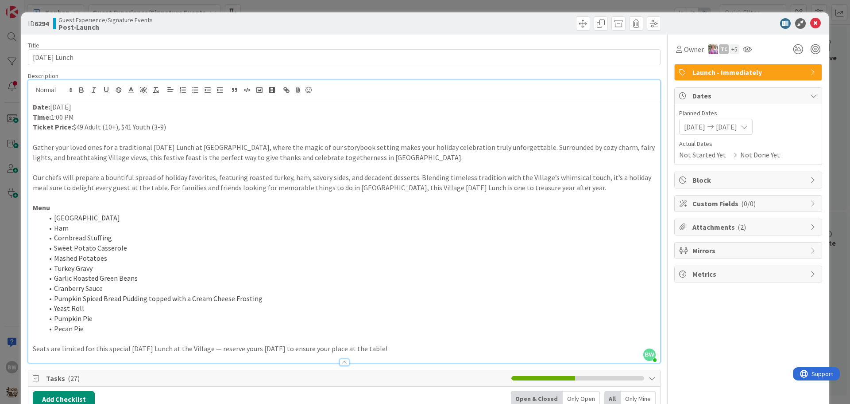
drag, startPoint x: 408, startPoint y: 349, endPoint x: 29, endPoint y: 144, distance: 430.3
click at [29, 144] on div "Date: November 27 Time: 1:00 PM Ticket Price: $49 Adult (10+), $41 Youth (3-9) …" at bounding box center [344, 231] width 632 height 262
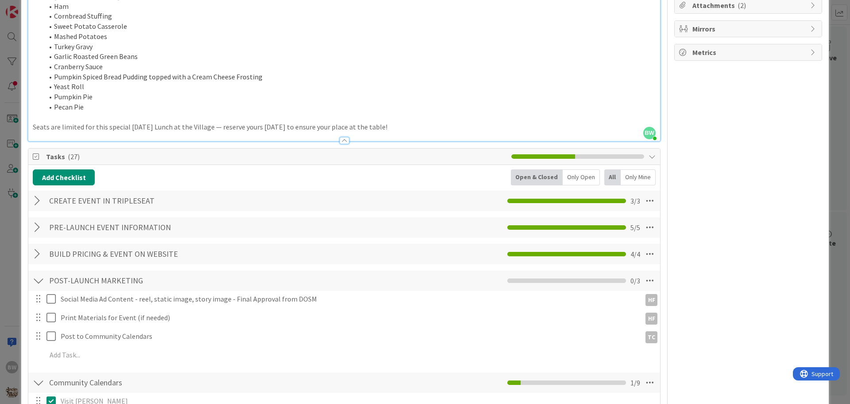
scroll to position [310, 0]
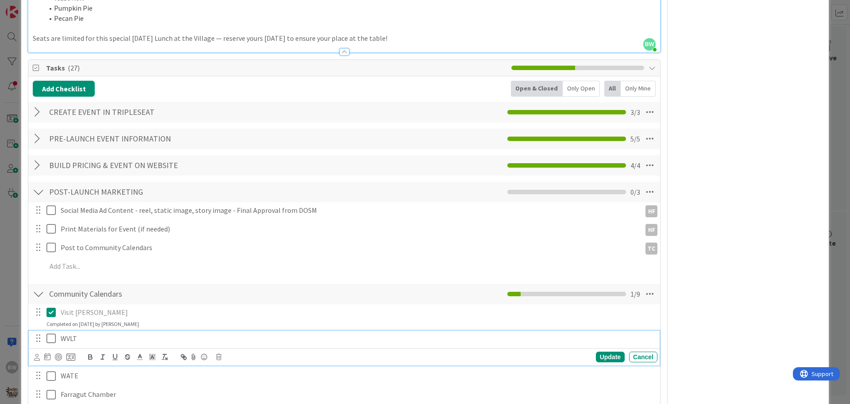
click at [49, 337] on icon at bounding box center [53, 338] width 13 height 11
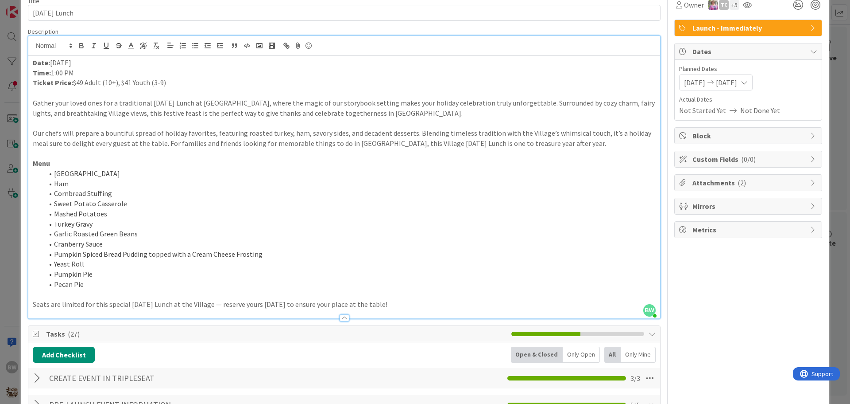
scroll to position [0, 0]
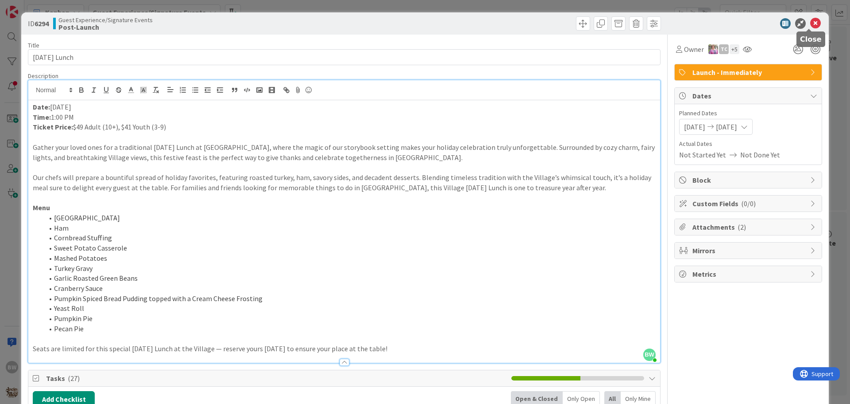
click at [811, 21] on icon at bounding box center [816, 23] width 11 height 11
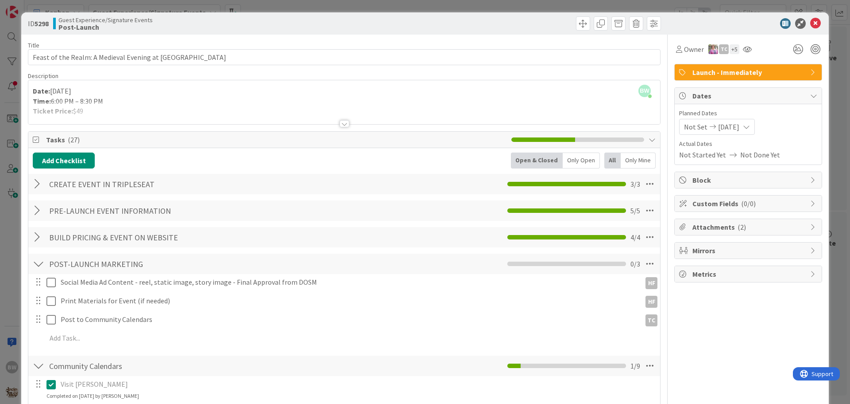
click at [344, 124] on div at bounding box center [345, 123] width 10 height 7
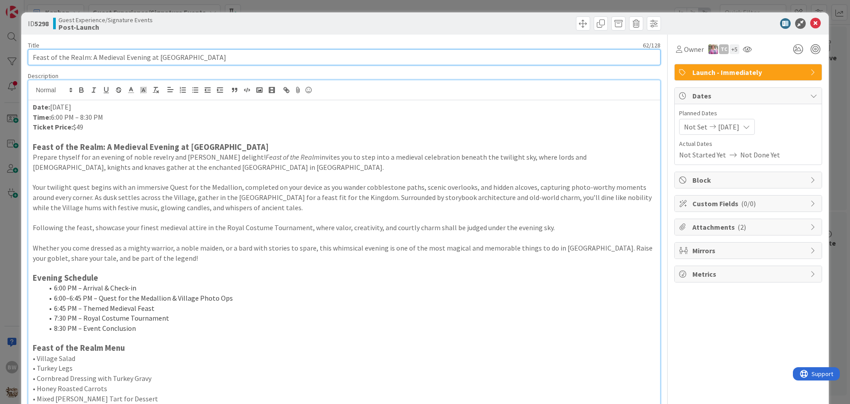
drag, startPoint x: 214, startPoint y: 58, endPoint x: 27, endPoint y: 49, distance: 187.2
click at [28, 49] on div "Title 62 / 128 Feast of the Realm: A Medieval Evening at Ancient Lore Village" at bounding box center [344, 53] width 633 height 24
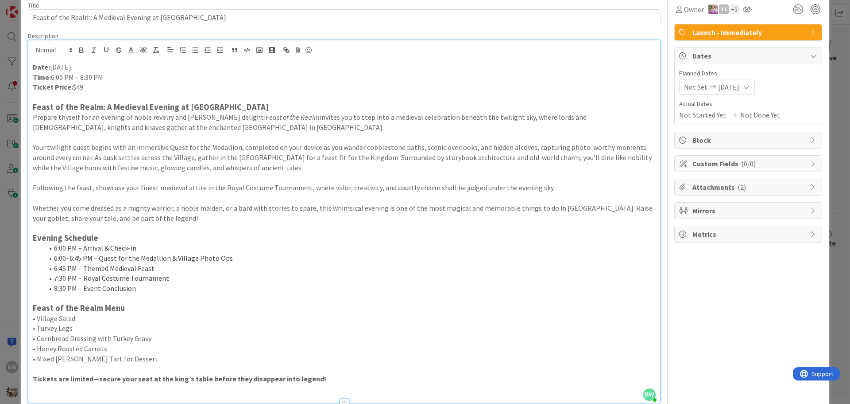
scroll to position [89, 0]
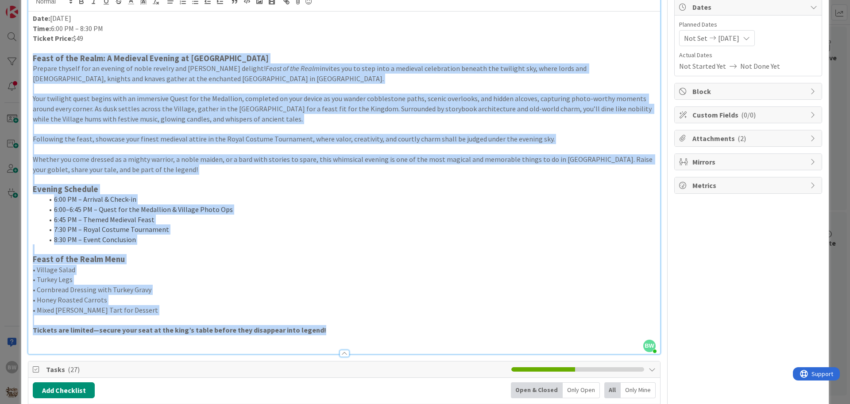
drag, startPoint x: 324, startPoint y: 326, endPoint x: 35, endPoint y: 57, distance: 395.2
click at [35, 57] on div "Date: Saturday, January 10, 2026 Time: 6:00 PM – 8:30 PM Ticket Price: $49 Feas…" at bounding box center [344, 183] width 632 height 342
click at [237, 198] on li "6:00 PM – Arrival & Check-in" at bounding box center [349, 199] width 613 height 10
drag, startPoint x: 326, startPoint y: 336, endPoint x: 24, endPoint y: 60, distance: 408.8
click at [18, 59] on div "ID 5298 Guest Experience/Signature Events Post-Launch Title 62 / 128 Feast of t…" at bounding box center [425, 202] width 850 height 404
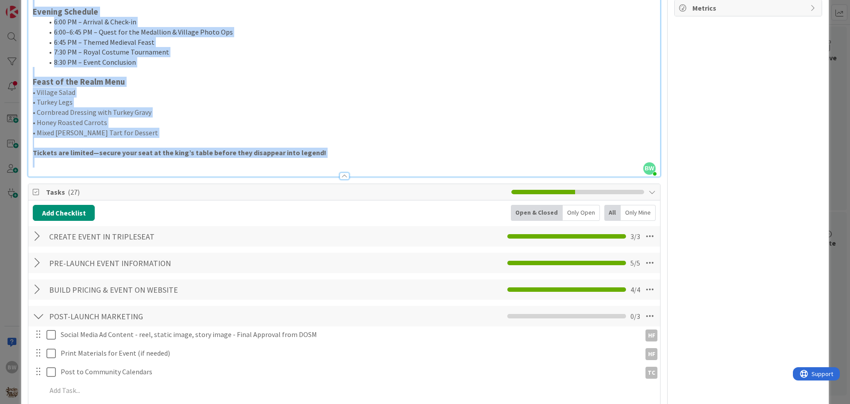
scroll to position [443, 0]
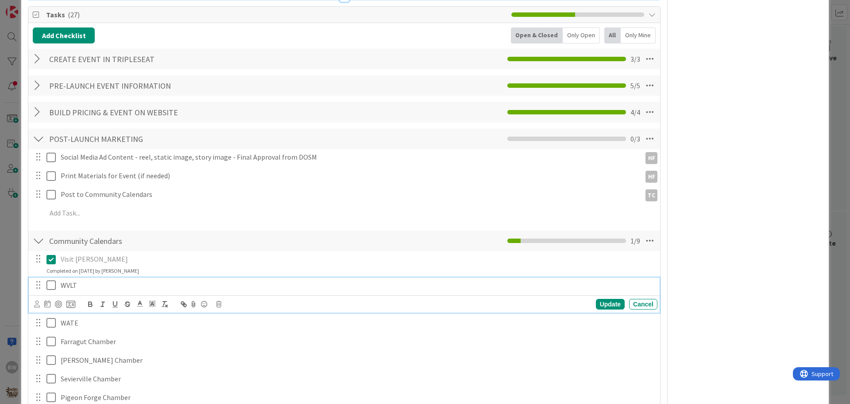
click at [52, 283] on icon at bounding box center [53, 285] width 13 height 11
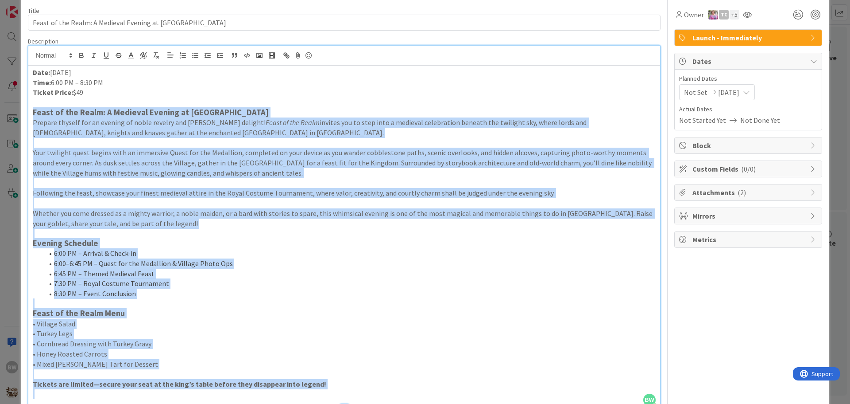
scroll to position [0, 0]
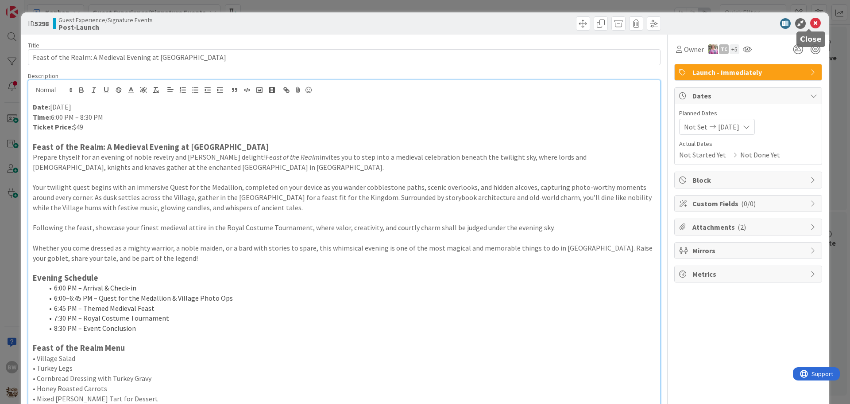
click at [811, 20] on icon at bounding box center [816, 23] width 11 height 11
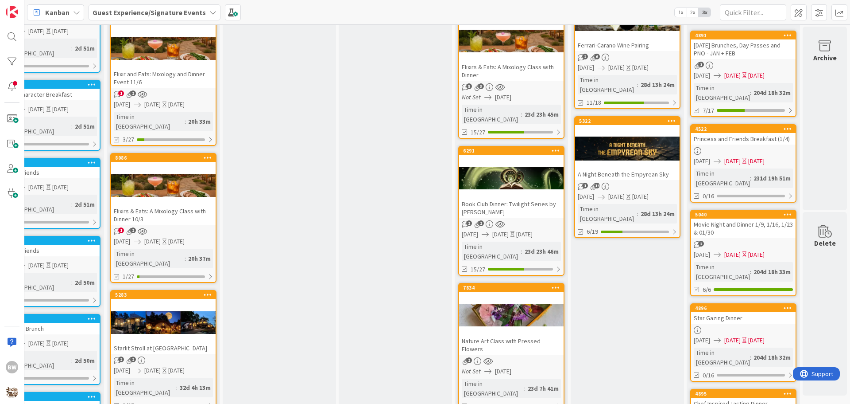
scroll to position [0, 392]
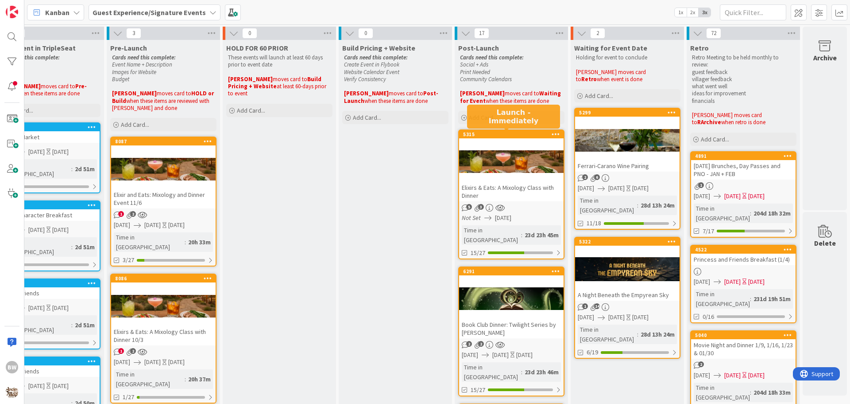
click at [497, 135] on div "5315" at bounding box center [513, 134] width 101 height 6
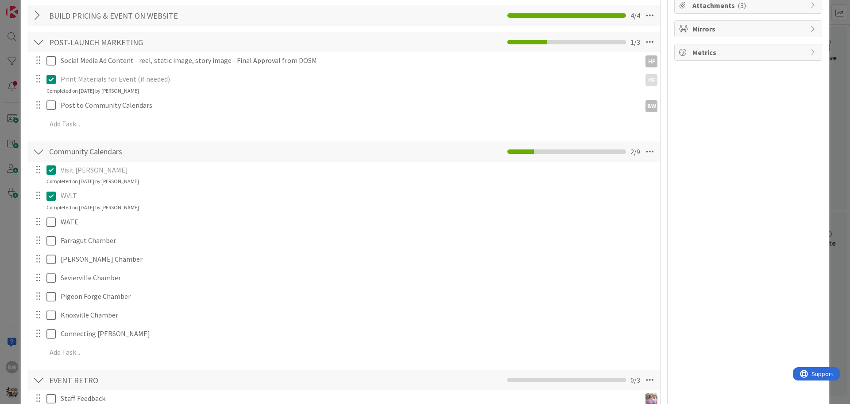
click at [38, 224] on div at bounding box center [38, 221] width 12 height 13
drag, startPoint x: 38, startPoint y: 224, endPoint x: 171, endPoint y: 231, distance: 132.7
click at [171, 231] on div "Visit Knox Update Cancel Completed on 08/27/2025 by Beth Wildsmith WVLT Update …" at bounding box center [344, 263] width 623 height 202
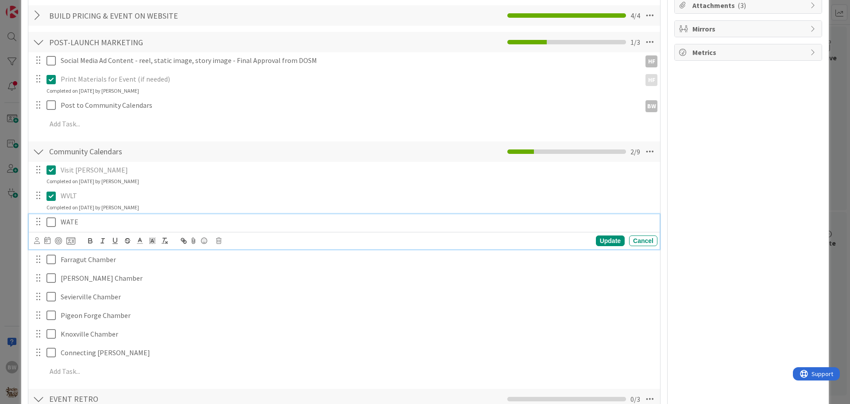
click at [74, 224] on p "WATE" at bounding box center [358, 222] width 594 height 10
click at [219, 238] on icon at bounding box center [218, 240] width 5 height 6
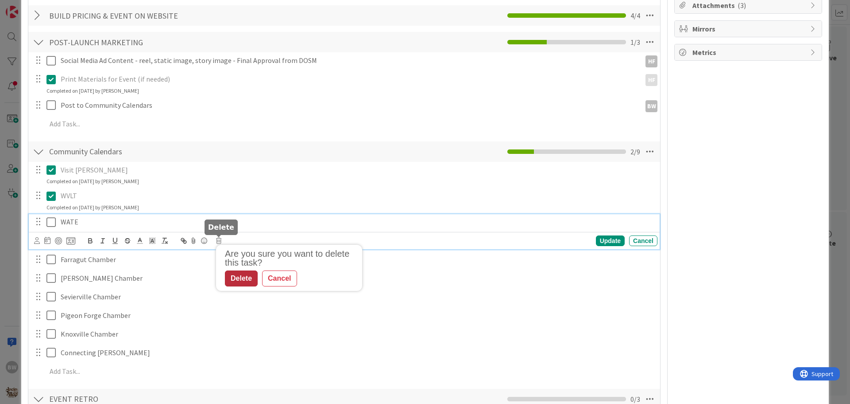
click at [241, 278] on div "Delete" at bounding box center [241, 278] width 33 height 16
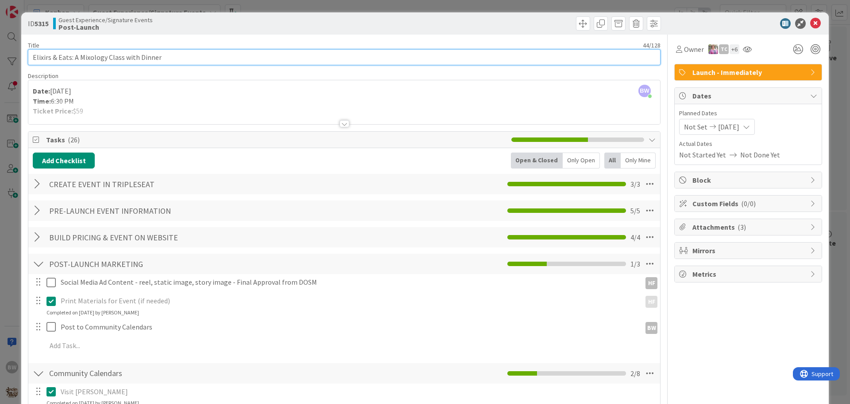
drag, startPoint x: 161, startPoint y: 55, endPoint x: 31, endPoint y: 59, distance: 129.4
click at [31, 59] on input "Elixirs & Eats: A Mixology Class with Dinner" at bounding box center [344, 57] width 633 height 16
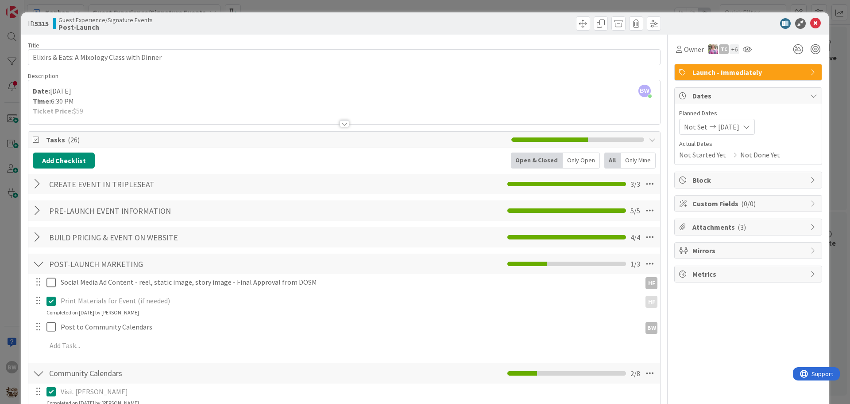
click at [341, 122] on div at bounding box center [345, 123] width 10 height 7
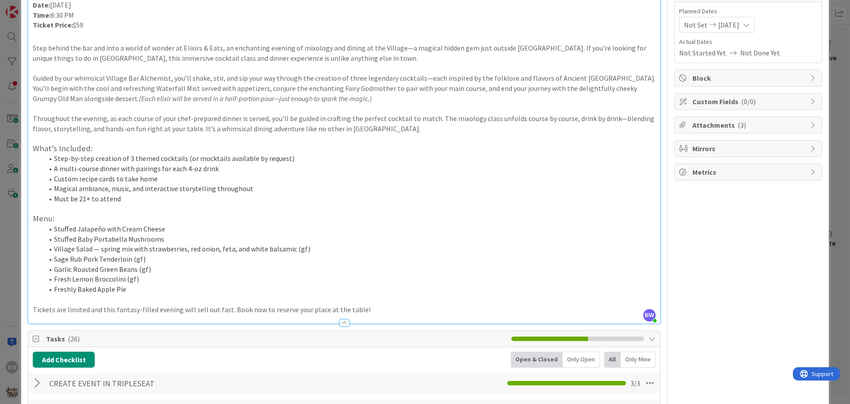
scroll to position [89, 0]
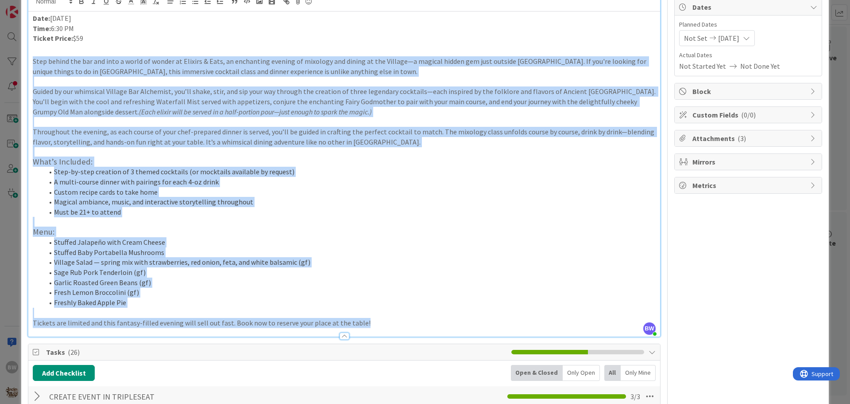
drag, startPoint x: 386, startPoint y: 318, endPoint x: 32, endPoint y: 63, distance: 436.9
click at [32, 63] on div "Date: September 5 Time: 6:30 PM Ticket Price: $59 Step behind the bar and into …" at bounding box center [344, 174] width 632 height 325
click at [331, 69] on p "Step behind the bar and into a world of wonder at Elixirs & Eats, an enchanting…" at bounding box center [344, 66] width 623 height 20
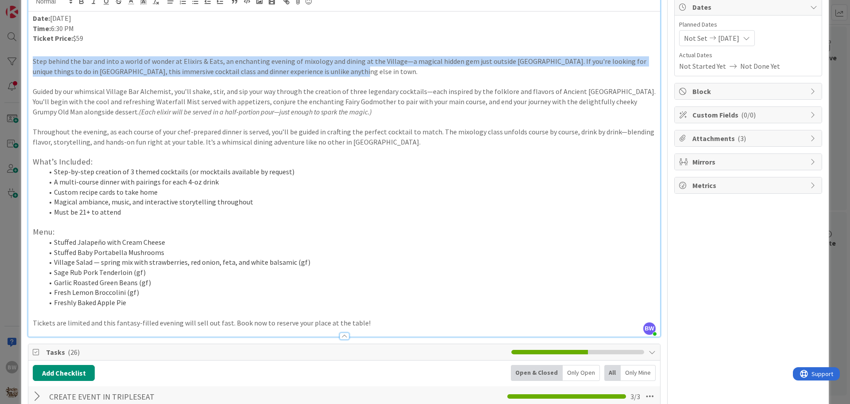
drag, startPoint x: 331, startPoint y: 70, endPoint x: 33, endPoint y: 57, distance: 298.8
click at [33, 57] on p "Step behind the bar and into a world of wonder at Elixirs & Eats, an enchanting…" at bounding box center [344, 66] width 623 height 20
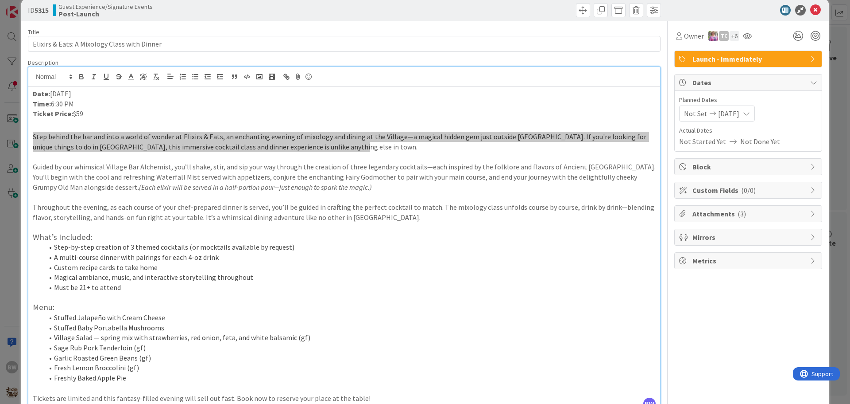
scroll to position [0, 0]
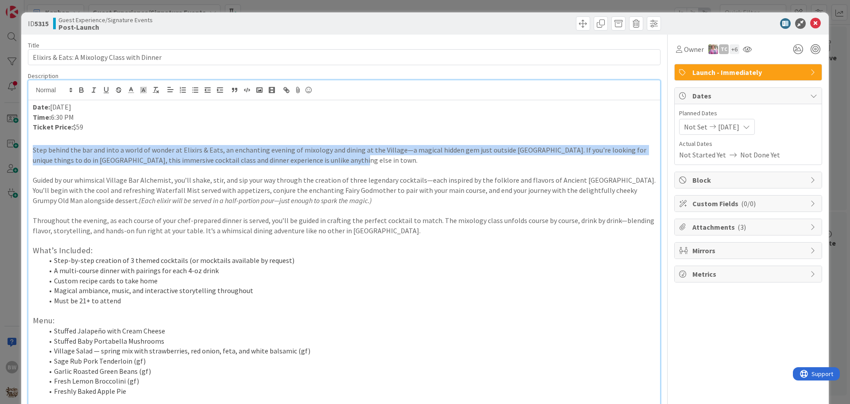
drag, startPoint x: 80, startPoint y: 115, endPoint x: 33, endPoint y: 105, distance: 48.1
click at [33, 105] on div "Date: September 5 Time: 6:30 PM Ticket Price: $59 Step behind the bar and into …" at bounding box center [344, 262] width 632 height 325
drag, startPoint x: 87, startPoint y: 128, endPoint x: 71, endPoint y: 125, distance: 16.2
click at [71, 125] on p "Ticket Price: $59" at bounding box center [344, 127] width 623 height 10
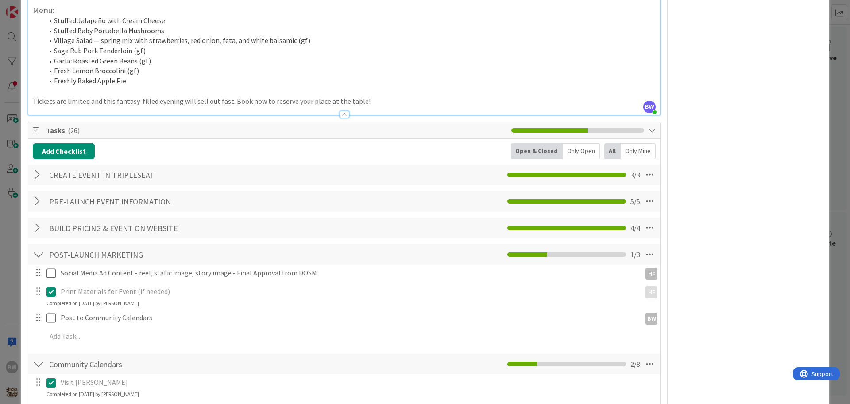
scroll to position [487, 0]
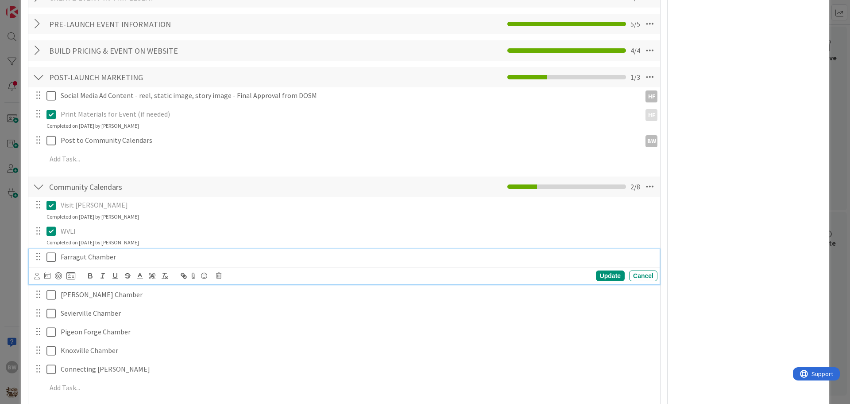
click at [50, 257] on icon at bounding box center [53, 257] width 13 height 11
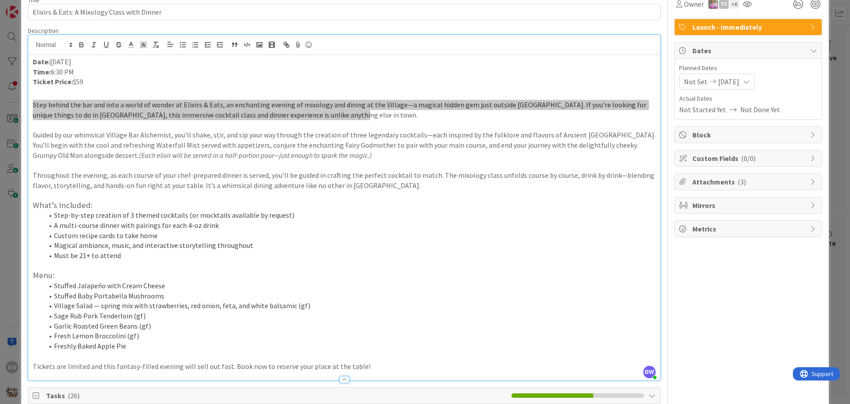
scroll to position [0, 0]
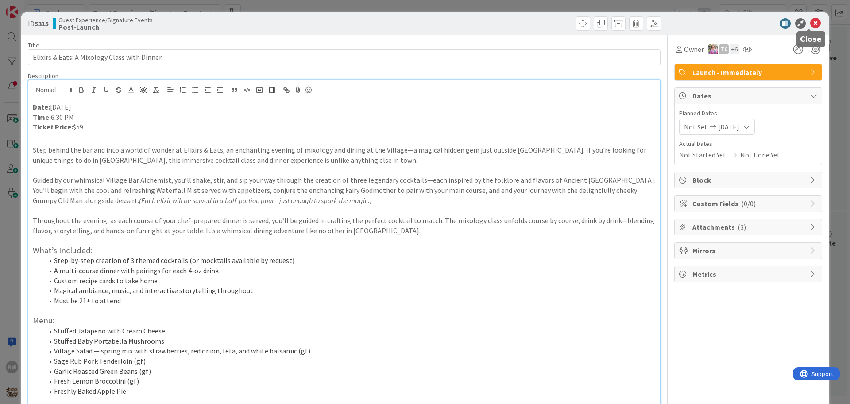
click at [811, 23] on icon at bounding box center [816, 23] width 11 height 11
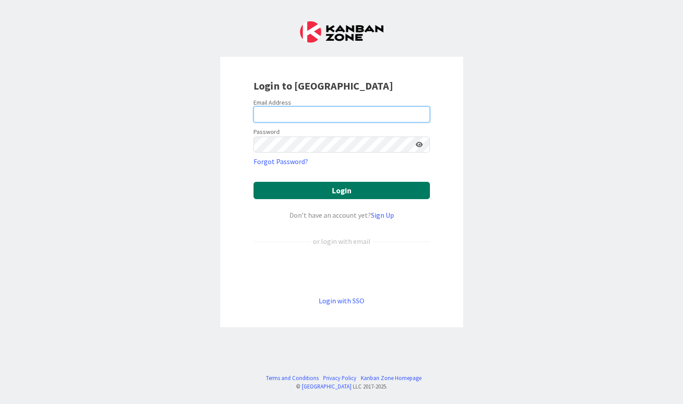
type input "[EMAIL_ADDRESS][DOMAIN_NAME]"
click at [334, 191] on button "Login" at bounding box center [341, 190] width 176 height 17
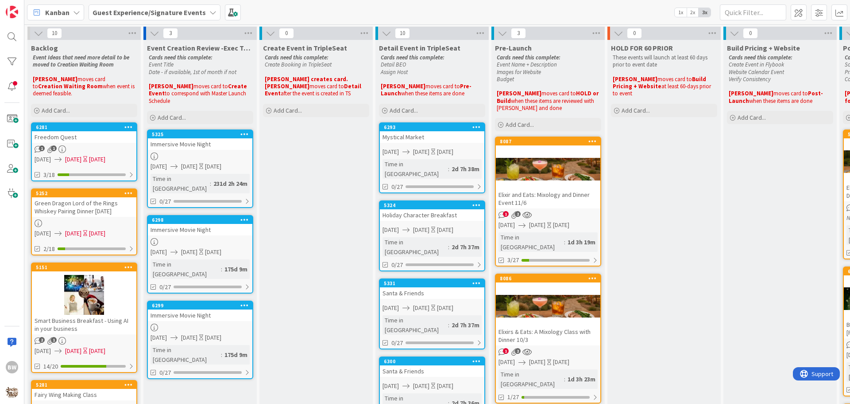
click at [202, 11] on div "Guest Experience/Signature Events" at bounding box center [155, 12] width 132 height 16
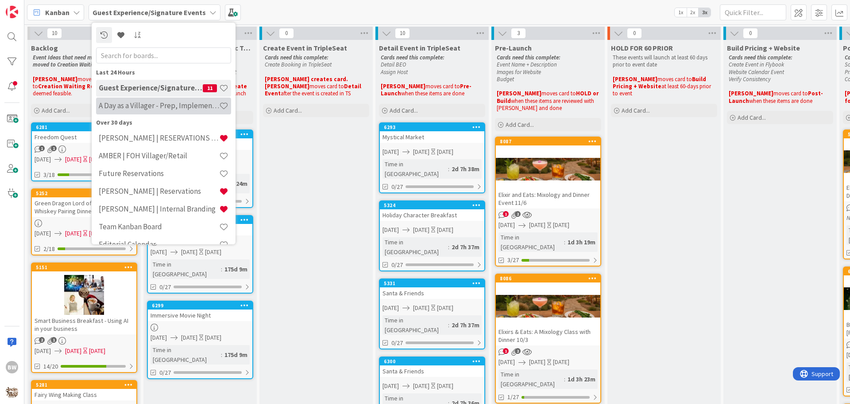
click at [141, 102] on h4 "A Day as a Villager - Prep, Implement and Execute" at bounding box center [159, 105] width 120 height 9
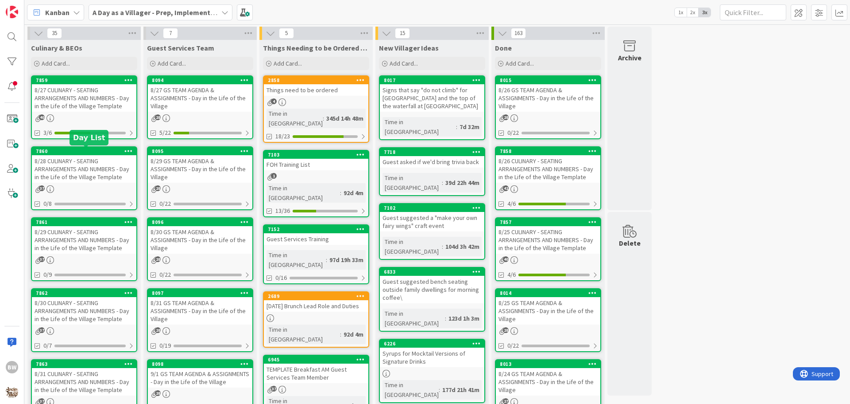
click at [79, 151] on div "7860" at bounding box center [86, 151] width 101 height 6
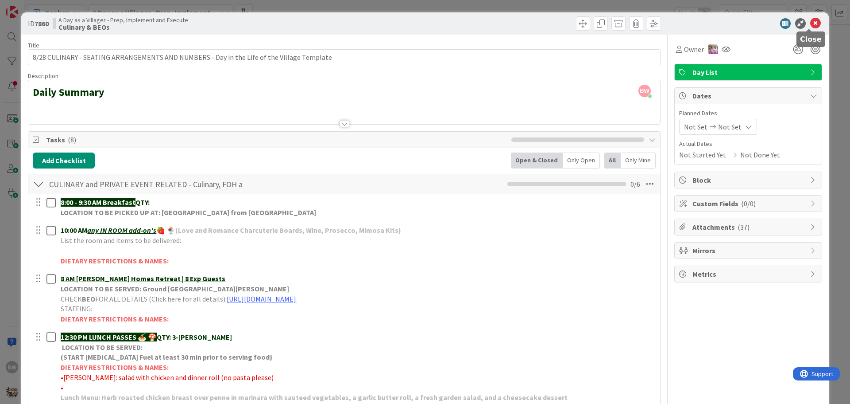
click at [682, 22] on icon at bounding box center [816, 23] width 11 height 11
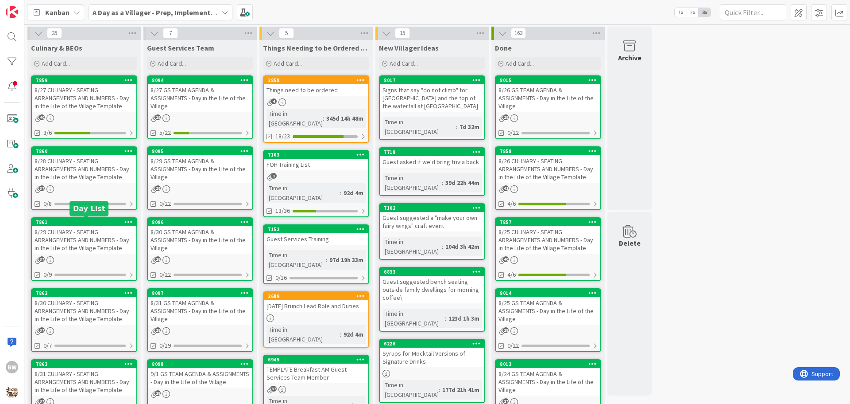
click at [84, 223] on div "7861" at bounding box center [86, 222] width 101 height 6
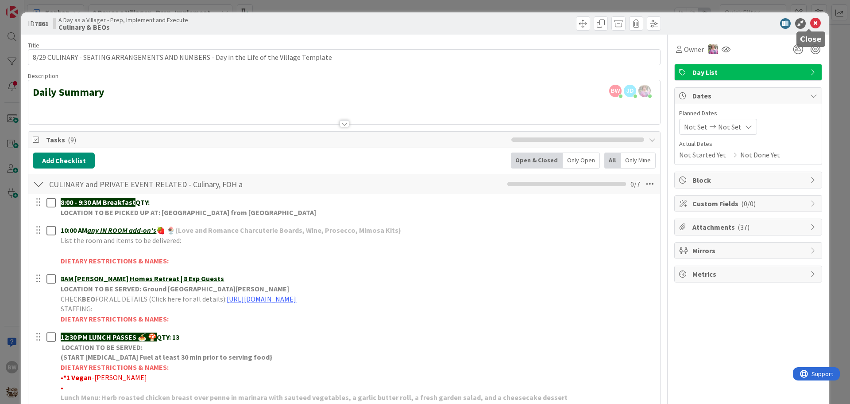
click at [682, 23] on icon at bounding box center [816, 23] width 11 height 11
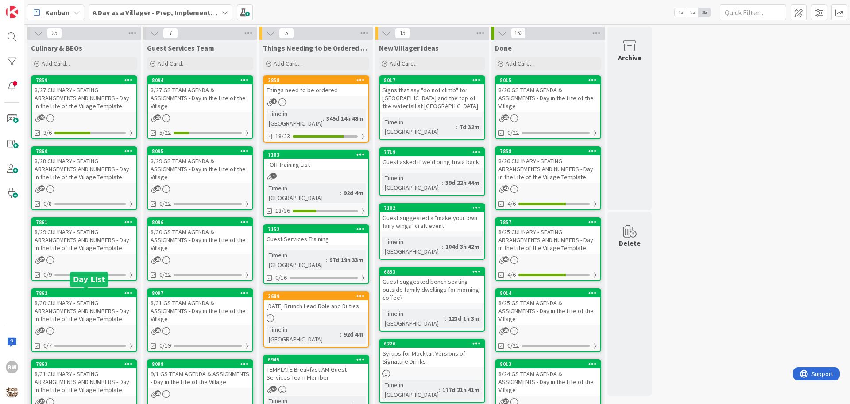
click at [82, 292] on div "7862" at bounding box center [86, 293] width 101 height 6
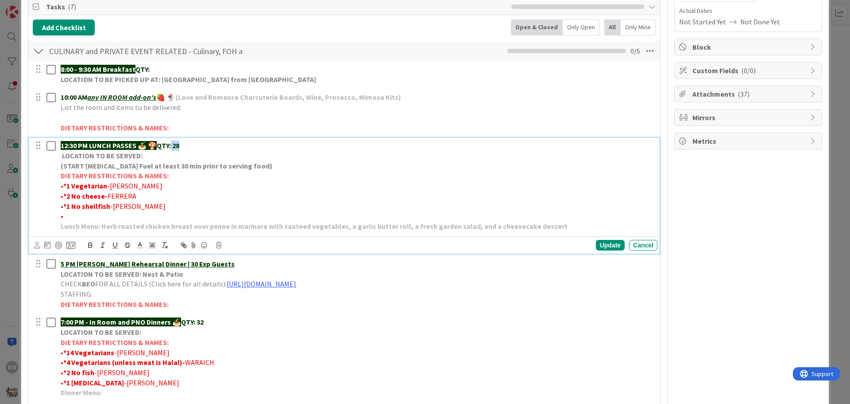
drag, startPoint x: 185, startPoint y: 148, endPoint x: 172, endPoint y: 148, distance: 12.4
click at [172, 148] on p "12:30 PM LUNCH PASSES 🍝 🍄 QTY: 28" at bounding box center [358, 145] width 594 height 10
click at [174, 142] on strong "QTY:32" at bounding box center [167, 145] width 21 height 9
drag, startPoint x: 598, startPoint y: 247, endPoint x: 595, endPoint y: 237, distance: 9.7
click at [598, 247] on div "Update" at bounding box center [610, 245] width 29 height 11
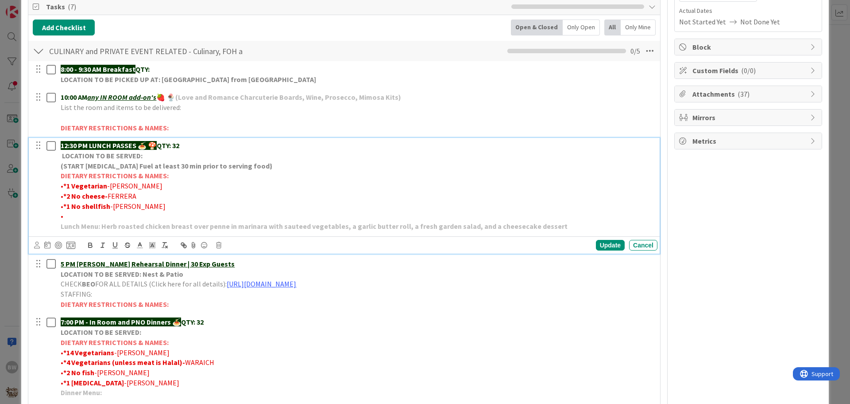
click at [103, 195] on strong "*2 No cheese-" at bounding box center [85, 195] width 44 height 9
click at [597, 242] on div "Update" at bounding box center [610, 245] width 29 height 11
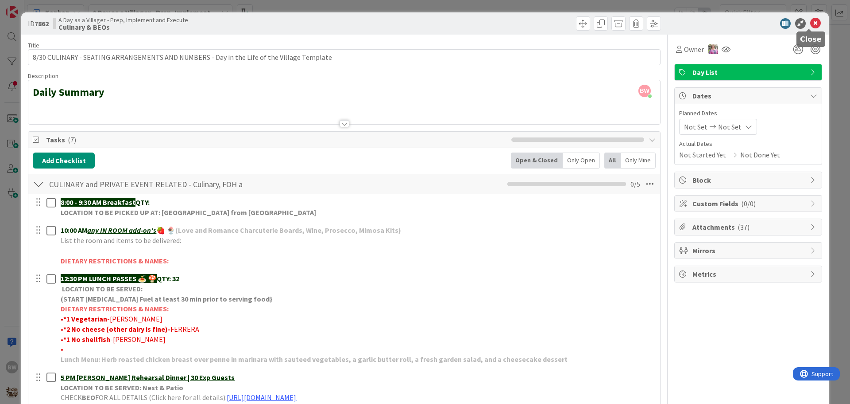
click at [682, 21] on icon at bounding box center [816, 23] width 11 height 11
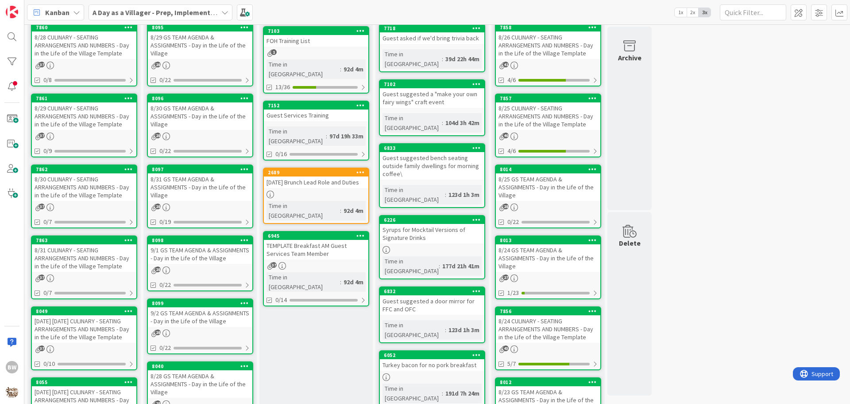
scroll to position [133, 0]
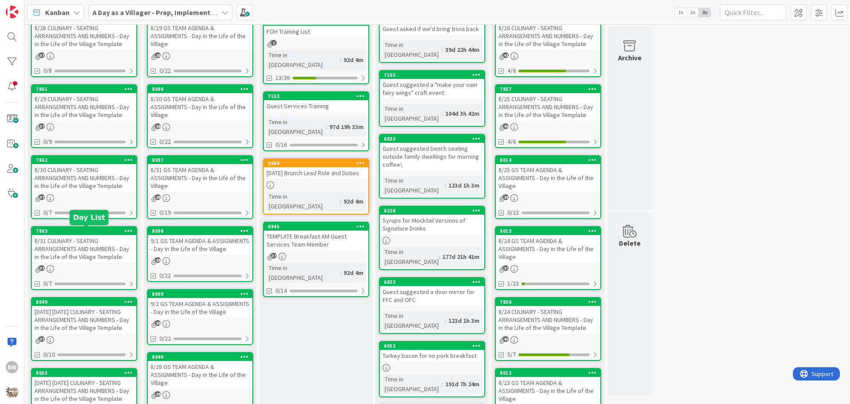
click at [80, 229] on div "7863" at bounding box center [86, 231] width 101 height 6
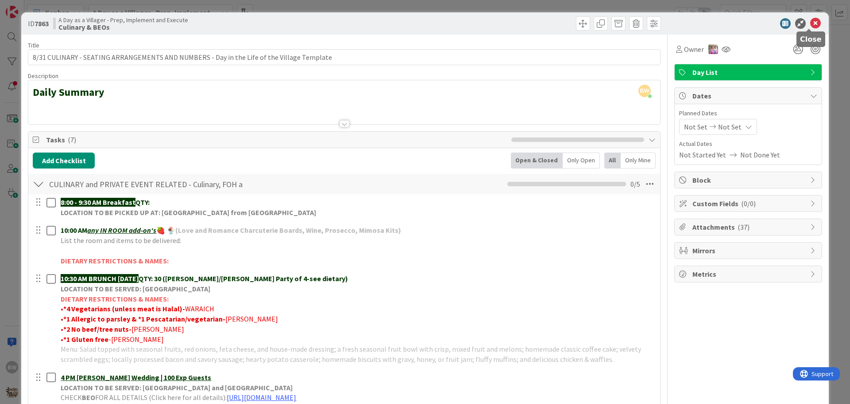
click at [682, 20] on icon at bounding box center [816, 23] width 11 height 11
